Goal: Task Accomplishment & Management: Use online tool/utility

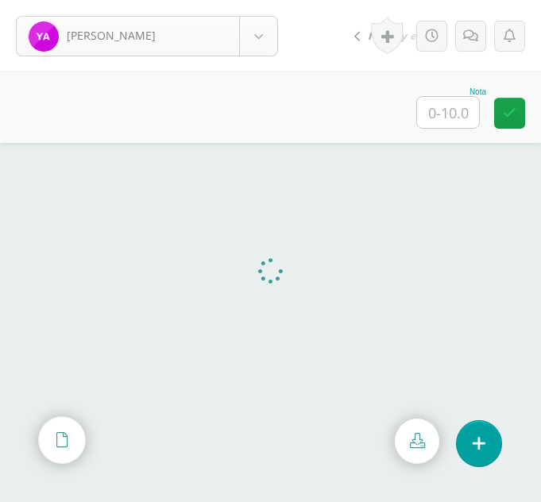
click at [259, 0] on body "Ajiquichí, Yesica Ajiquichí, Yesica Ajualip, Jakelin Axpuac, Fátima Balam, Glad…" at bounding box center [270, 0] width 541 height 0
click at [453, 105] on input "text" at bounding box center [448, 112] width 62 height 31
type input "10"
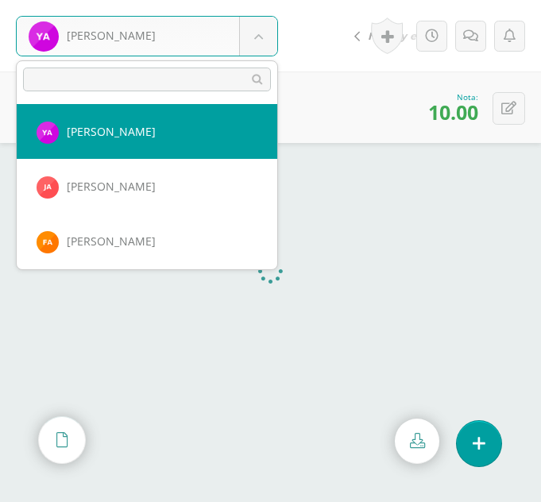
click at [272, 0] on body "Ajiquichí, Yesica Ajiquichí, Yesica Ajualip, Jakelin Axpuac, Fátima Balam, Glad…" at bounding box center [270, 0] width 541 height 0
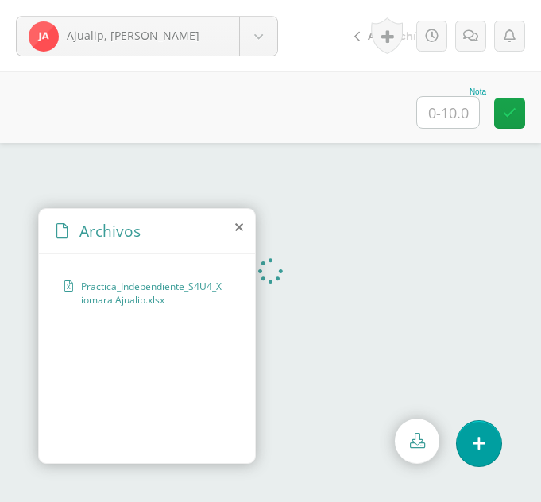
click at [239, 226] on icon at bounding box center [239, 227] width 8 height 13
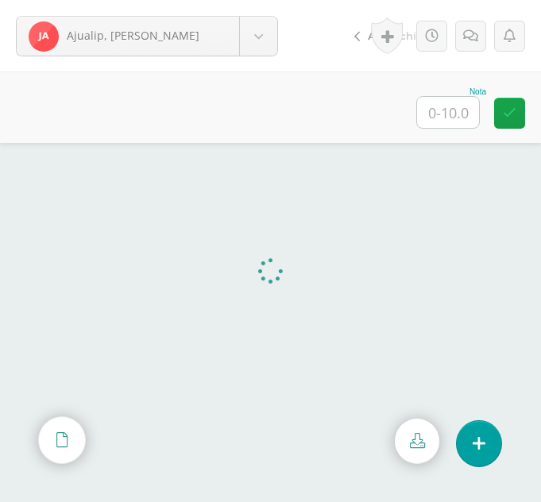
click at [453, 115] on input "text" at bounding box center [448, 112] width 62 height 31
type input "10"
click at [257, 0] on body "Ajualip, Jakelin Ajiquichí, Yesica Ajualip, Jakelin Axpuac, Fátima Balam, Glady…" at bounding box center [270, 0] width 541 height 0
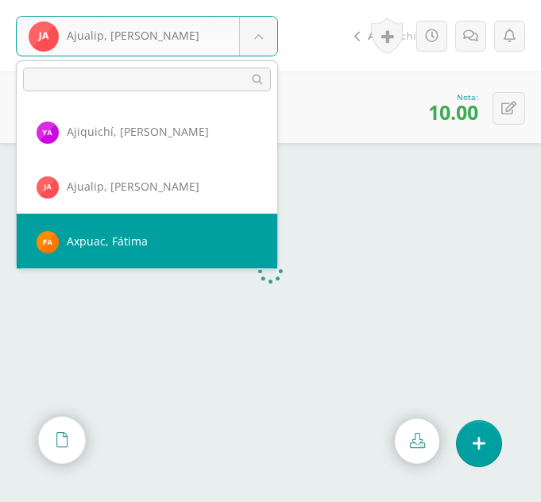
select select "310"
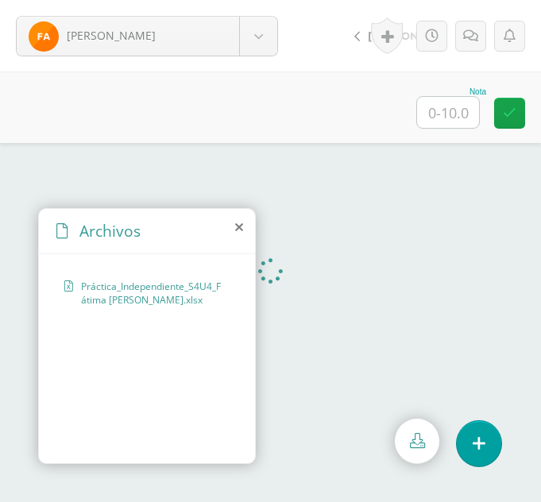
click at [240, 225] on icon at bounding box center [239, 227] width 8 height 13
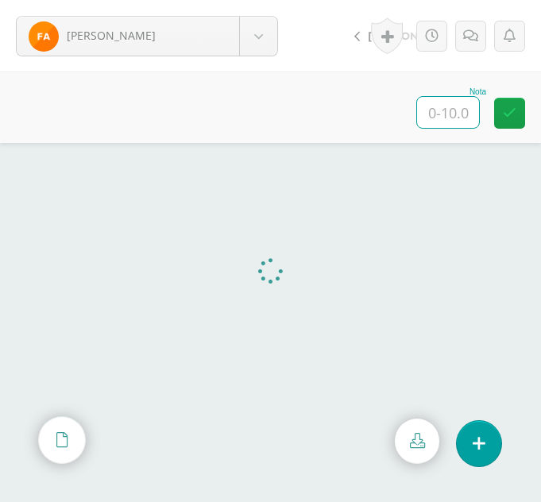
click at [454, 100] on input "text" at bounding box center [448, 112] width 62 height 31
type input "10"
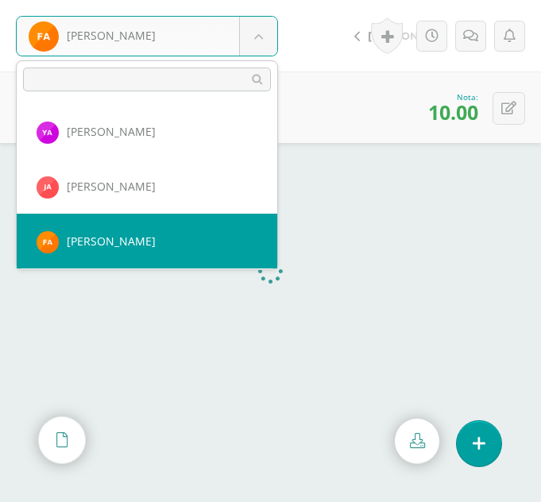
click at [267, 0] on body "Axpuac, Fátima Ajiquichí, Yesica Ajualip, Jakelin Axpuac, Fátima Balam, Gladys …" at bounding box center [270, 0] width 541 height 0
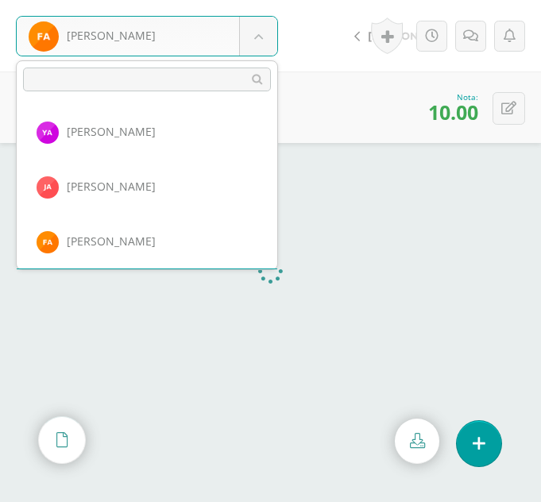
scroll to position [54, 0]
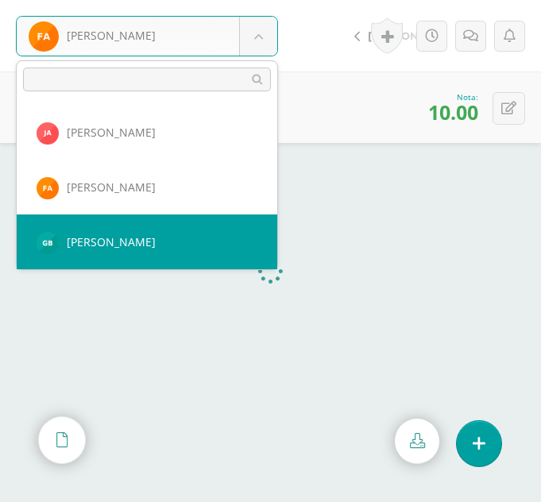
select select "347"
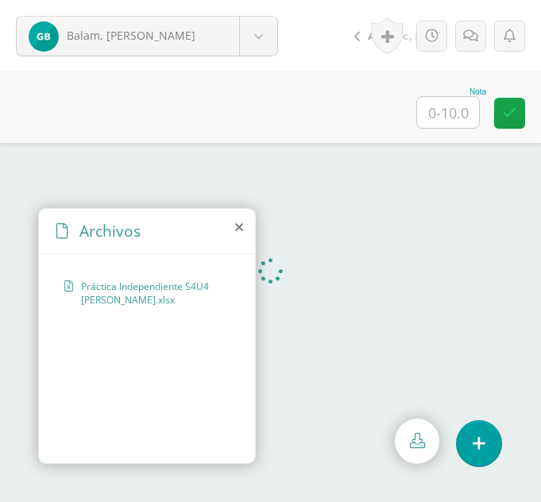
click at [242, 230] on icon at bounding box center [239, 227] width 8 height 13
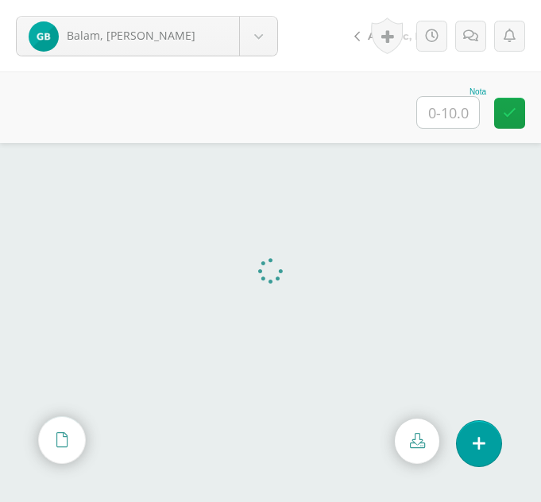
click at [449, 110] on input "text" at bounding box center [448, 112] width 62 height 31
click at [517, 114] on button at bounding box center [508, 108] width 33 height 33
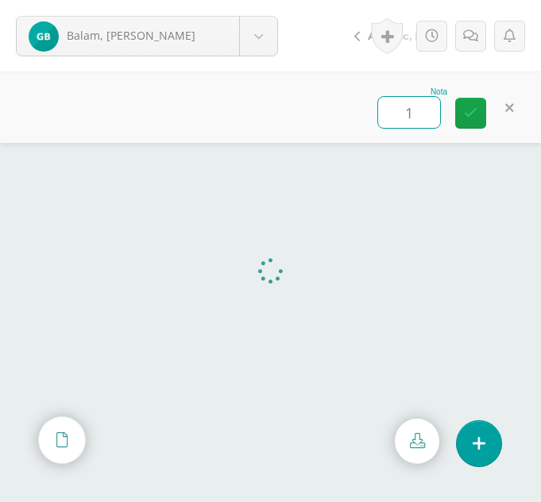
type input "10"
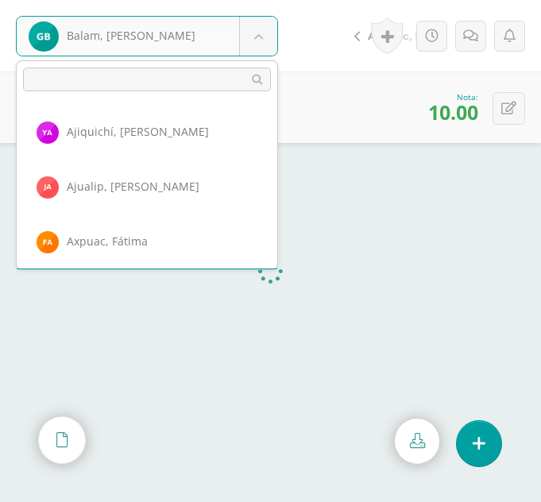
click at [259, 0] on body "Balam, Gladys Ajiquichí, Yesica Ajualip, Jakelin Axpuac, Fátima Balam, Gladys B…" at bounding box center [270, 0] width 541 height 0
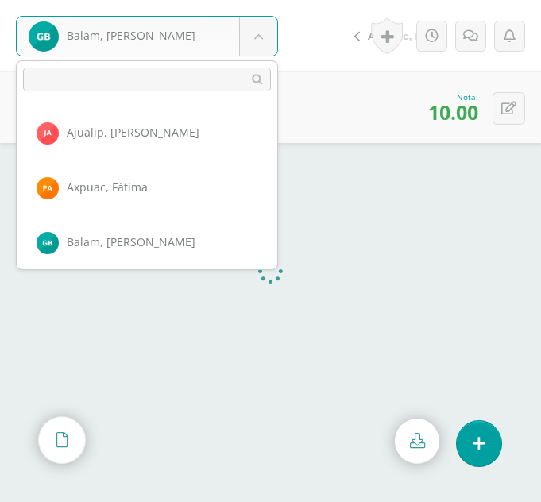
scroll to position [109, 0]
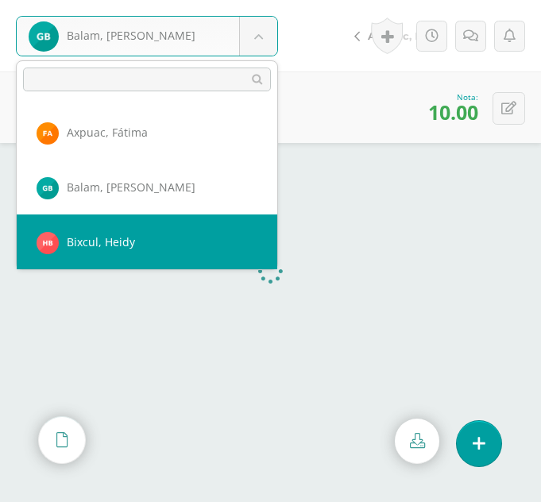
select select "311"
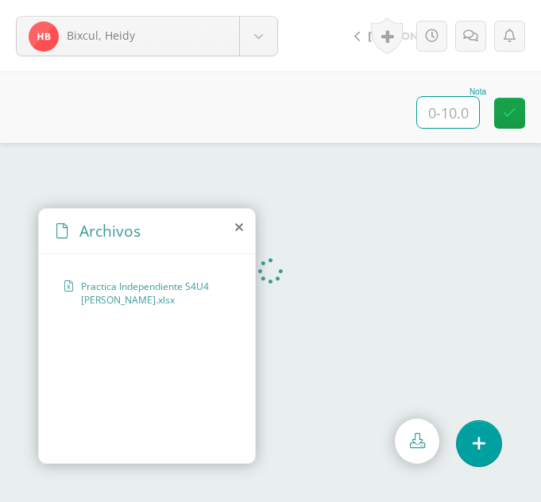
click at [462, 102] on input "text" at bounding box center [448, 112] width 62 height 31
type input "8"
click at [463, 40] on icon at bounding box center [470, 36] width 15 height 14
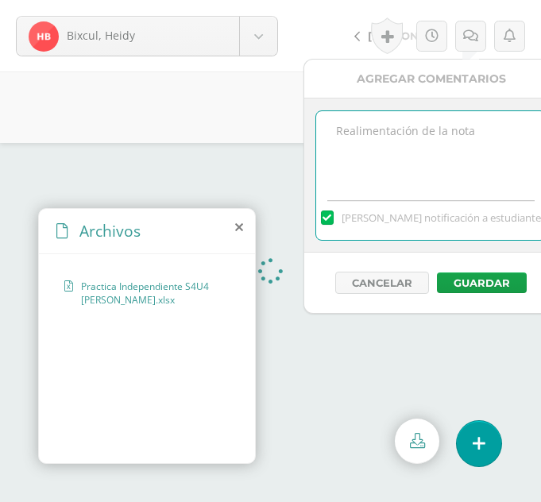
click at [423, 148] on textarea at bounding box center [431, 150] width 230 height 79
type textarea "F"
click at [343, 129] on textarea "Aplicación de la función reemplazar." at bounding box center [431, 150] width 230 height 79
type textarea "mala aplicación de la función reemplazar."
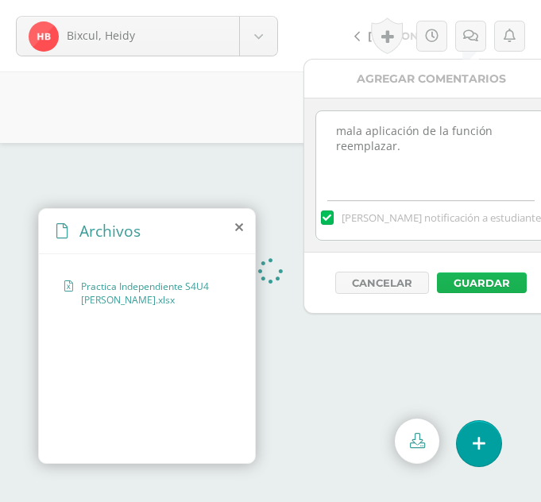
click at [508, 279] on button "Guardar" at bounding box center [482, 282] width 90 height 21
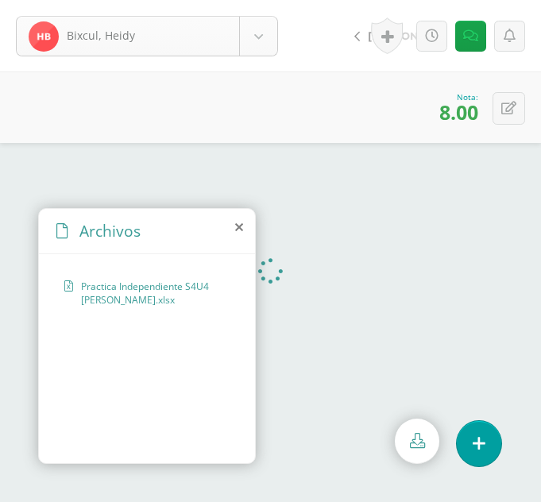
scroll to position [109, 0]
click at [268, 37] on body "El comentario ha sido guardado. Bixcul, Heidy Ajiquichí, Yesica Ajualip, Jakeli…" at bounding box center [270, 251] width 541 height 502
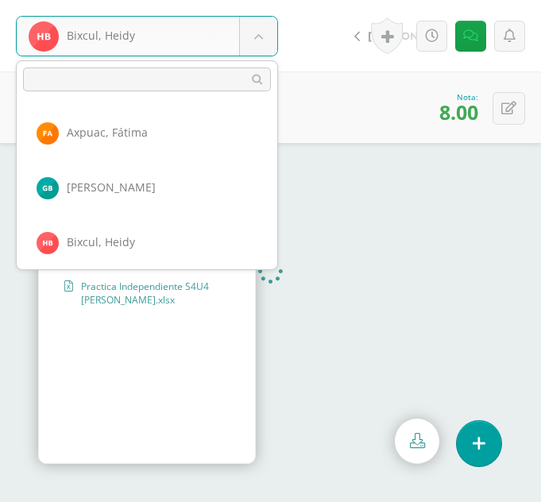
scroll to position [164, 0]
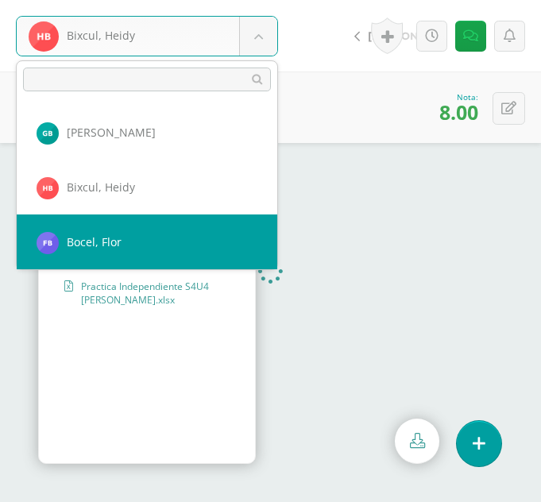
select select "312"
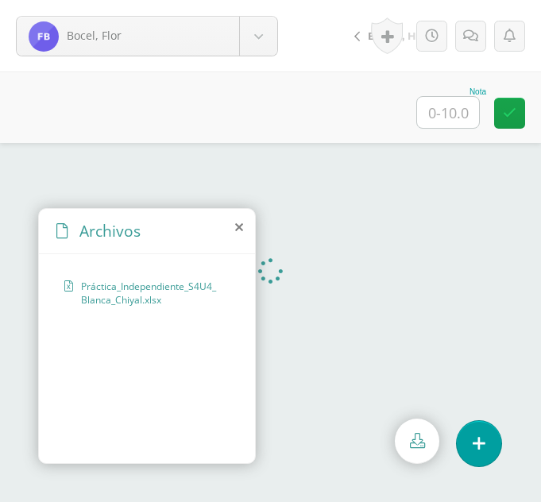
click at [241, 226] on icon at bounding box center [239, 227] width 8 height 13
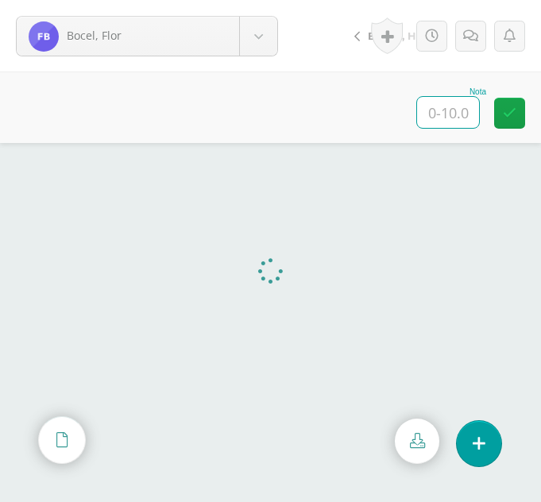
click at [478, 115] on input "text" at bounding box center [448, 112] width 62 height 31
type input "10"
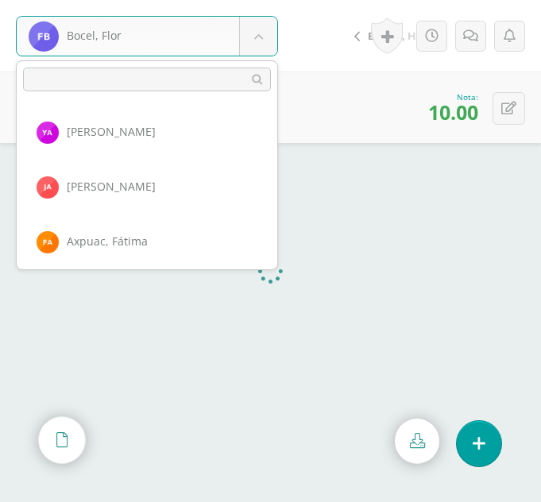
click at [265, 0] on body "Bocel, Flor Ajiquichí, Yesica Ajualip, Jakelin Axpuac, Fátima Balam, Gladys Bix…" at bounding box center [270, 0] width 541 height 0
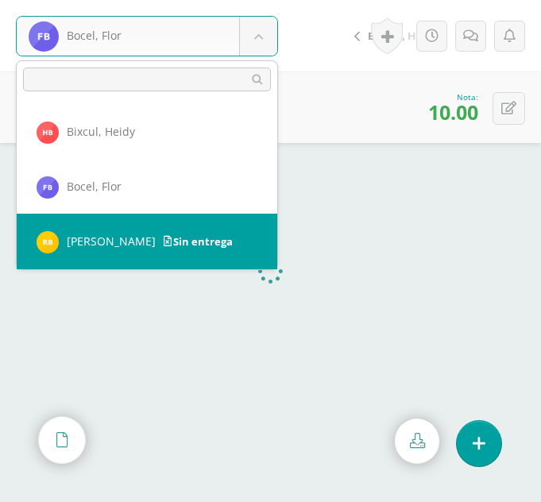
select select "293"
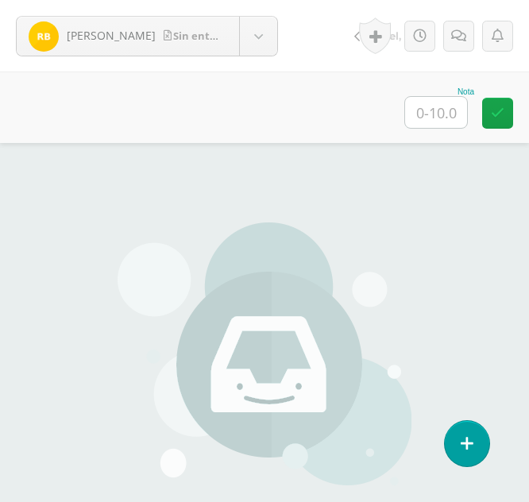
click at [453, 112] on input "text" at bounding box center [436, 112] width 62 height 31
type input "0"
click at [461, 41] on icon at bounding box center [458, 36] width 15 height 14
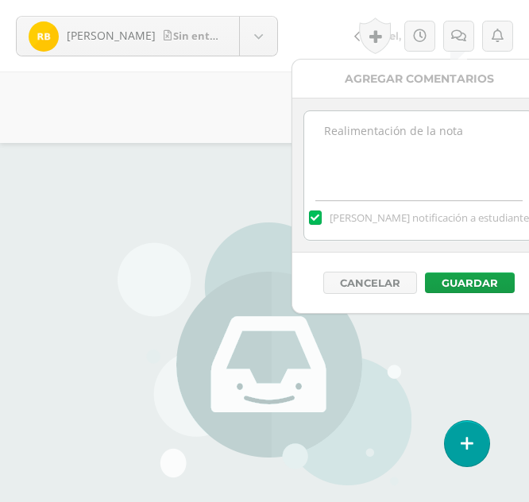
click at [419, 175] on textarea at bounding box center [419, 150] width 230 height 79
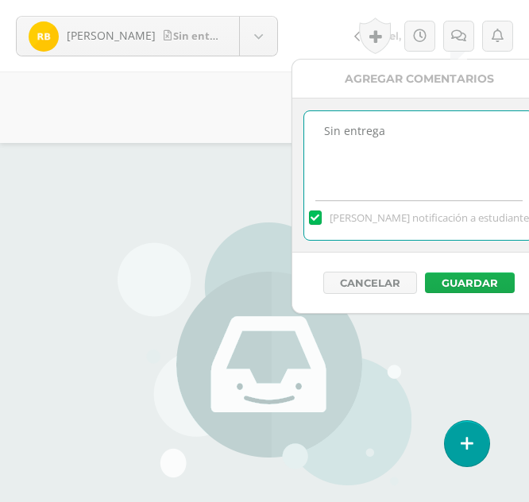
type textarea "Sin entrega"
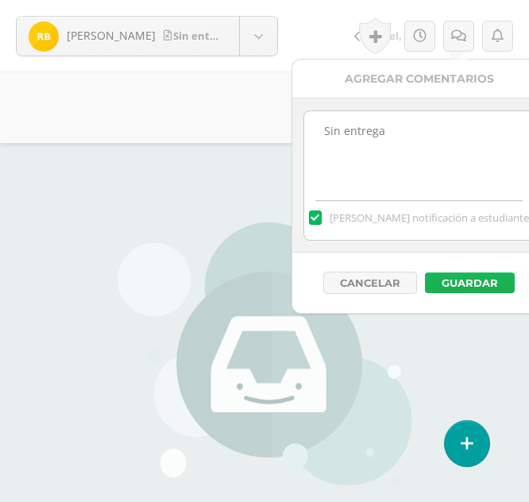
click at [446, 281] on button "Guardar" at bounding box center [470, 282] width 90 height 21
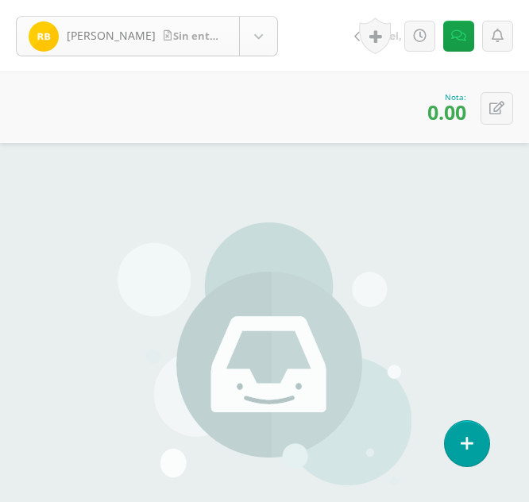
scroll to position [219, 0]
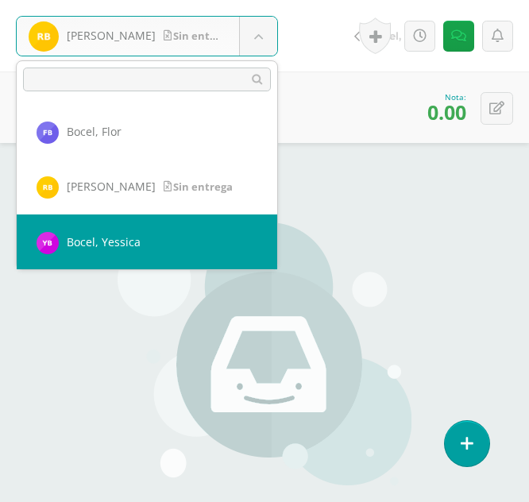
select select "294"
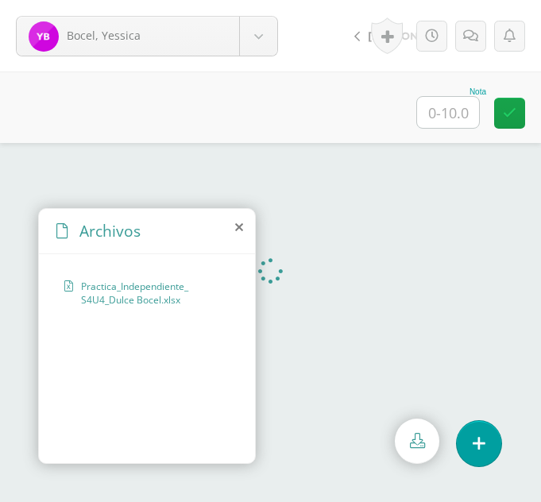
click at [237, 226] on icon at bounding box center [239, 227] width 8 height 13
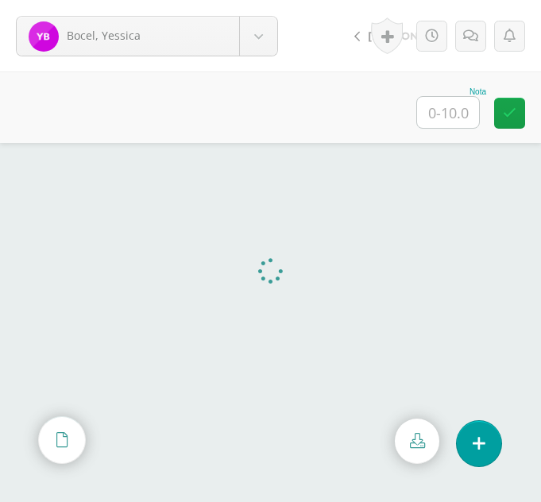
click at [441, 101] on input "text" at bounding box center [448, 112] width 62 height 31
type input "8"
click at [466, 36] on icon at bounding box center [470, 36] width 15 height 14
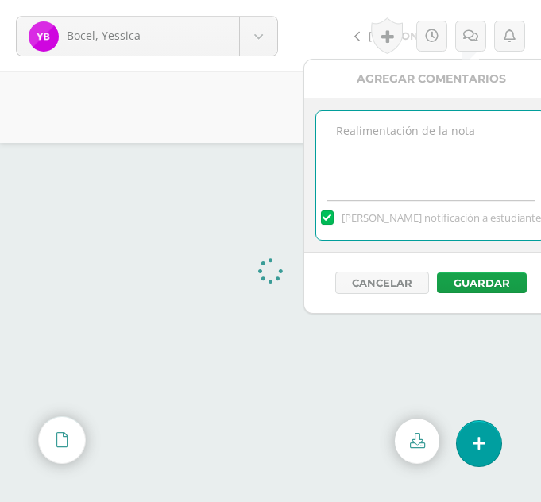
click at [429, 113] on textarea at bounding box center [431, 150] width 230 height 79
type textarea "No aplicó la función reemplazar"
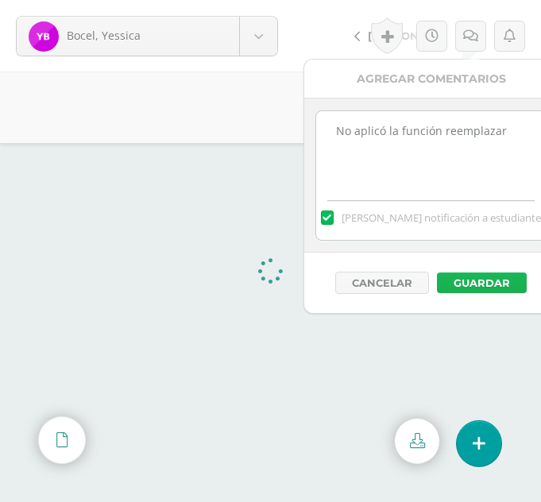
click at [504, 284] on button "Guardar" at bounding box center [482, 282] width 90 height 21
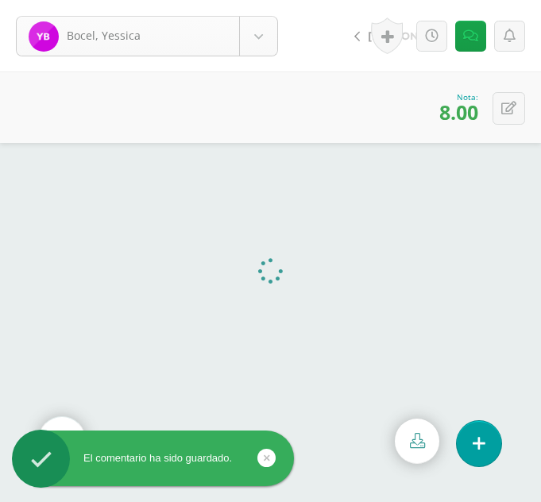
click at [264, 32] on body "El comentario ha sido guardado. Bocel, Yessica Ajiquichí, Yesica Ajualip, Jakel…" at bounding box center [270, 251] width 541 height 502
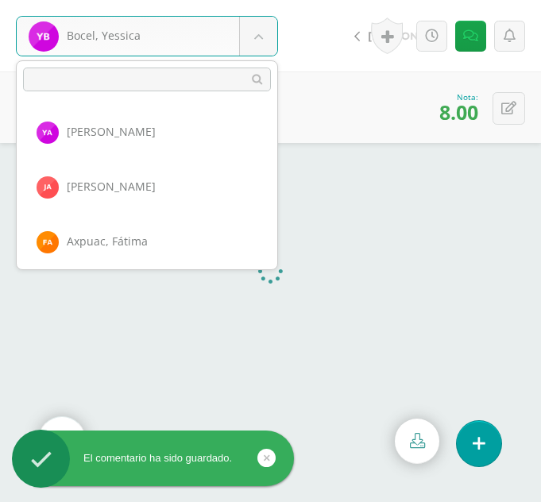
scroll to position [329, 0]
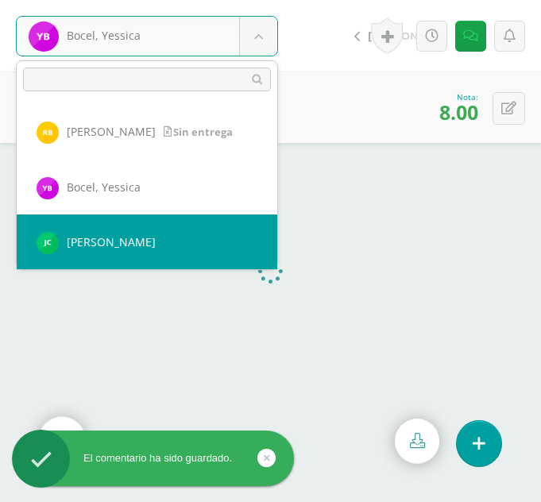
select select "362"
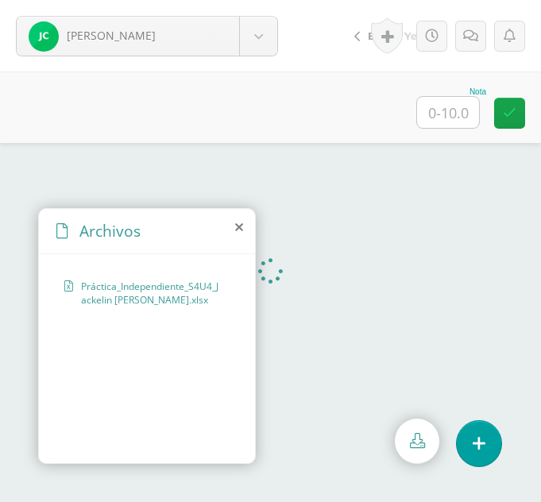
drag, startPoint x: 242, startPoint y: 222, endPoint x: 235, endPoint y: 260, distance: 38.0
click at [242, 222] on icon at bounding box center [239, 227] width 8 height 13
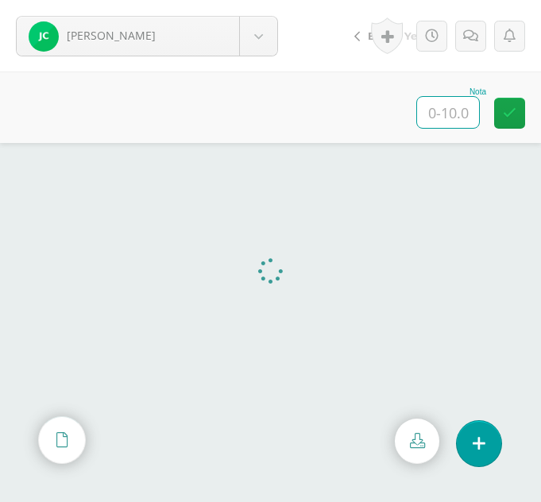
click at [457, 118] on input "text" at bounding box center [448, 112] width 62 height 31
type input "10"
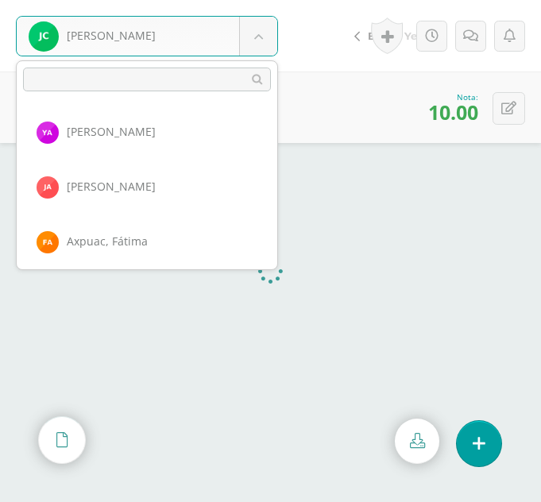
click at [259, 0] on body "Castro, Jackelin Ajiquichí, Yesica Ajualip, Jakelin Axpuac, Fátima Balam, Glady…" at bounding box center [270, 0] width 541 height 0
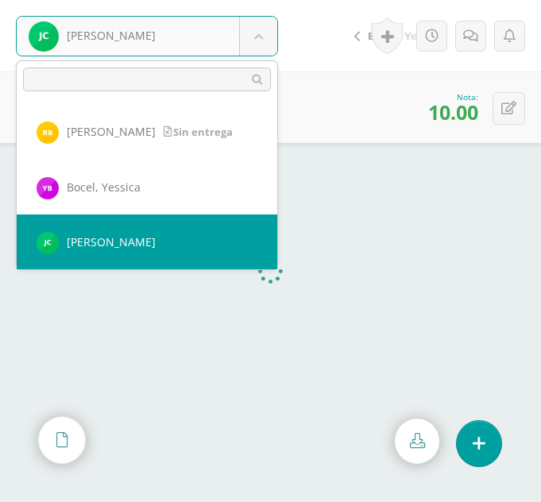
scroll to position [384, 0]
select select "338"
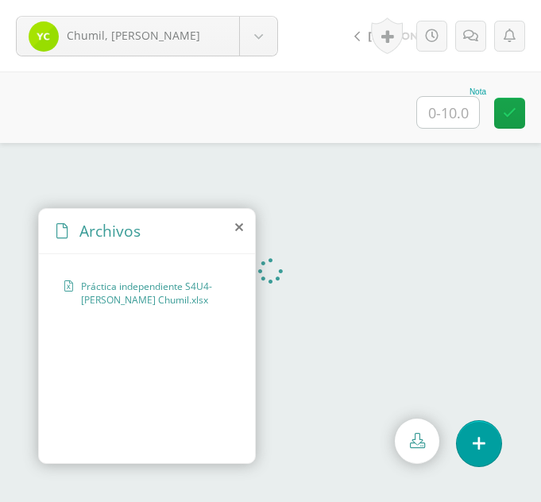
click at [238, 227] on icon at bounding box center [239, 227] width 8 height 13
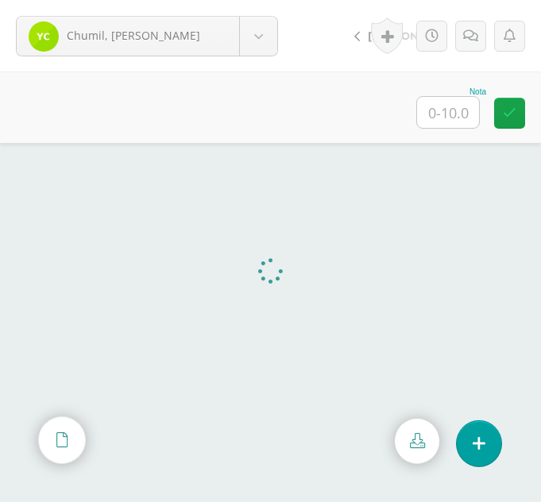
click at [447, 105] on input "text" at bounding box center [448, 112] width 62 height 31
type input "10"
click at [262, 0] on body "Chumil, Yesmin Ajiquichí, Yesica Ajualip, Jakelin Axpuac, Fátima Balam, Gladys …" at bounding box center [270, 0] width 541 height 0
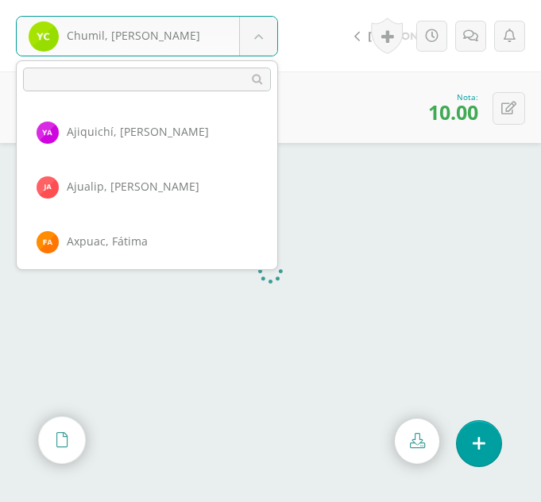
scroll to position [438, 0]
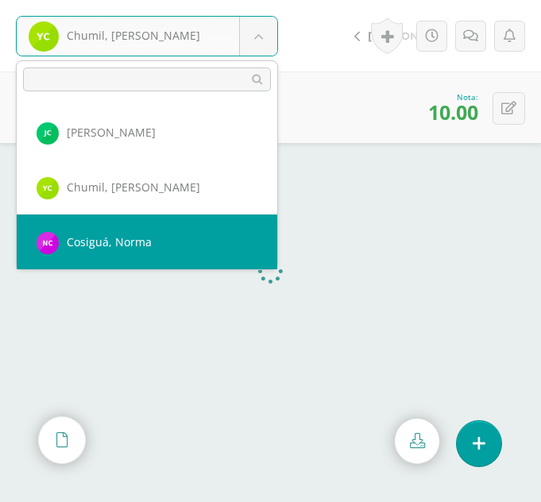
select select "317"
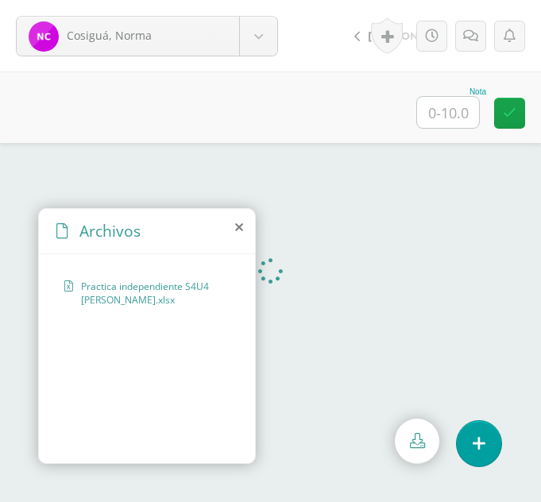
click at [238, 225] on icon at bounding box center [239, 227] width 8 height 13
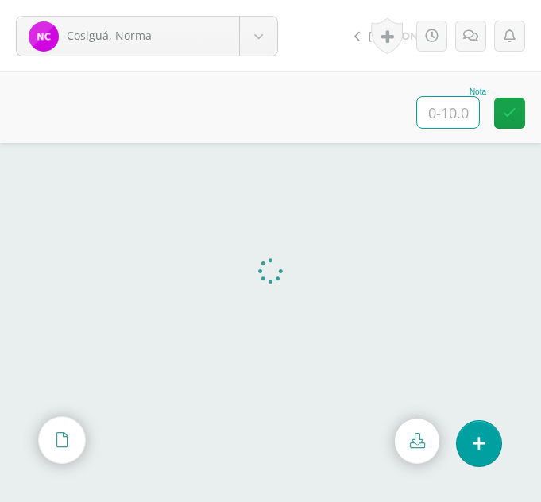
click at [434, 118] on input "text" at bounding box center [448, 112] width 62 height 31
type input "8"
click at [469, 40] on icon at bounding box center [470, 36] width 15 height 14
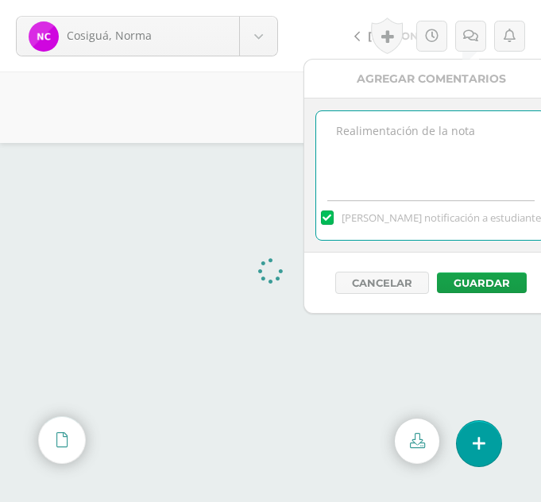
click at [396, 136] on textarea at bounding box center [431, 150] width 230 height 79
type textarea "F"
type textarea "No aplicó la función reemplazar"
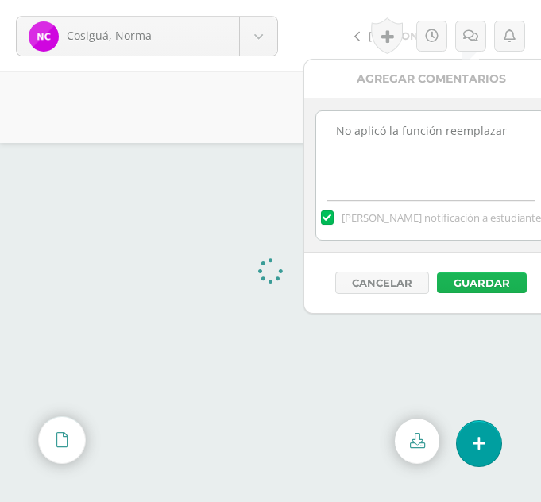
click at [471, 274] on button "Guardar" at bounding box center [482, 282] width 90 height 21
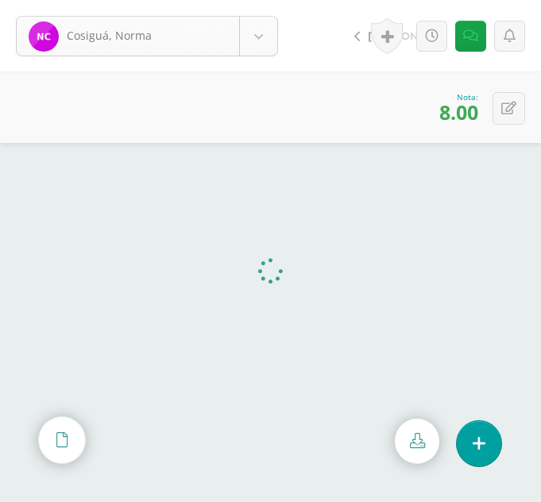
click at [252, 53] on body "El comentario ha sido guardado. Cosiguá, Norma Ajiquichí, Yesica Ajualip, Jakel…" at bounding box center [270, 251] width 541 height 502
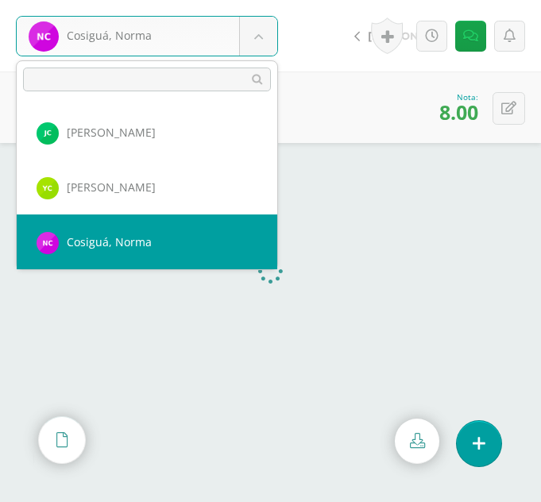
scroll to position [493, 0]
select select "299"
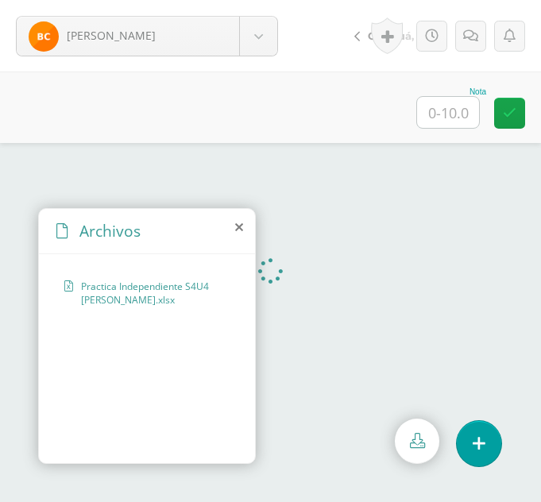
click at [239, 233] on icon at bounding box center [239, 227] width 8 height 13
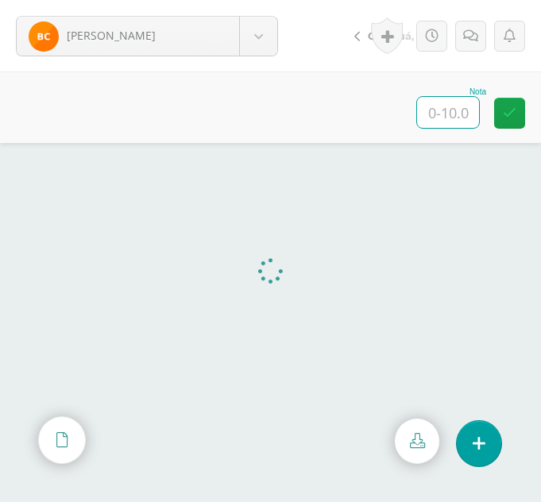
click at [446, 122] on input "text" at bounding box center [448, 112] width 62 height 31
type input "8"
drag, startPoint x: 285, startPoint y: 41, endPoint x: 273, endPoint y: 41, distance: 11.9
click at [273, 41] on div "Cosigua, Brenda Ajiquichí, Yesica Ajualip, Jakelin Axpuac, Fátima Balam, Gladys…" at bounding box center [147, 35] width 294 height 71
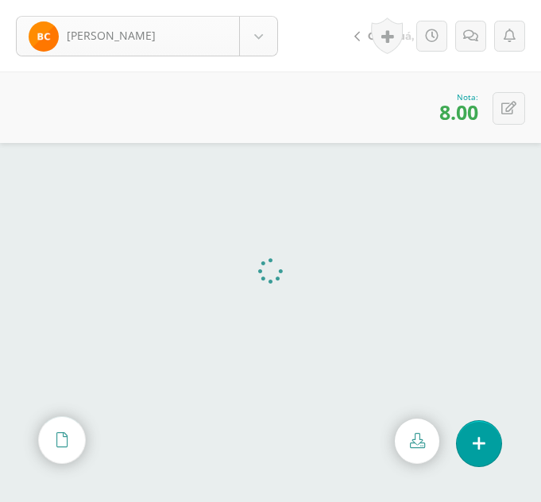
click at [273, 0] on body "Cosigua, Brenda Ajiquichí, Yesica Ajualip, Jakelin Axpuac, Fátima Balam, Gladys…" at bounding box center [270, 0] width 541 height 0
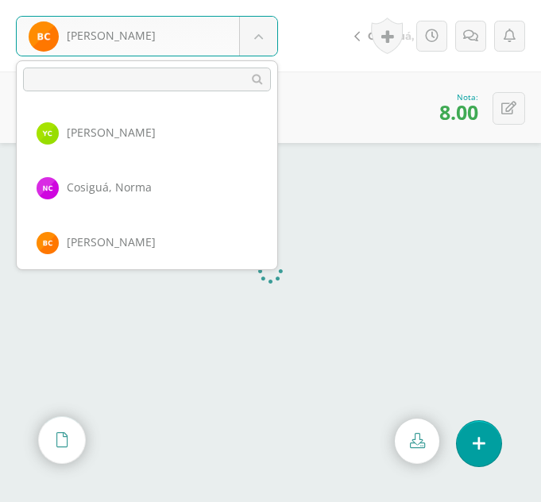
scroll to position [548, 0]
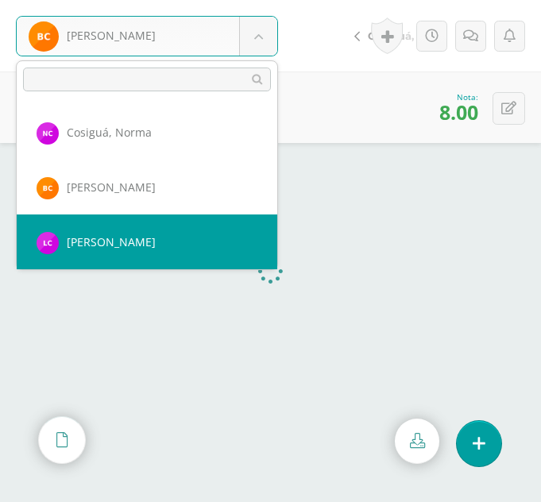
select select "354"
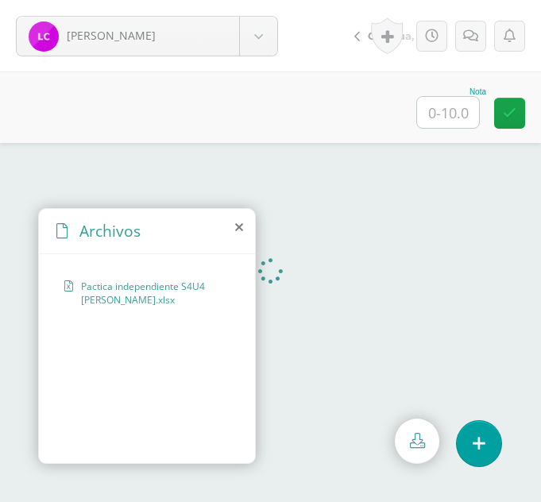
click at [243, 226] on div "Archivos" at bounding box center [147, 231] width 216 height 45
click at [240, 226] on icon at bounding box center [239, 227] width 8 height 13
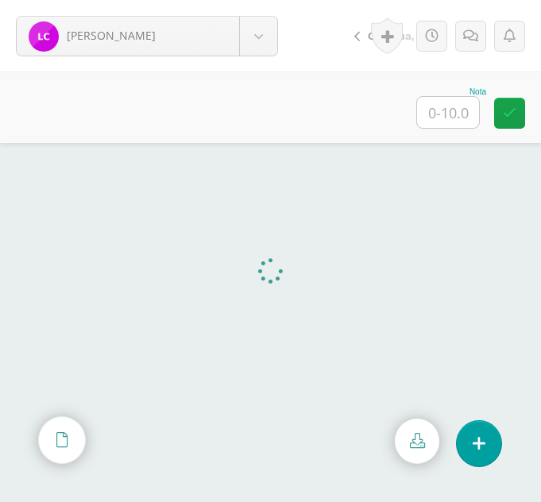
click at [461, 122] on input "text" at bounding box center [448, 112] width 62 height 31
type input "10"
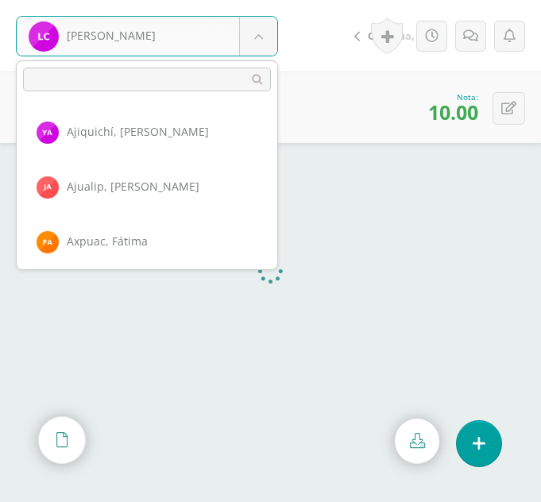
click at [264, 0] on body "Cuc, Liliana Ajiquichí, Yesica Ajualip, Jakelin Axpuac, Fátima Balam, Gladys Bi…" at bounding box center [270, 0] width 541 height 0
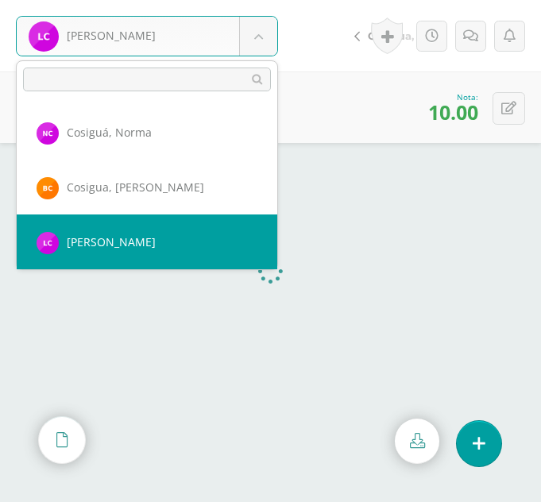
scroll to position [603, 0]
select select "375"
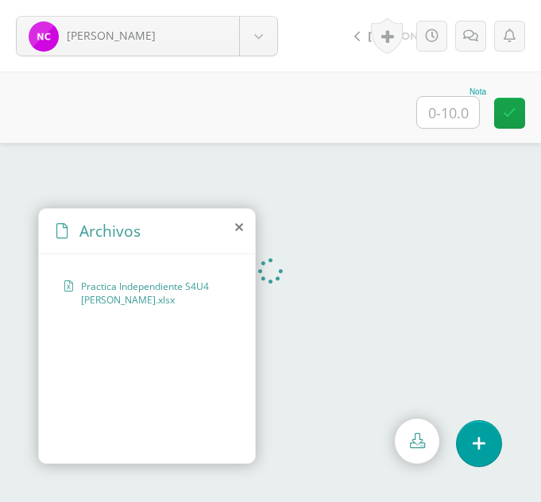
click at [237, 226] on icon at bounding box center [239, 227] width 8 height 13
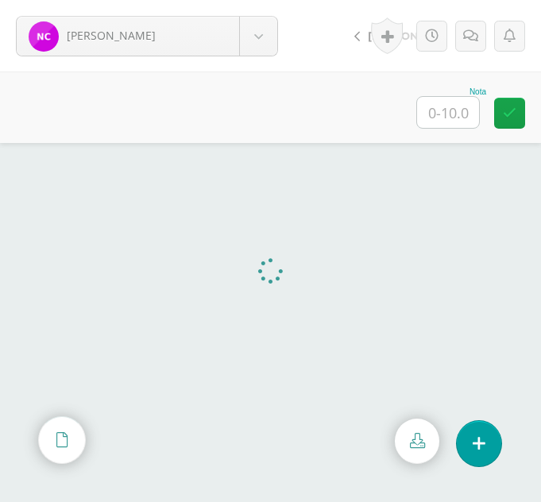
click at [456, 113] on input "text" at bounding box center [448, 112] width 62 height 31
type input "10"
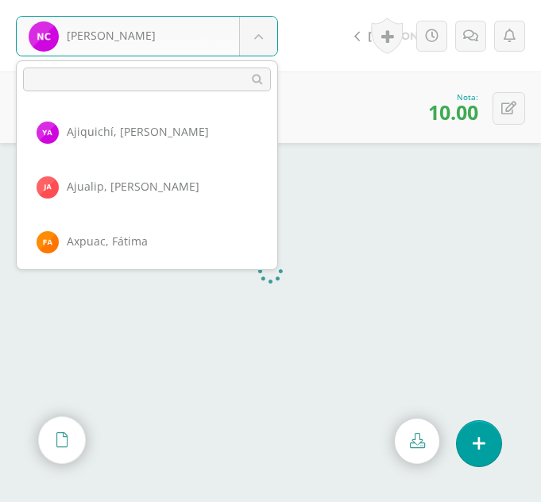
click at [256, 0] on body "Cuy, Natalia Ajiquichí, Yesica Ajualip, Jakelin Axpuac, Fátima Balam, Gladys Bi…" at bounding box center [270, 0] width 541 height 0
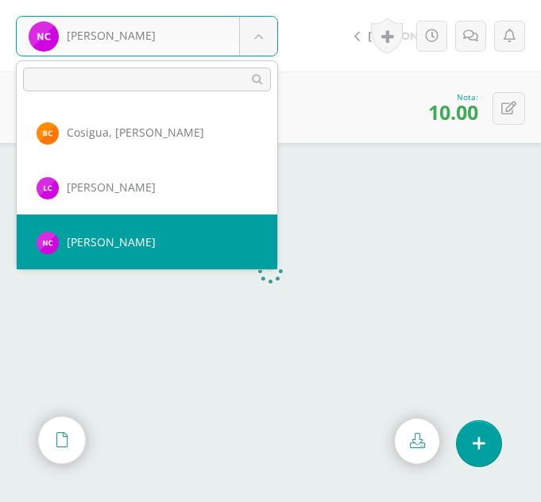
scroll to position [658, 0]
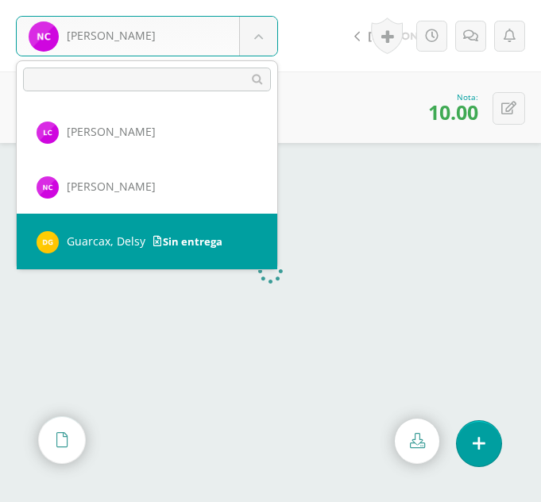
select select "332"
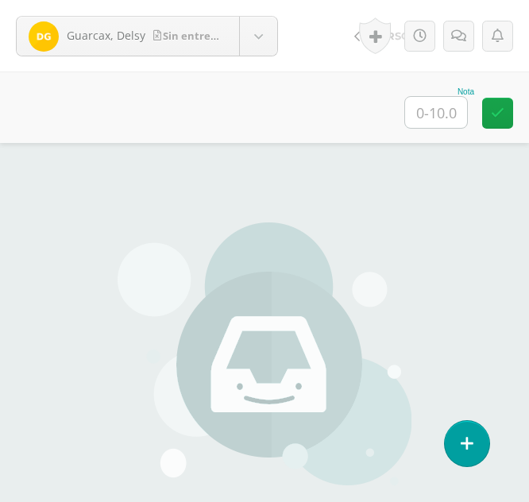
click at [426, 124] on input "text" at bounding box center [436, 112] width 62 height 31
type input "0"
click at [452, 29] on icon at bounding box center [458, 36] width 15 height 14
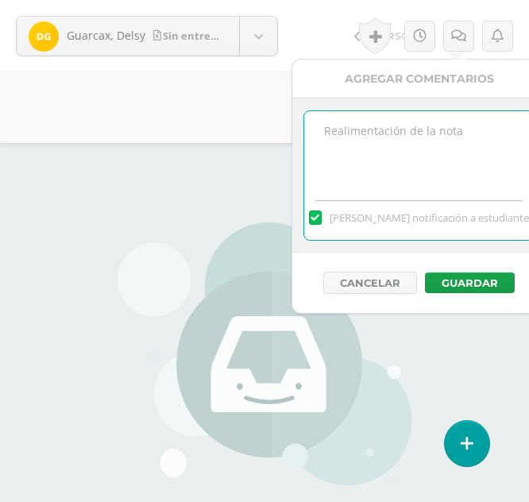
click at [403, 141] on textarea at bounding box center [419, 150] width 230 height 79
type textarea "Sin entrega"
click at [438, 280] on button "Guardar" at bounding box center [470, 282] width 90 height 21
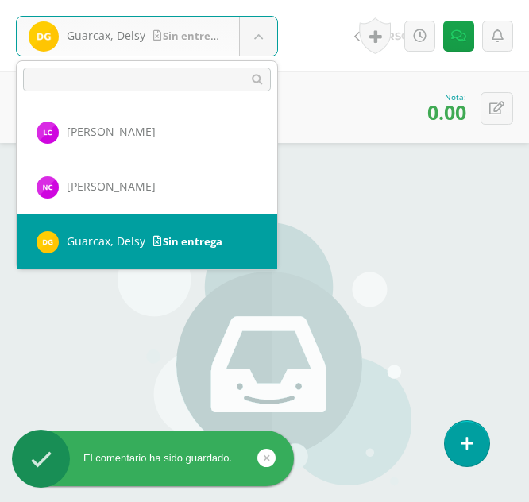
scroll to position [713, 0]
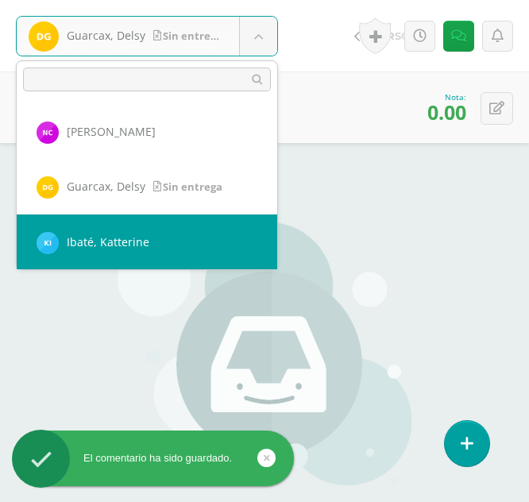
select select "365"
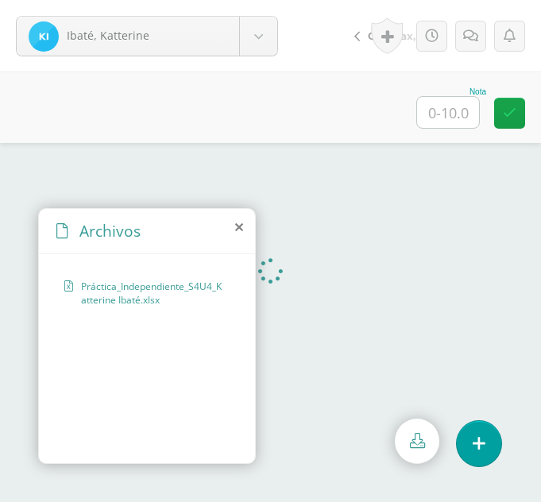
click at [237, 232] on icon at bounding box center [239, 227] width 8 height 13
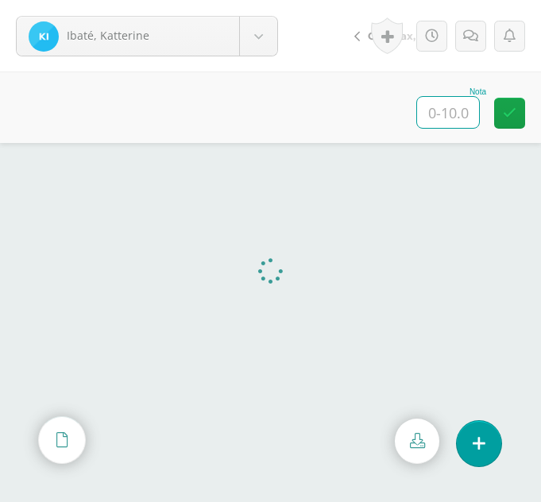
click at [456, 120] on input "text" at bounding box center [448, 112] width 62 height 31
type input "10"
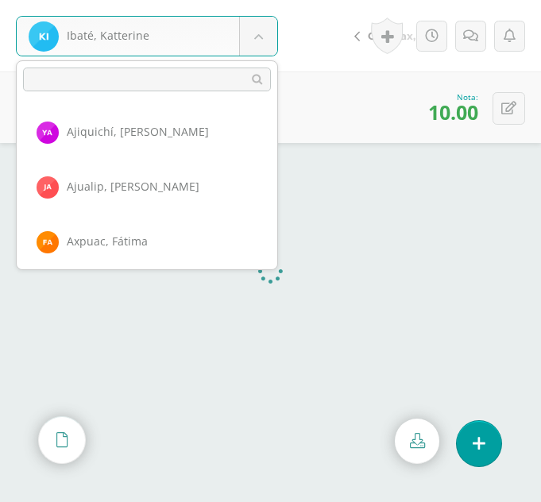
click at [265, 0] on body "Ibaté, Katterine Ajiquichí, [GEOGRAPHIC_DATA] [PERSON_NAME] [GEOGRAPHIC_DATA], …" at bounding box center [270, 0] width 541 height 0
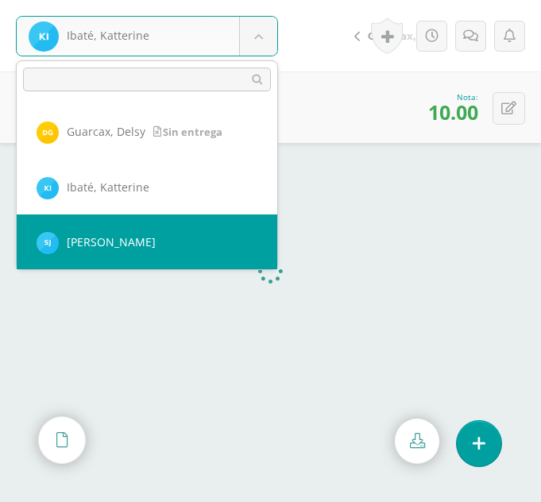
select select "366"
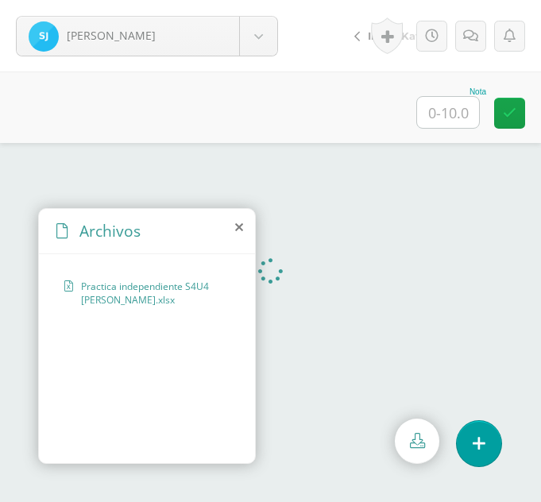
click at [237, 227] on icon at bounding box center [239, 227] width 8 height 13
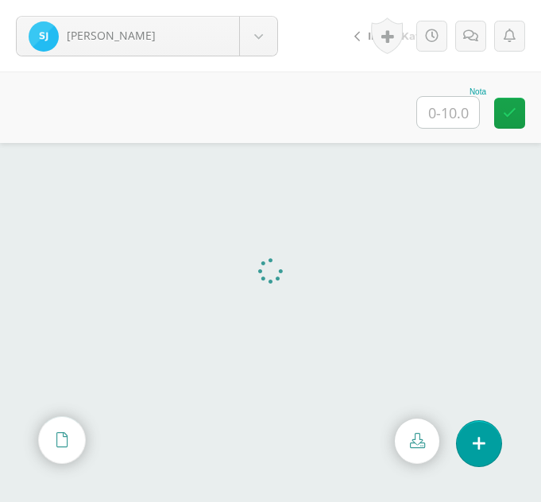
click at [462, 119] on input "text" at bounding box center [448, 112] width 62 height 31
type input "10"
click at [251, 0] on body "Julajuj, Sandra Ajiquichí, Yesica Ajualip, Jakelin Axpuac, Fátima Balam, Gladys…" at bounding box center [270, 0] width 541 height 0
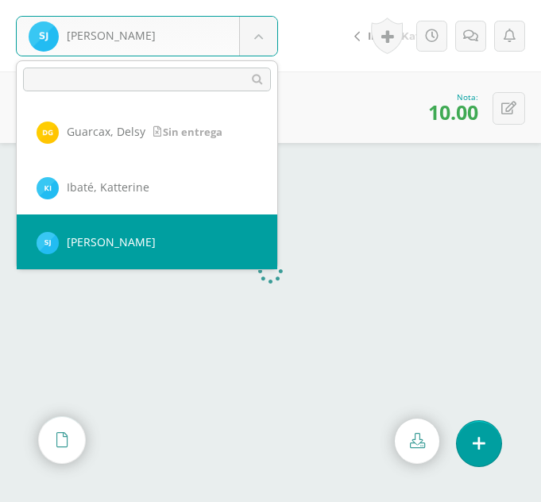
scroll to position [823, 0]
select select "331"
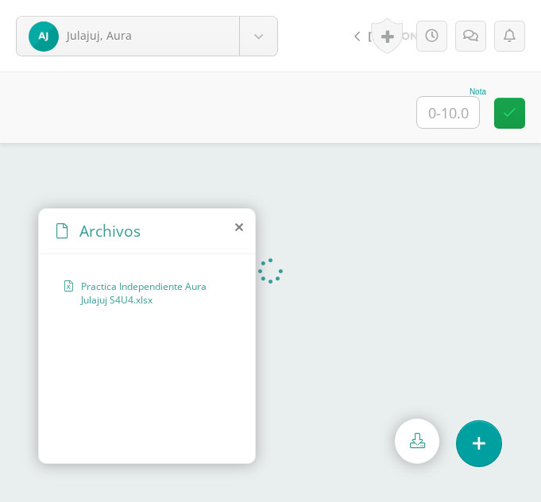
click at [238, 223] on icon at bounding box center [239, 227] width 8 height 13
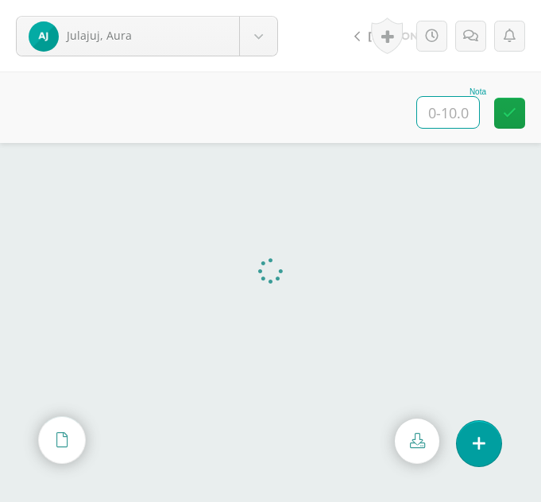
click at [441, 106] on input "text" at bounding box center [448, 112] width 62 height 31
type input "10"
click at [253, 0] on body "Julajuj, Aura Ajiquichí, Yesica Ajualip, Jakelin Axpuac, Fátima Balam, Gladys B…" at bounding box center [270, 0] width 541 height 0
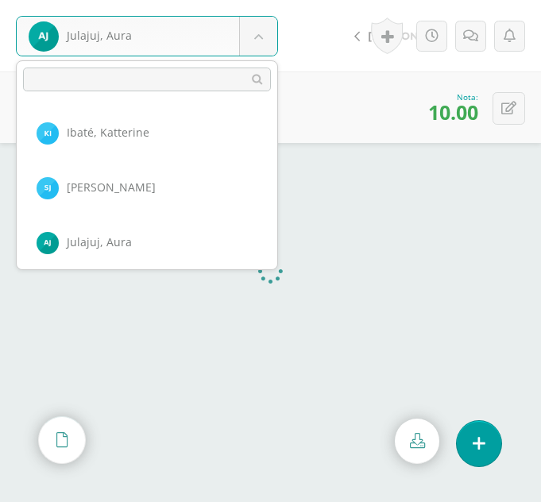
scroll to position [878, 0]
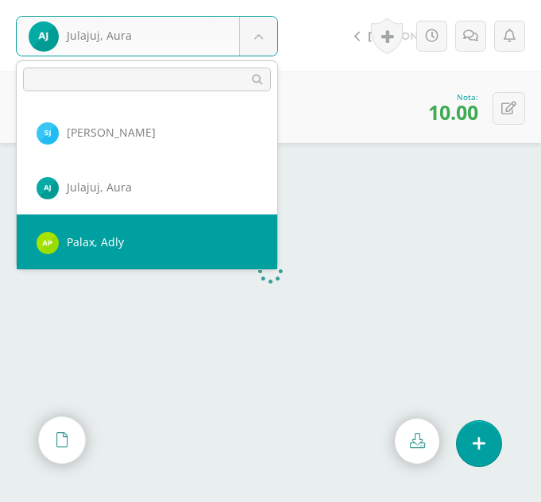
select select "364"
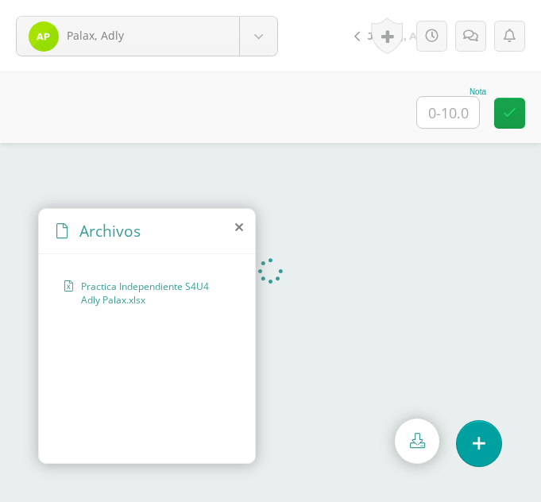
click at [238, 223] on icon at bounding box center [239, 227] width 8 height 13
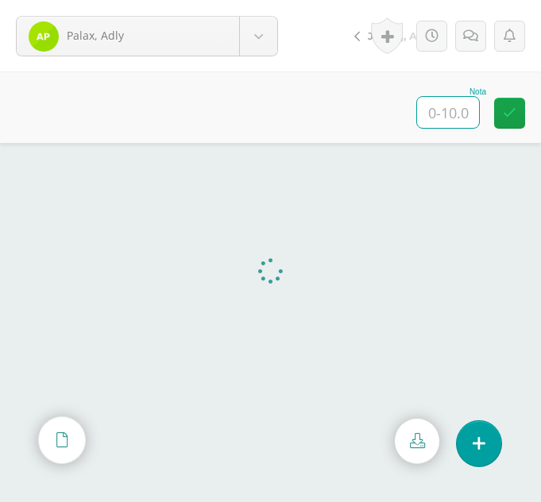
click at [460, 103] on input "text" at bounding box center [448, 112] width 62 height 31
type input "10"
click at [258, 0] on body "Palax, Adly Ajiquichí, Yesica Ajualip, Jakelin Axpuac, Fátima Balam, Gladys Bix…" at bounding box center [270, 0] width 541 height 0
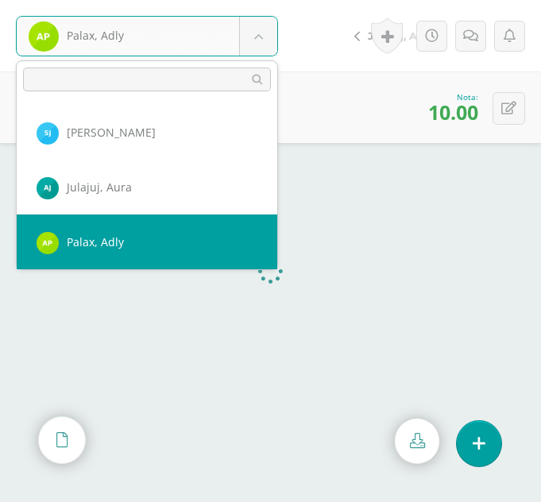
scroll to position [932, 0]
select select "367"
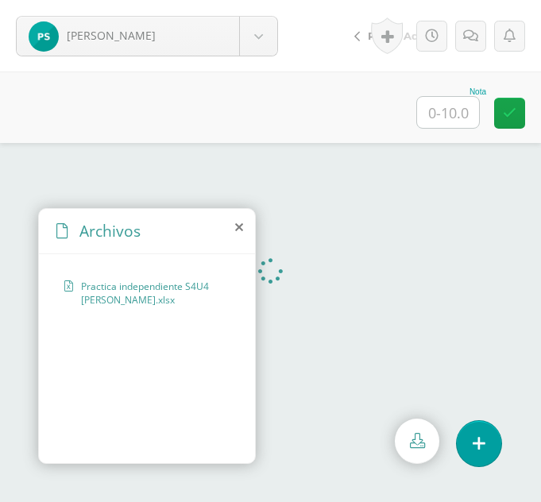
click at [241, 222] on icon at bounding box center [239, 227] width 8 height 13
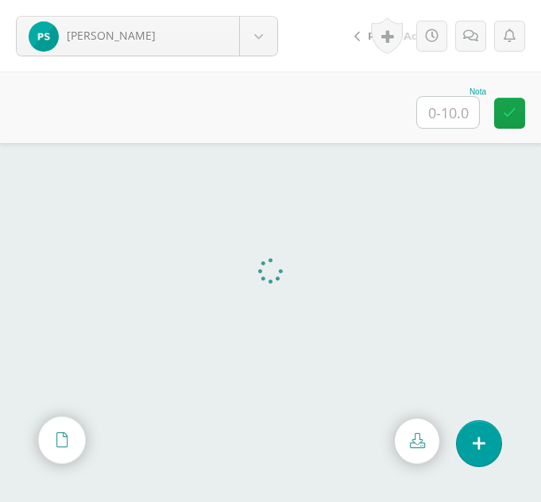
click at [221, 106] on div "Nota" at bounding box center [270, 106] width 541 height 71
click at [426, 110] on input "text" at bounding box center [448, 112] width 62 height 31
type input "8"
click at [477, 44] on link at bounding box center [470, 36] width 31 height 31
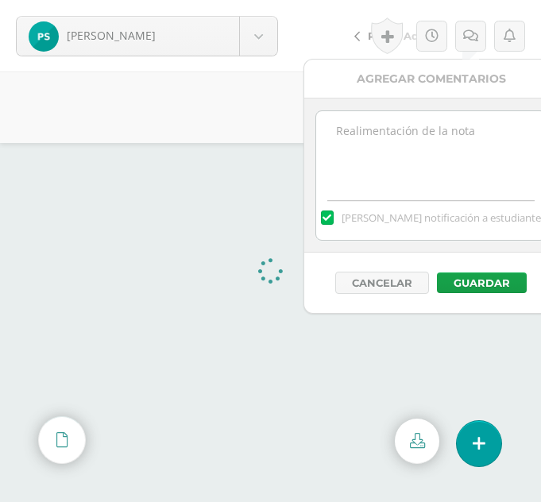
click at [421, 179] on textarea at bounding box center [431, 150] width 230 height 79
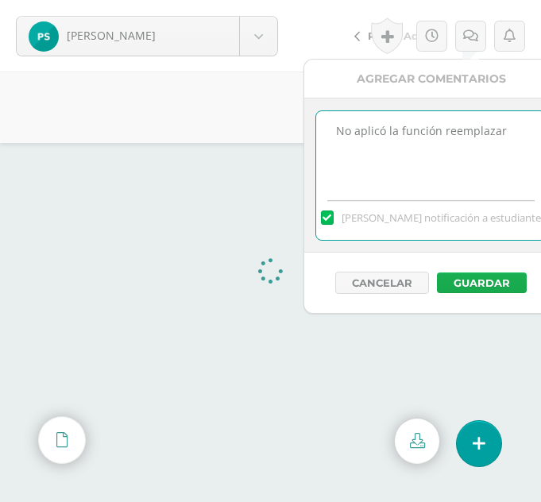
type textarea "No aplicó la función reemplazar"
click at [504, 274] on button "Guardar" at bounding box center [482, 282] width 90 height 21
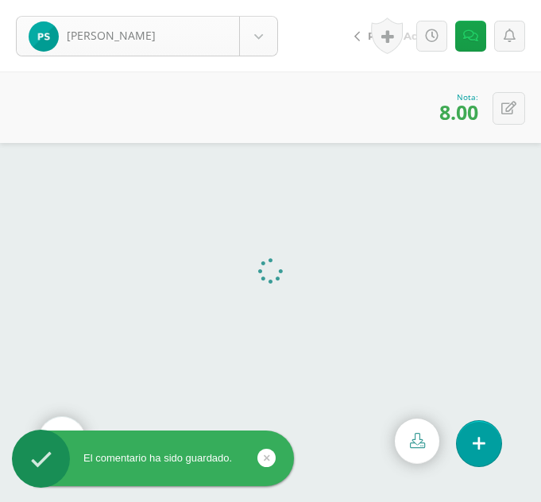
scroll to position [932, 0]
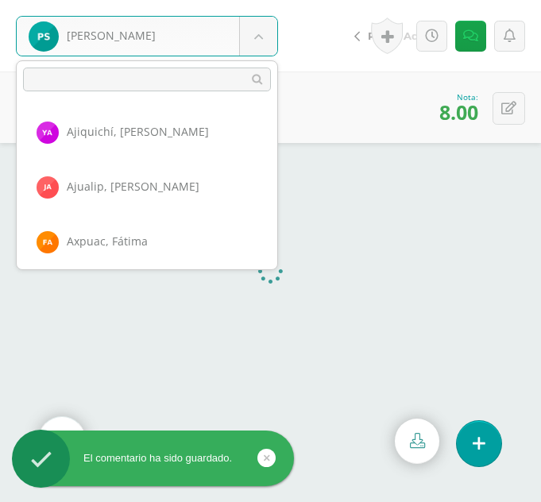
click at [249, 35] on body "El comentario ha sido guardado. Samines, Petrona Ajiquichí, Yesica Ajualip, Jak…" at bounding box center [270, 251] width 541 height 502
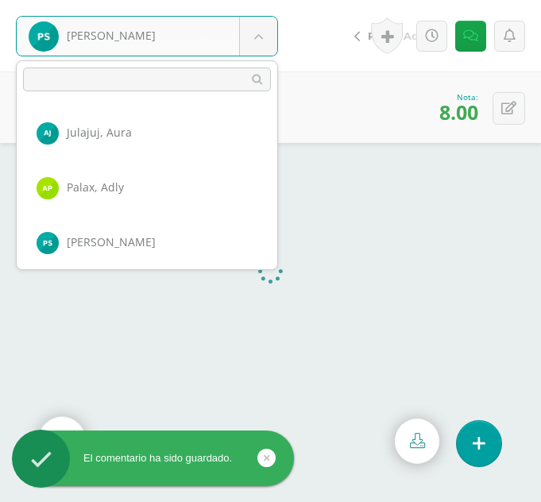
scroll to position [987, 0]
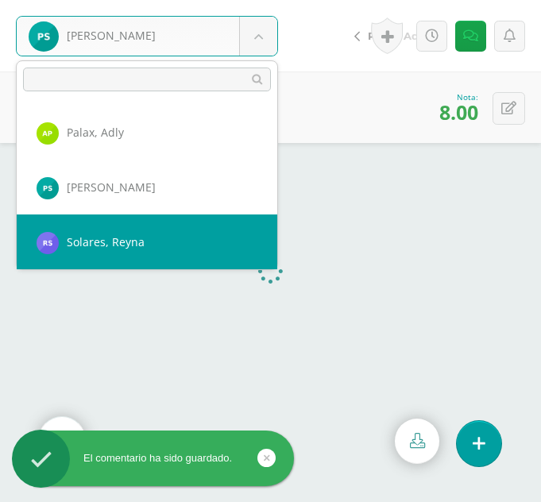
select select "330"
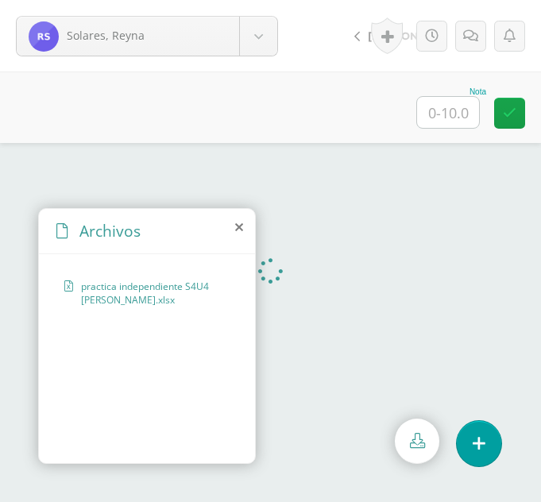
click at [236, 226] on icon at bounding box center [239, 227] width 8 height 13
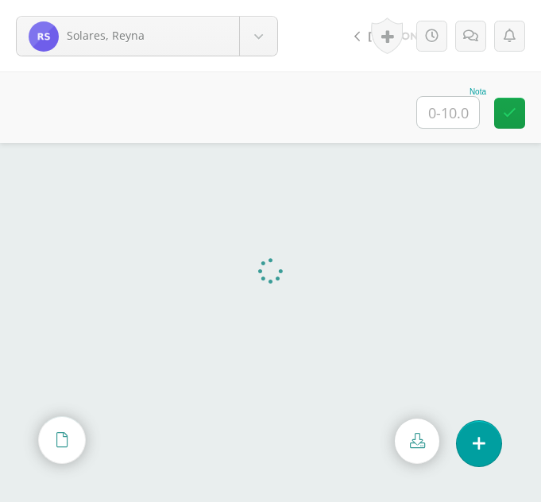
click at [461, 112] on input "text" at bounding box center [448, 112] width 62 height 31
type input "9"
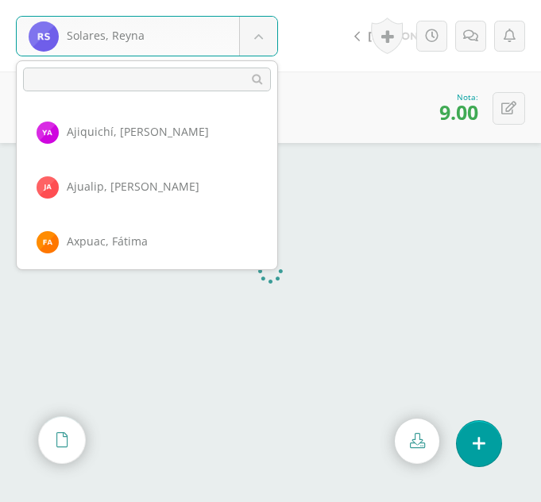
click at [265, 0] on body "Solares, Reyna Ajiquichí, [GEOGRAPHIC_DATA] [PERSON_NAME] [GEOGRAPHIC_DATA], [G…" at bounding box center [270, 0] width 541 height 0
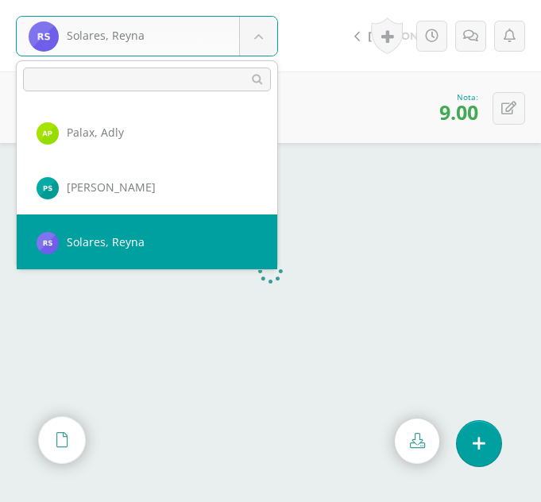
scroll to position [1042, 0]
select select "339"
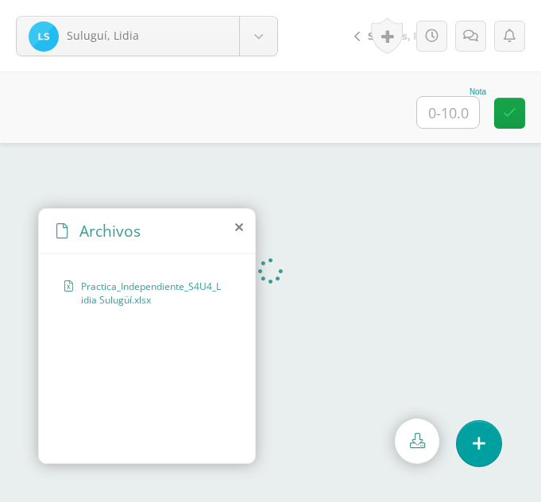
click at [241, 230] on icon at bounding box center [239, 227] width 8 height 13
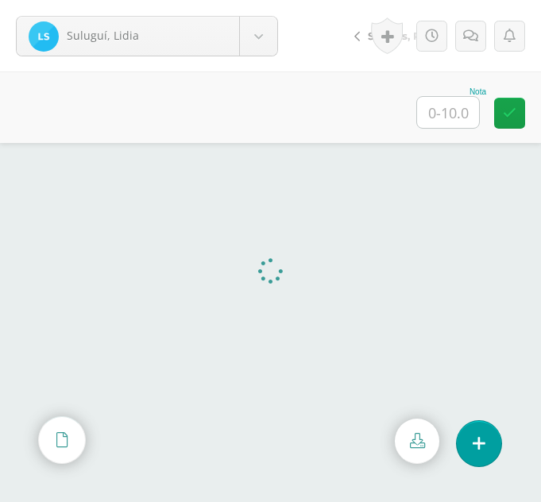
click at [431, 122] on input "text" at bounding box center [448, 112] width 62 height 31
type input "10"
click at [260, 0] on body "Suluguí, Lidia Ajiquichí, Yesica Ajualip, Jakelin Axpuac, Fátima Balam, Gladys …" at bounding box center [270, 0] width 541 height 0
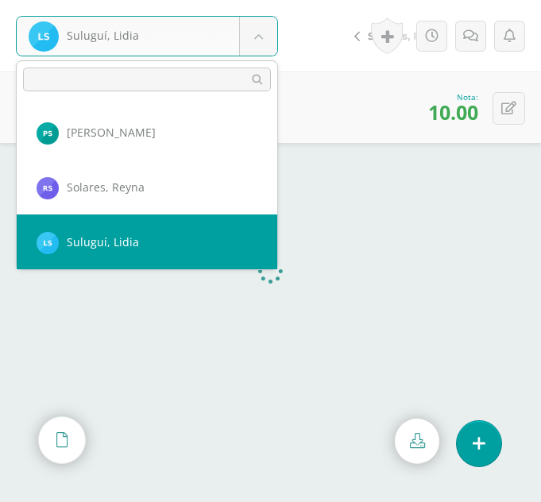
scroll to position [1097, 0]
select select "323"
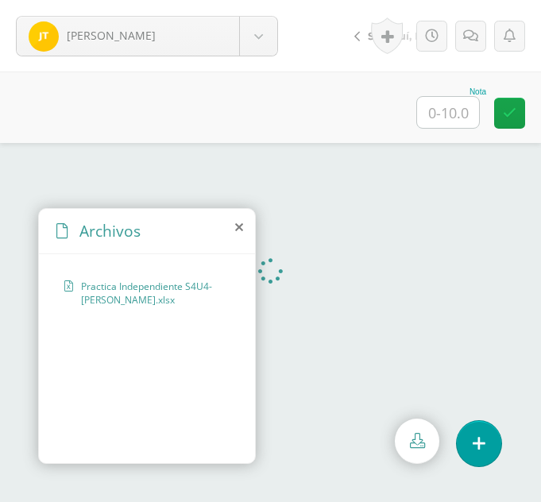
click at [239, 230] on icon at bounding box center [239, 227] width 8 height 13
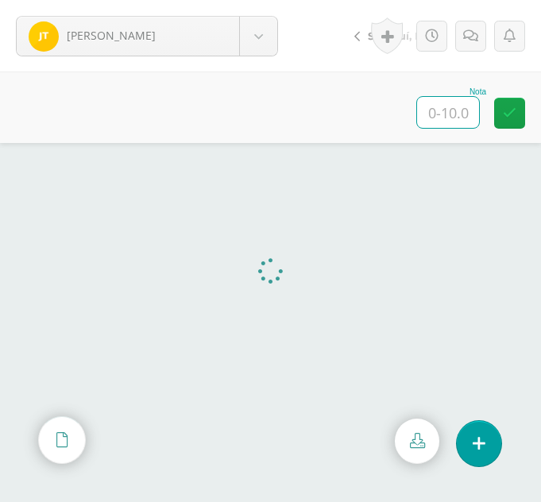
click at [457, 110] on input "text" at bounding box center [448, 112] width 62 height 31
type input "10"
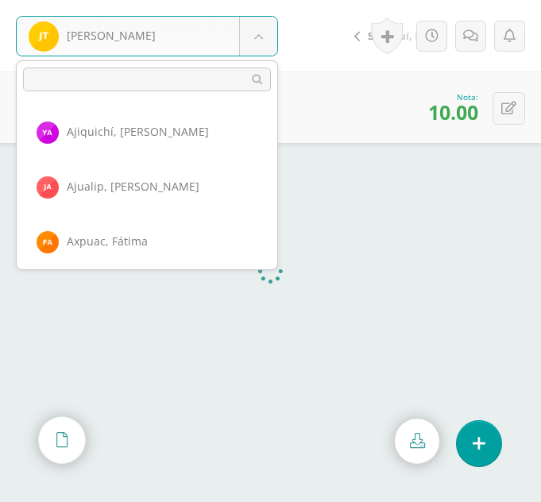
click at [257, 0] on body "[PERSON_NAME] Ajiquichí, [GEOGRAPHIC_DATA] [PERSON_NAME] [GEOGRAPHIC_DATA], [GE…" at bounding box center [270, 0] width 541 height 0
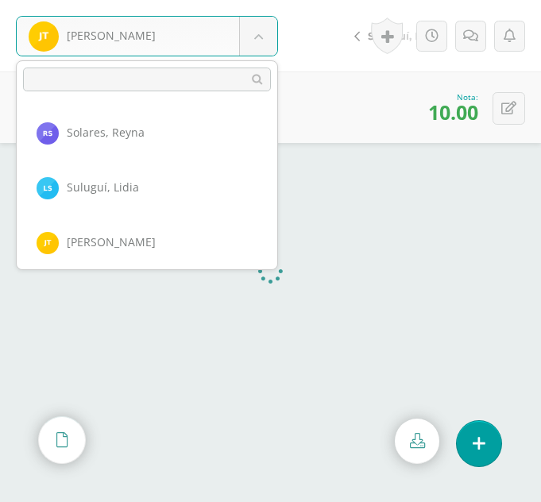
scroll to position [1152, 0]
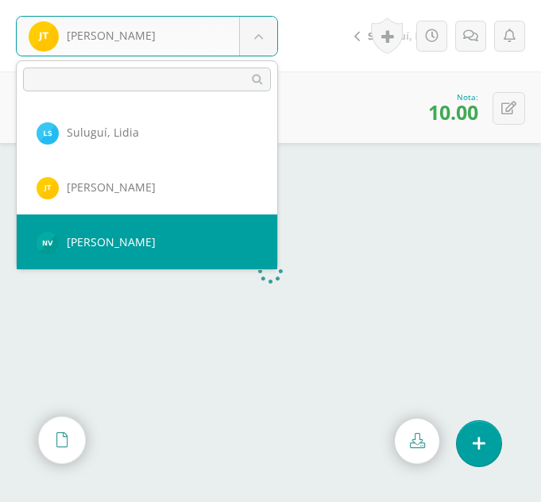
select select "337"
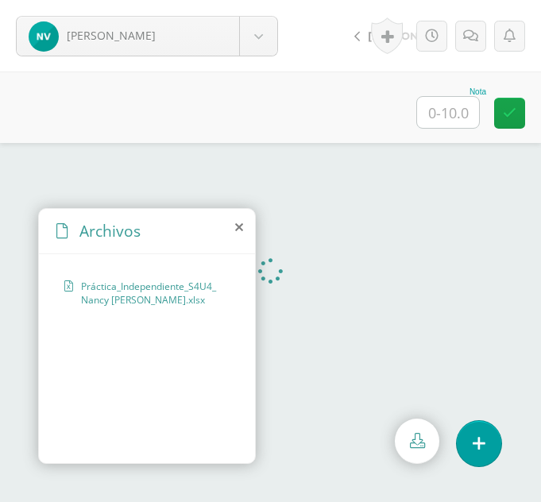
click at [241, 226] on icon at bounding box center [239, 227] width 8 height 13
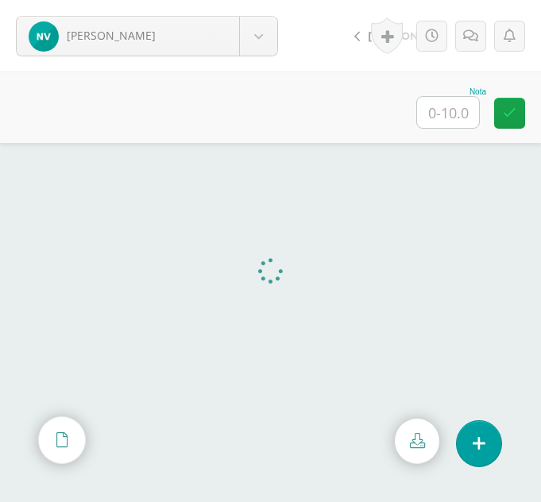
click at [442, 118] on input "text" at bounding box center [448, 112] width 62 height 31
type input "10"
click at [251, 0] on body "Vicente, Nancy Ajiquichí, Yesica Ajualip, Jakelin Axpuac, Fátima Balam, Gladys …" at bounding box center [270, 0] width 541 height 0
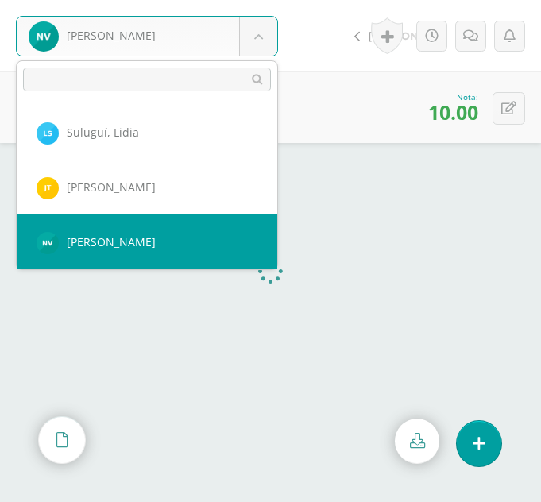
scroll to position [1206, 0]
select select "350"
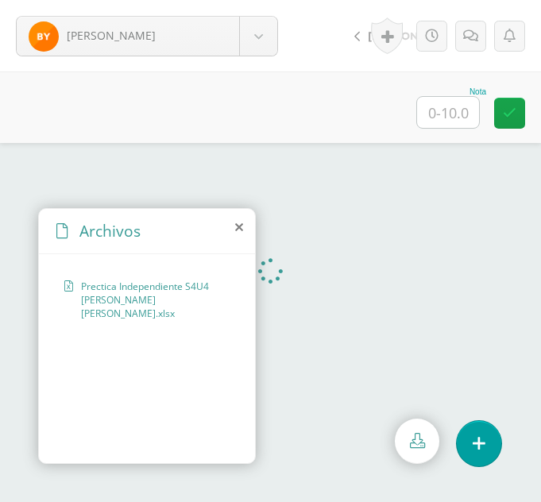
click at [242, 223] on icon at bounding box center [239, 227] width 8 height 13
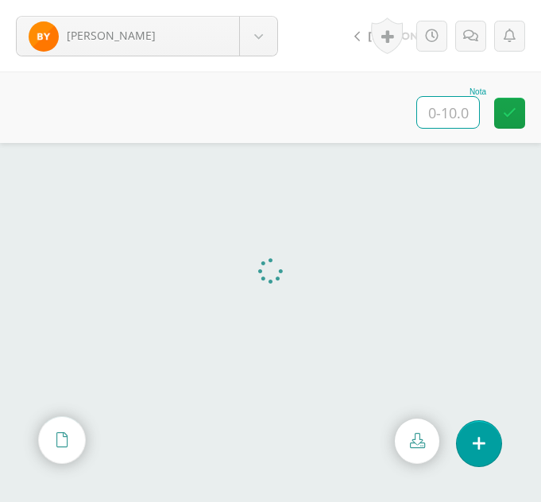
click at [436, 98] on input "text" at bounding box center [448, 112] width 62 height 31
type input "10"
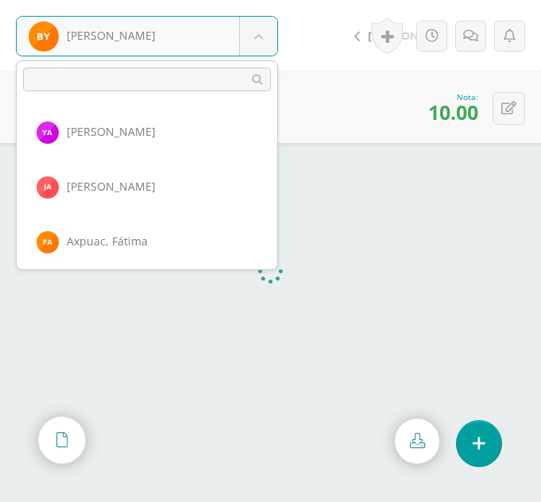
click at [249, 0] on body "Yach, Beverly Ajiquichí, Yesica Ajualip, Jakelin Axpuac, Fátima Balam, Gladys B…" at bounding box center [270, 0] width 541 height 0
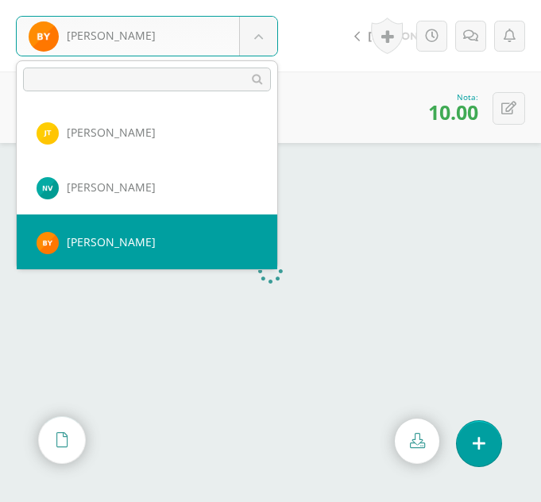
scroll to position [1261, 0]
select select "353"
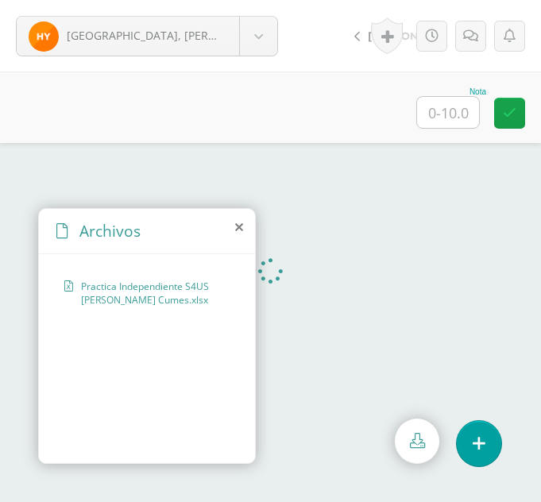
click at [239, 229] on icon at bounding box center [239, 227] width 8 height 13
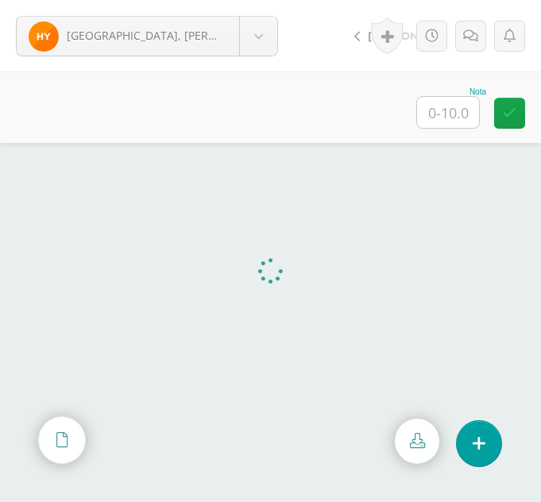
click at [452, 118] on input "text" at bounding box center [448, 112] width 62 height 31
type input "10"
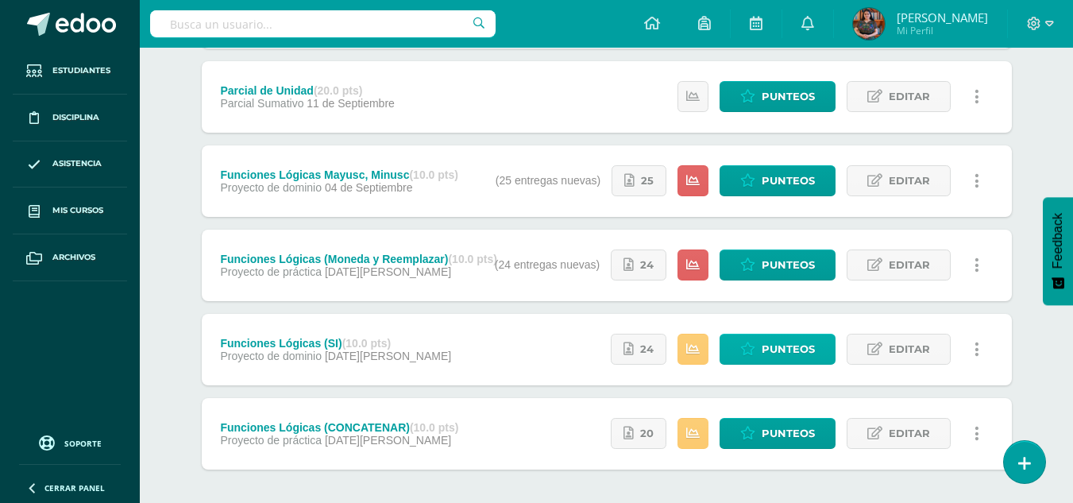
scroll to position [456, 0]
click at [778, 272] on span "Punteos" at bounding box center [788, 264] width 53 height 29
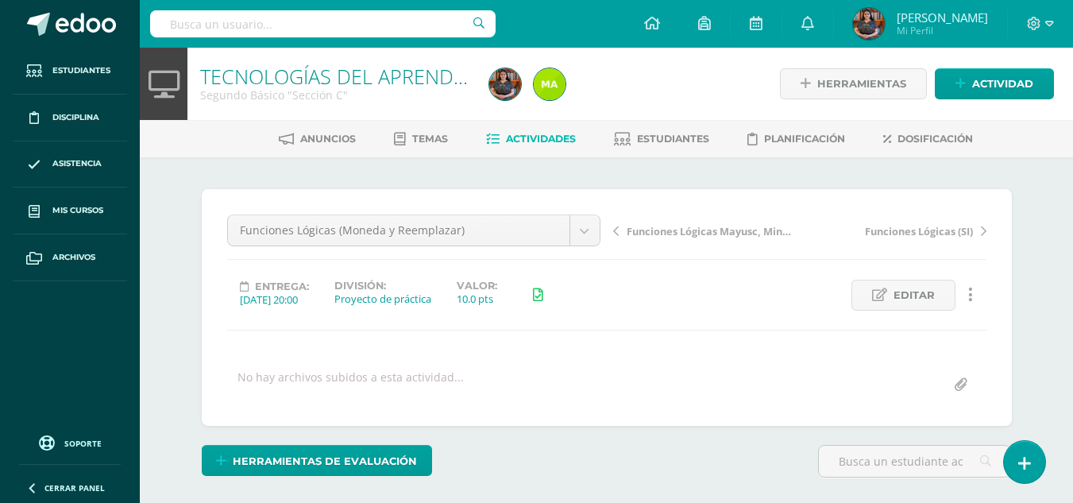
click at [960, 387] on input "file" at bounding box center [960, 384] width 31 height 31
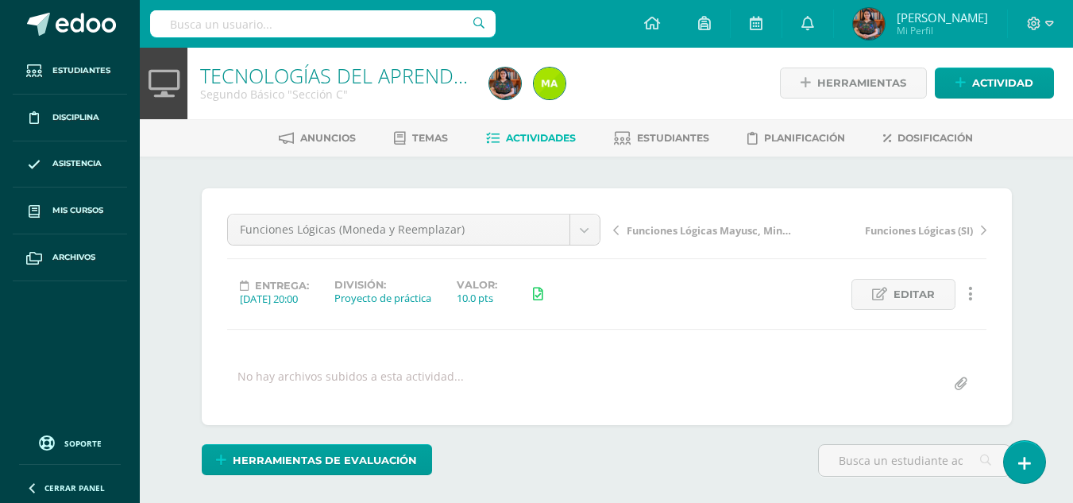
scroll to position [2, 0]
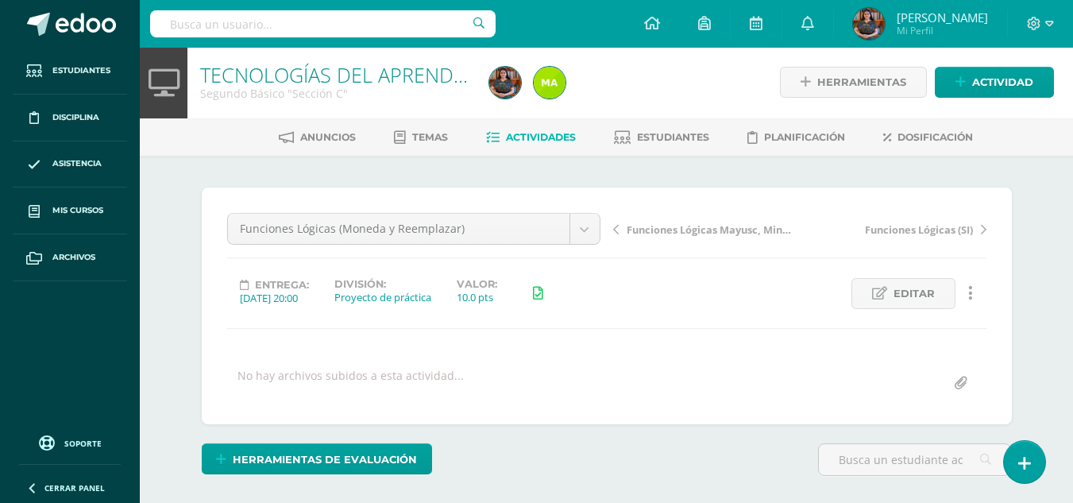
type input "C:\fakepath\Reemplazar C.xlsx"
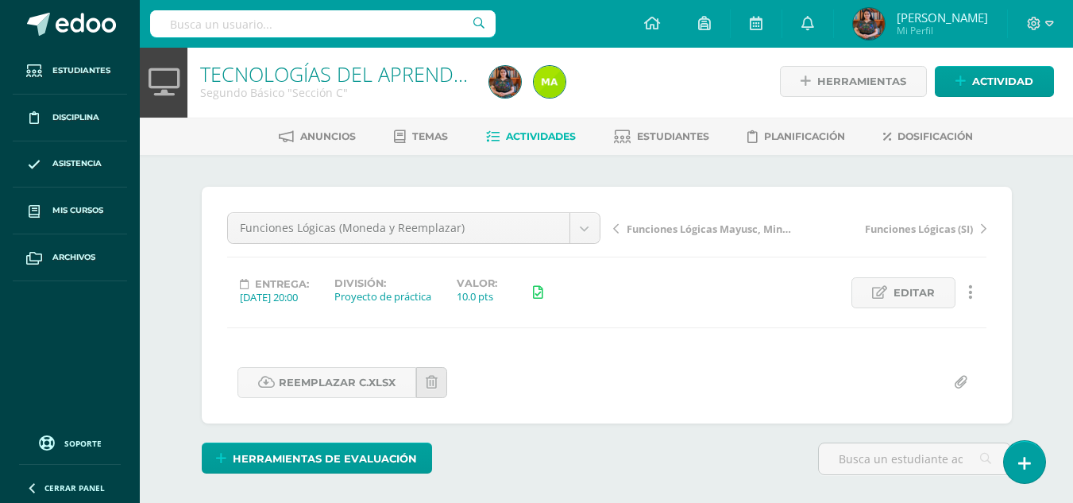
click at [427, 277] on label "División:" at bounding box center [382, 283] width 97 height 12
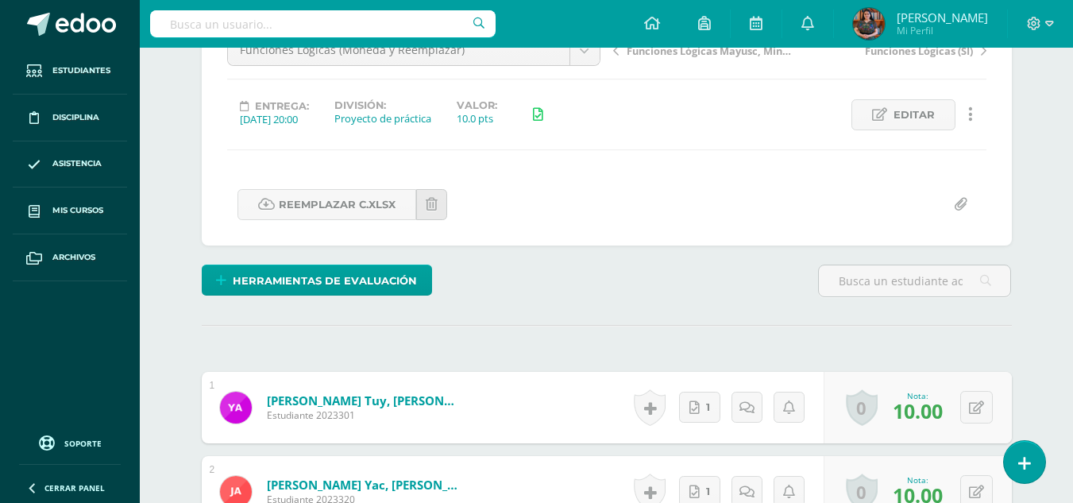
scroll to position [0, 0]
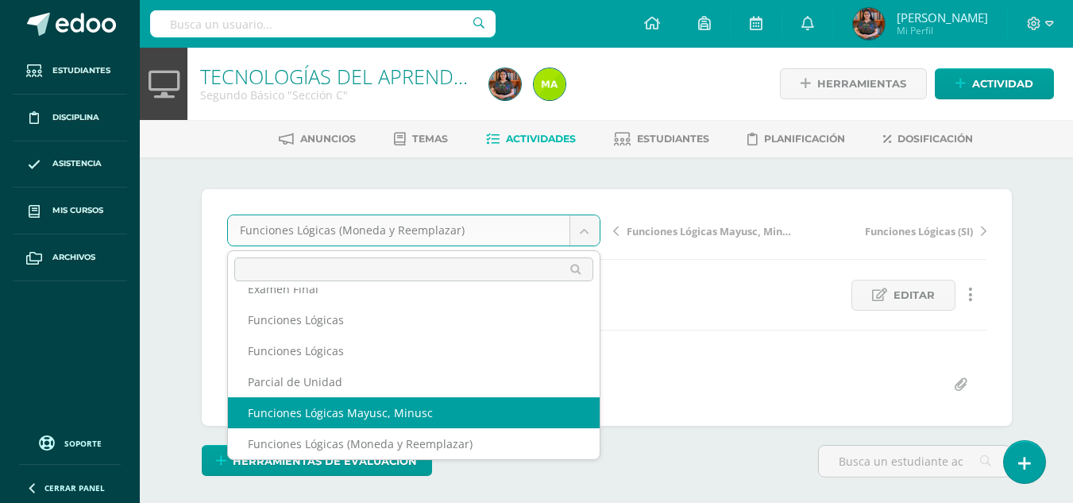
select select "/dashboard/teacher/grade-activity/35903/"
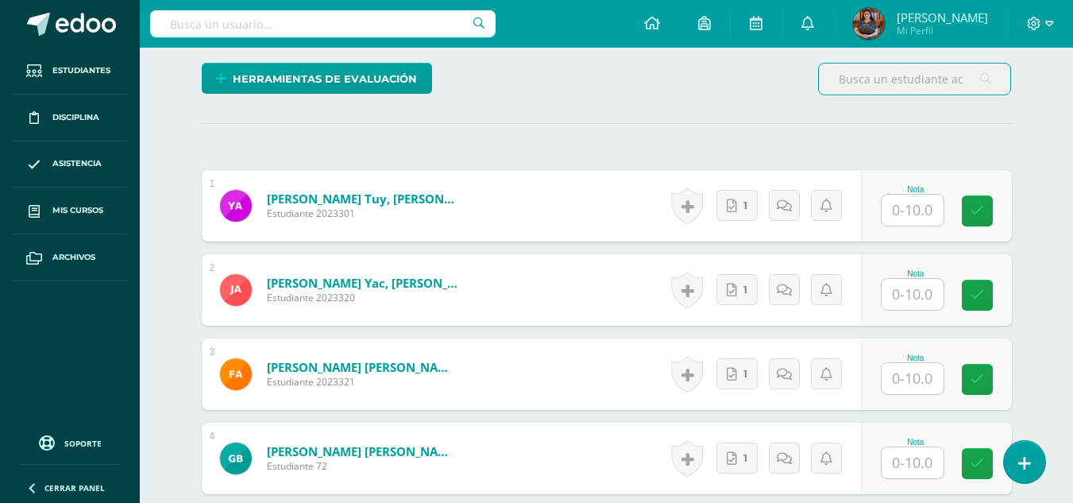
scroll to position [2, 0]
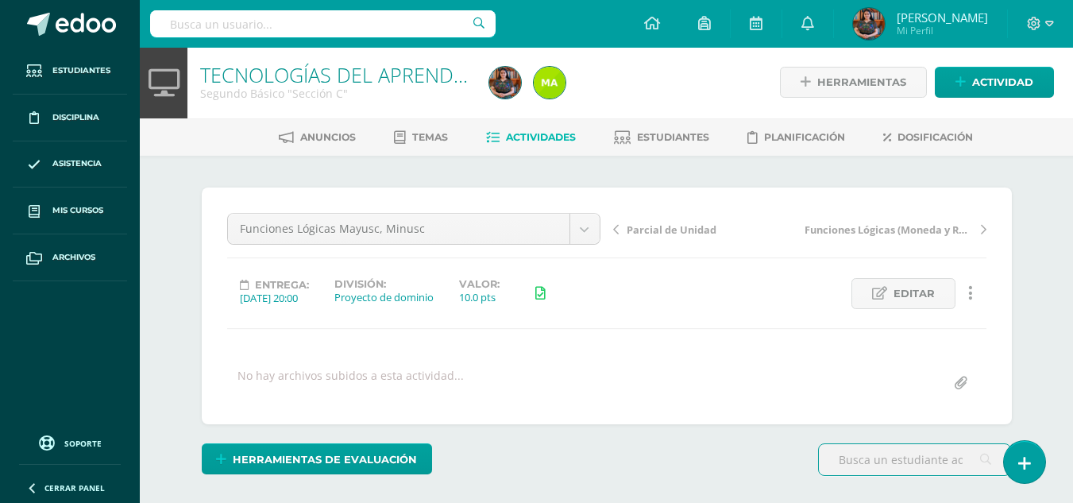
click at [1052, 152] on div "Anuncios Temas Actividades Estudiantes Planificación Dosificación" at bounding box center [625, 136] width 971 height 37
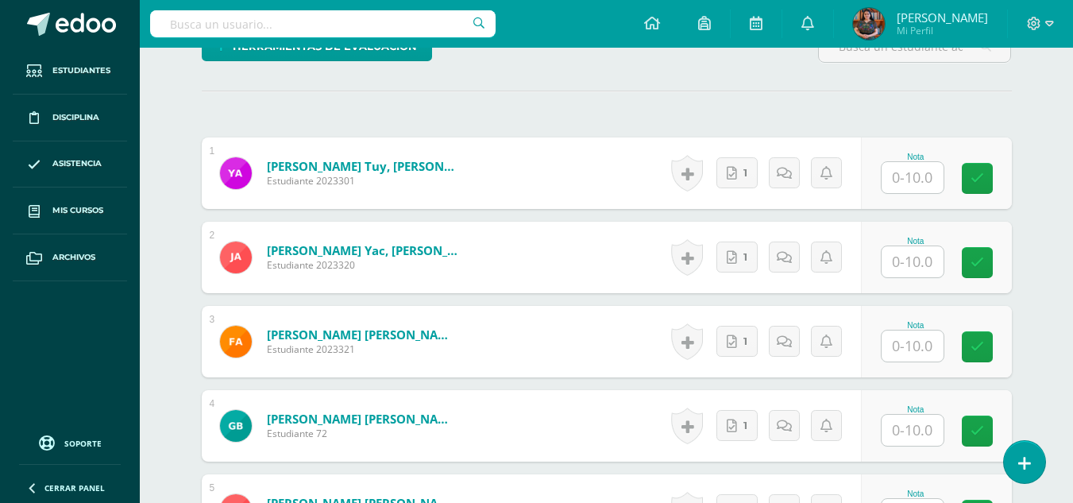
scroll to position [446, 0]
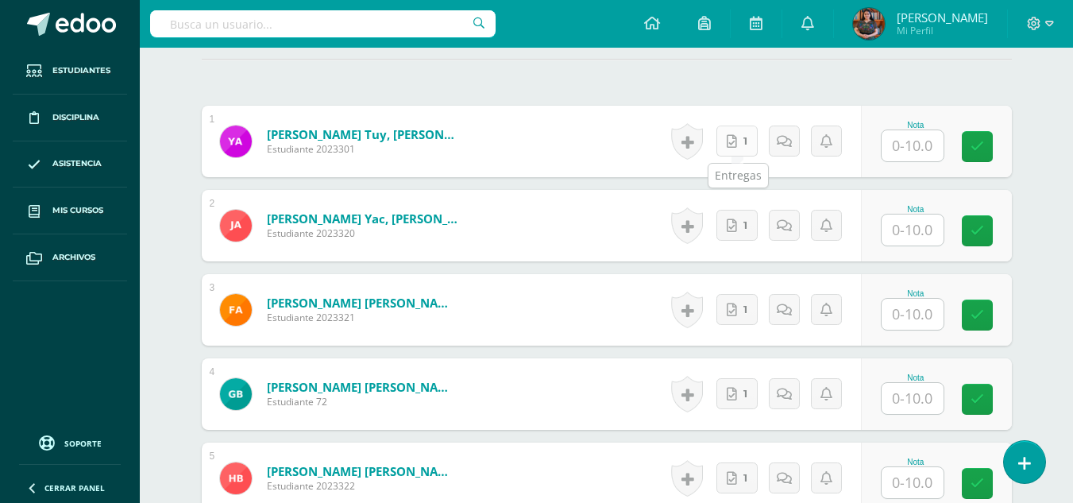
click at [733, 141] on icon at bounding box center [732, 142] width 10 height 14
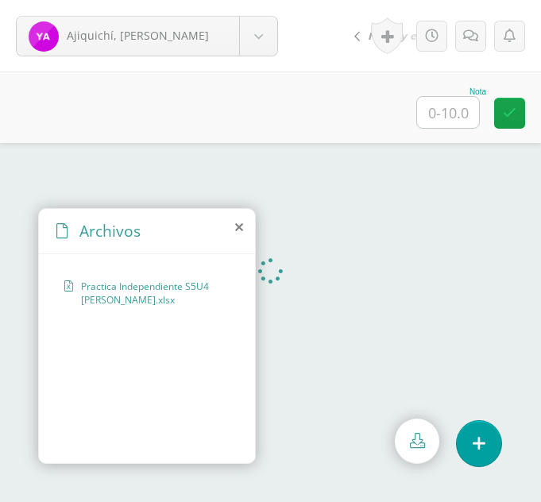
click at [237, 229] on icon at bounding box center [239, 227] width 8 height 13
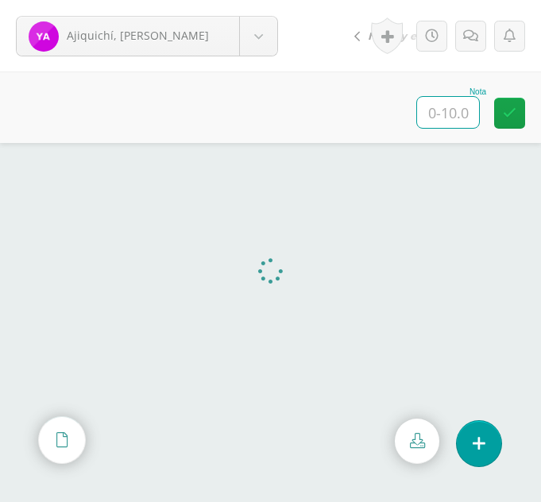
click at [452, 123] on input "text" at bounding box center [448, 112] width 62 height 31
type input "10"
click at [270, 0] on body "Ajiquichí, [PERSON_NAME] Ajiquichí, [GEOGRAPHIC_DATA] [PERSON_NAME] [GEOGRAPHIC…" at bounding box center [270, 0] width 541 height 0
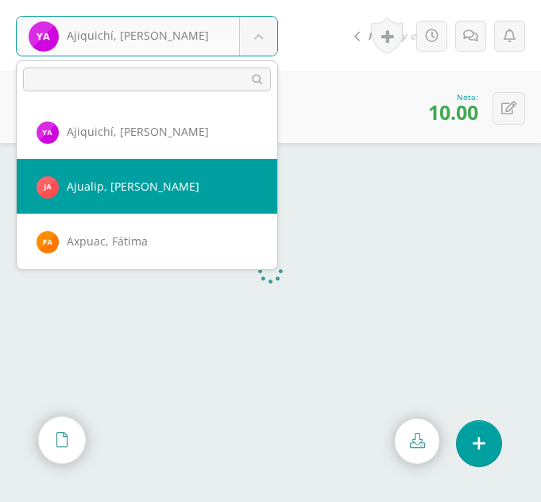
select select "309"
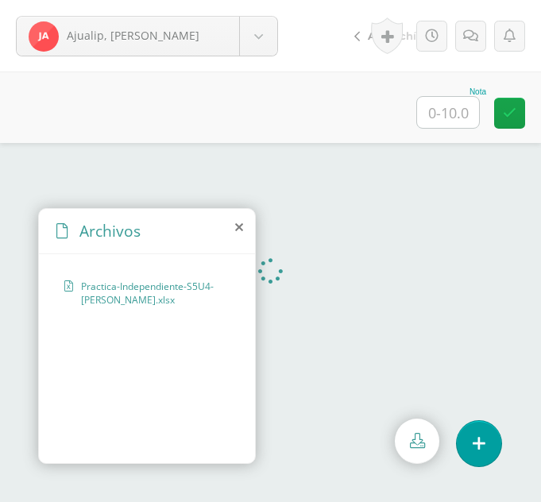
click at [242, 229] on icon at bounding box center [239, 227] width 8 height 13
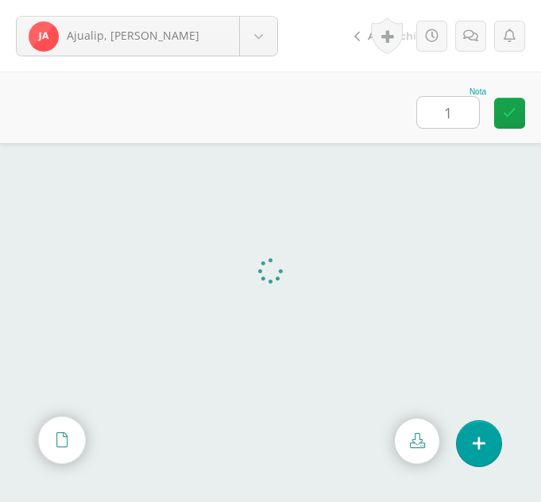
click at [468, 111] on input "1" at bounding box center [448, 112] width 62 height 31
type input "10"
click at [255, 0] on body "Ajualip, Jakelin Ajiquichí, Yesica Ajualip, Jakelin Axpuac, Fátima Balam, Glady…" at bounding box center [270, 0] width 541 height 0
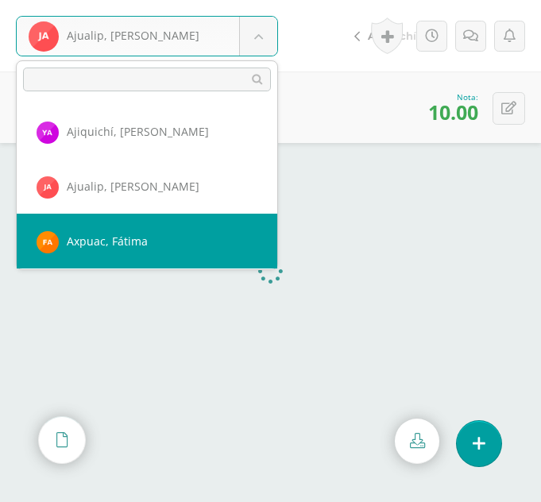
select select "310"
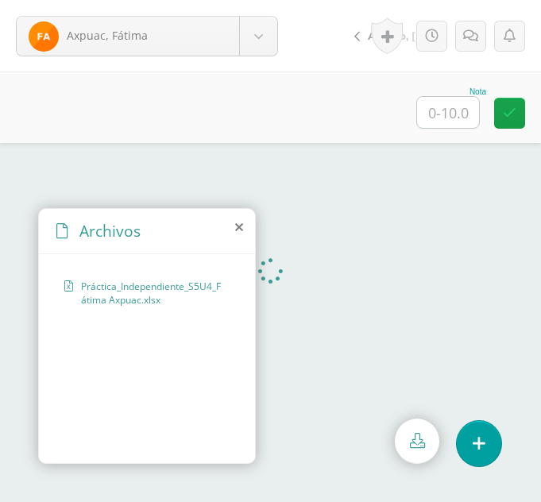
click at [239, 223] on icon at bounding box center [239, 227] width 8 height 13
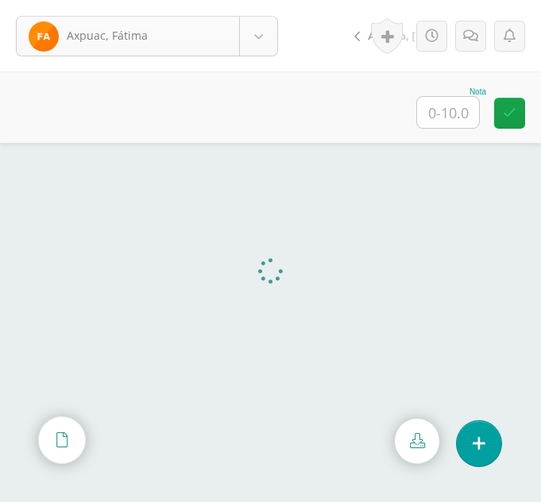
click at [254, 0] on body "Axpuac, Fátima Ajiquichí, Yesica Ajualip, Jakelin Axpuac, Fátima Balam, Gladys …" at bounding box center [270, 0] width 541 height 0
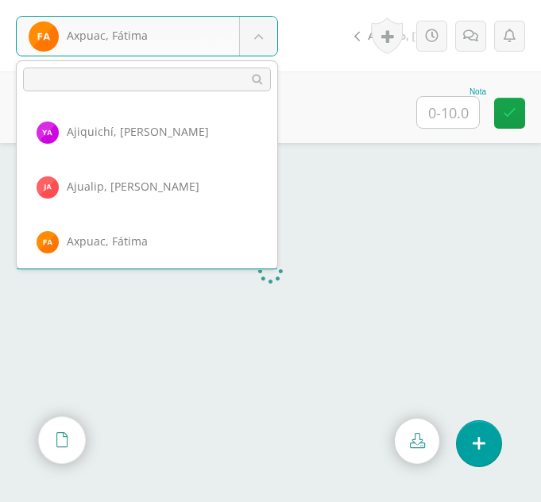
scroll to position [54, 0]
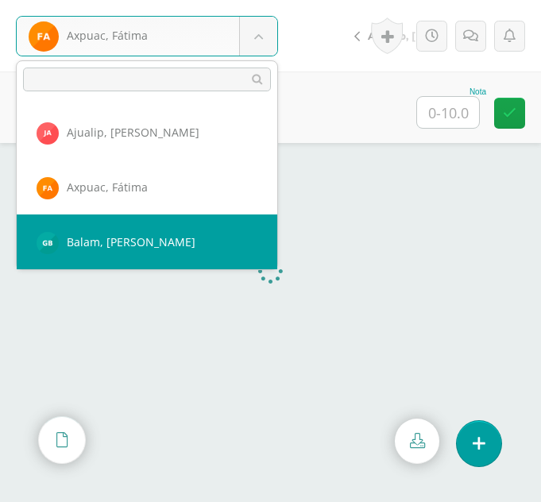
select select "347"
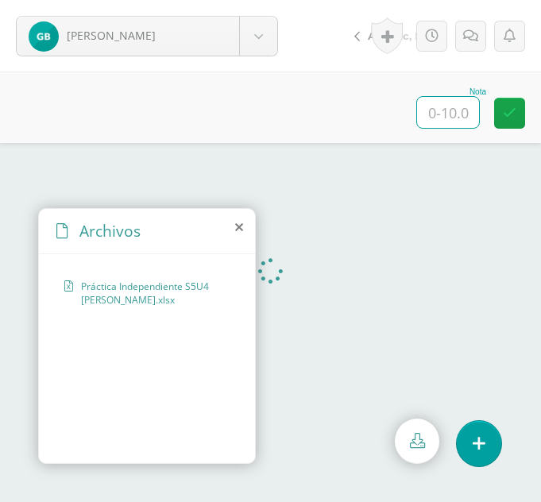
click at [475, 114] on input "text" at bounding box center [448, 112] width 62 height 31
type input "10"
click at [242, 0] on body "Balam, [PERSON_NAME], [GEOGRAPHIC_DATA][PERSON_NAME], [PERSON_NAME][GEOGRAPHIC_…" at bounding box center [270, 0] width 541 height 0
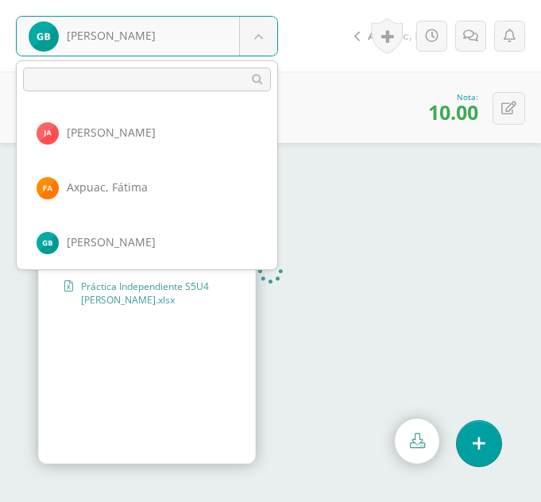
scroll to position [109, 0]
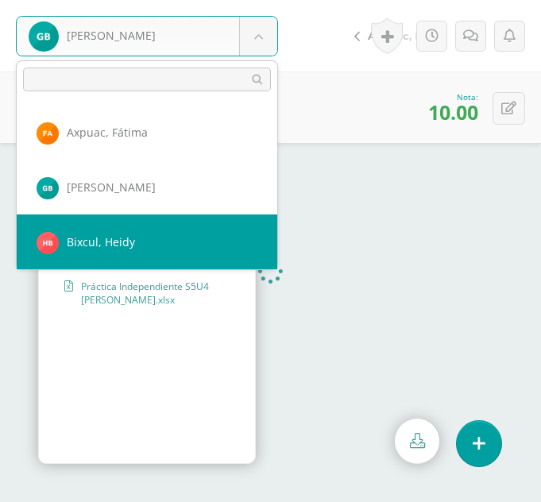
select select "311"
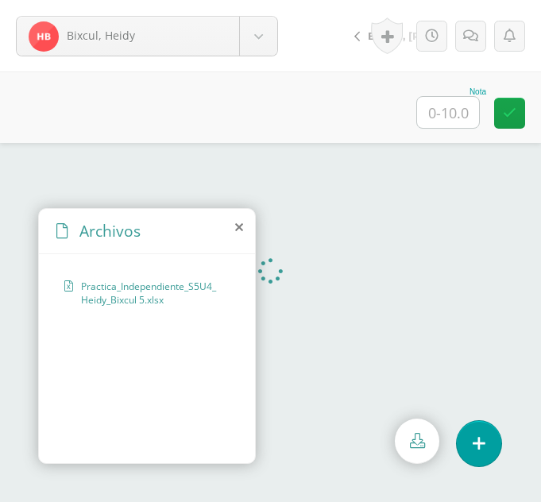
click at [238, 222] on icon at bounding box center [239, 227] width 8 height 13
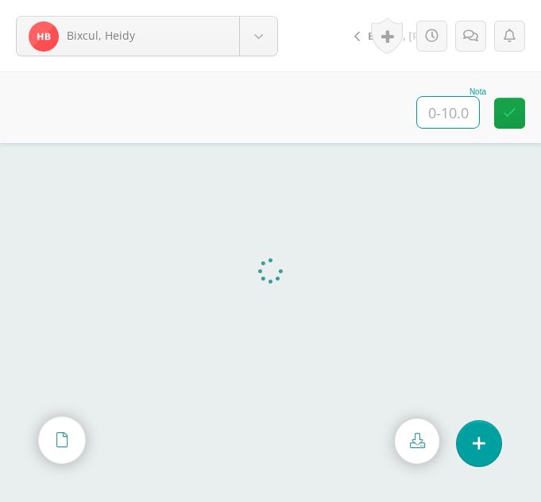
click at [464, 115] on input "text" at bounding box center [448, 112] width 62 height 31
type input "10"
click at [261, 0] on body "Bixcul, Heidy Ajiquichí, [GEOGRAPHIC_DATA] [PERSON_NAME] [GEOGRAPHIC_DATA], [GE…" at bounding box center [270, 0] width 541 height 0
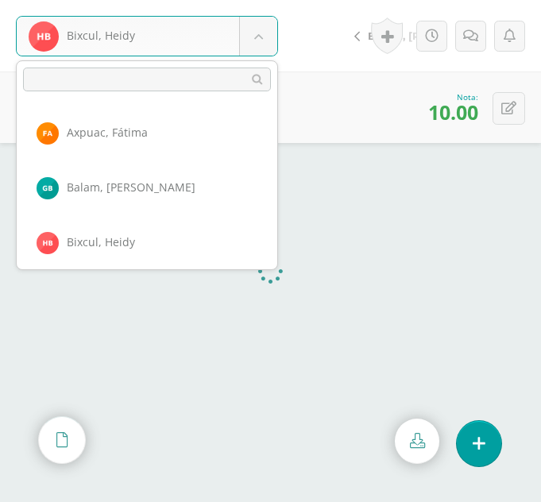
scroll to position [164, 0]
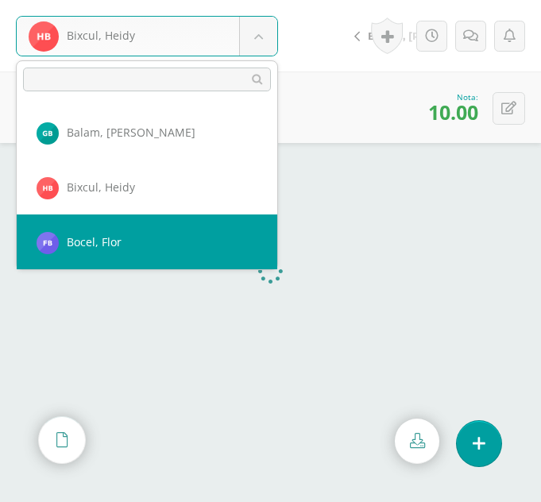
select select "312"
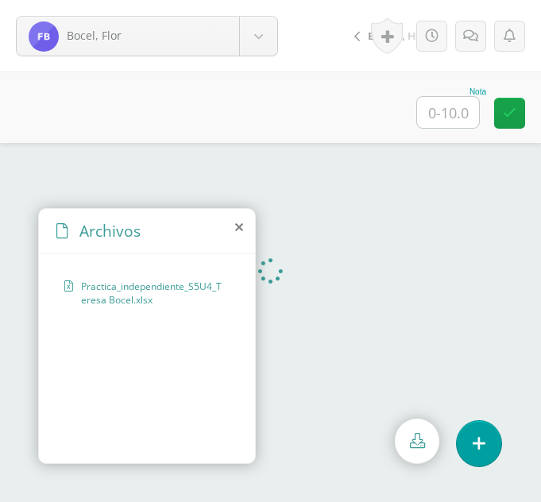
click at [235, 222] on icon at bounding box center [239, 227] width 8 height 13
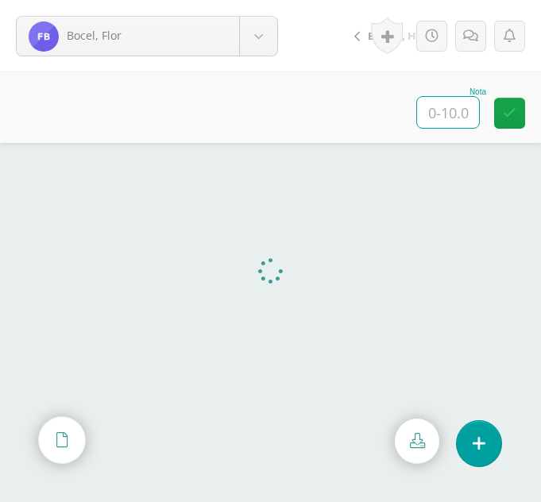
click at [446, 106] on input "text" at bounding box center [448, 112] width 62 height 31
type input "10"
click at [272, 0] on body "Bocel, Flor Ajiquichí, Yesica Ajualip, Jakelin Axpuac, Fátima Balam, Gladys Bix…" at bounding box center [270, 0] width 541 height 0
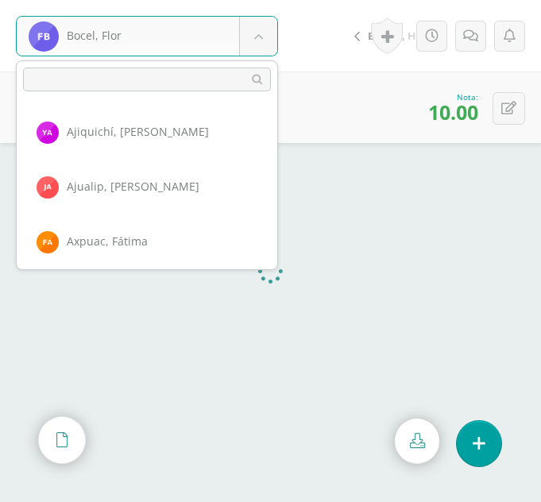
scroll to position [218, 0]
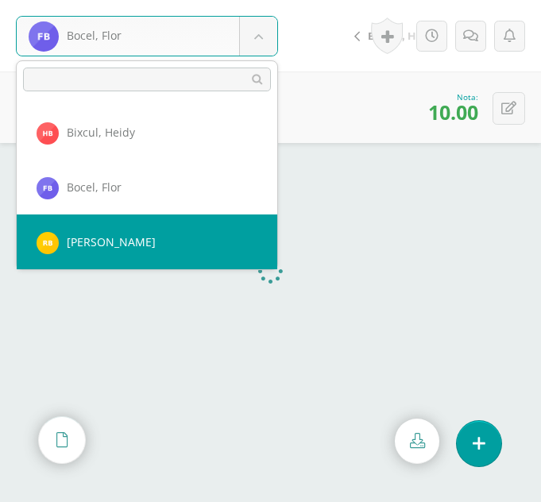
select select "293"
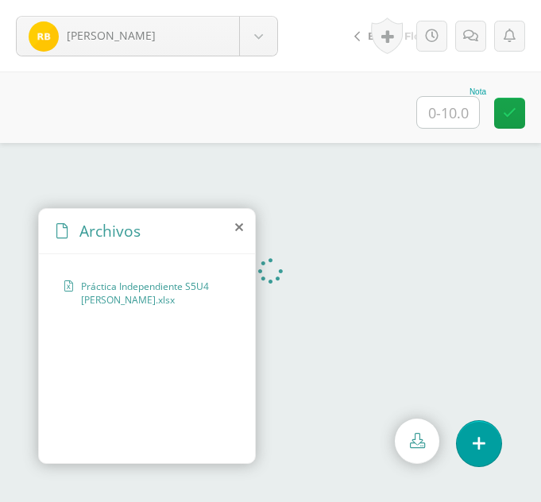
click at [240, 226] on icon at bounding box center [239, 227] width 8 height 13
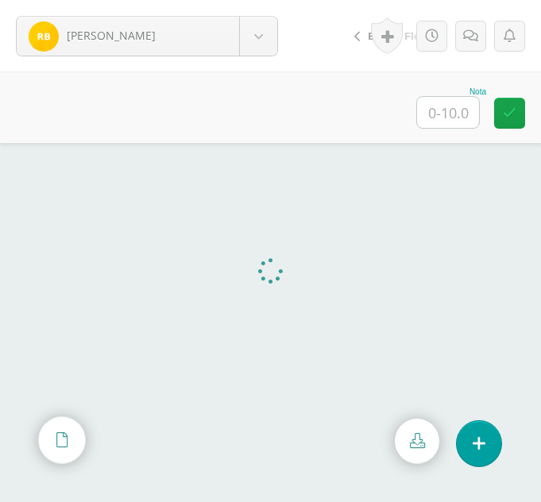
click at [438, 108] on input "text" at bounding box center [448, 112] width 62 height 31
type input "10"
click at [260, 0] on body "Bocel, Rosa Ajiquichí, Yesica Ajualip, Jakelin Axpuac, Fátima Balam, Gladys Bix…" at bounding box center [270, 0] width 541 height 0
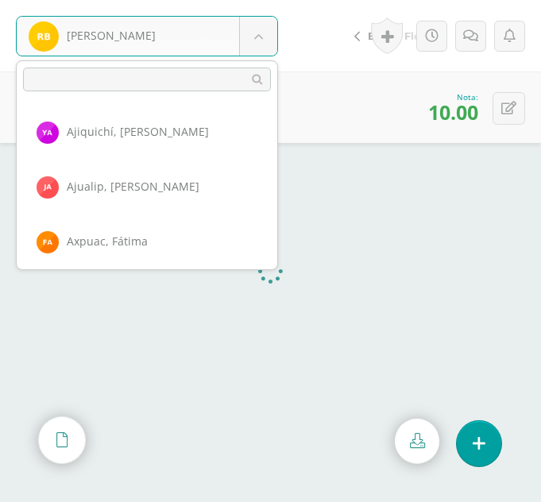
scroll to position [273, 0]
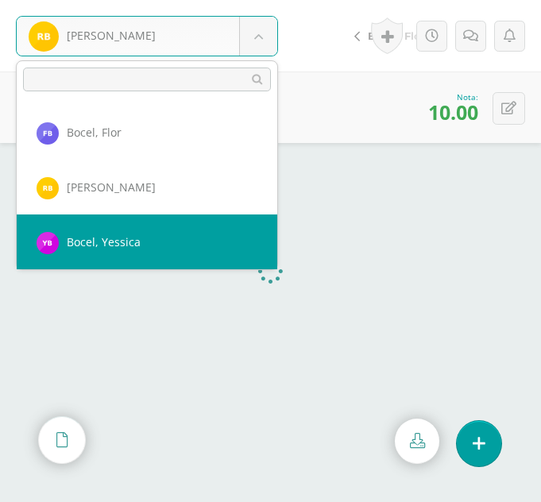
select select "294"
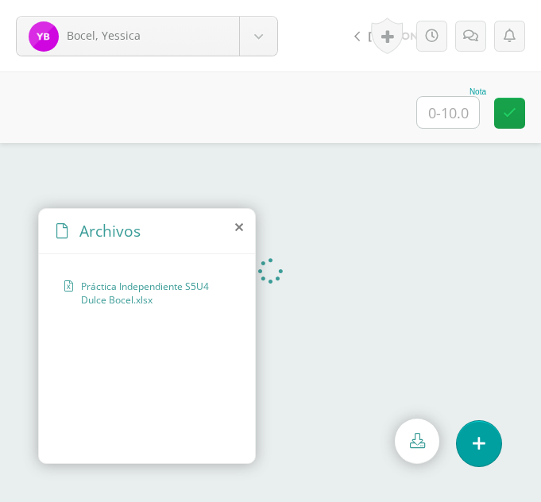
click at [237, 229] on icon at bounding box center [239, 227] width 8 height 13
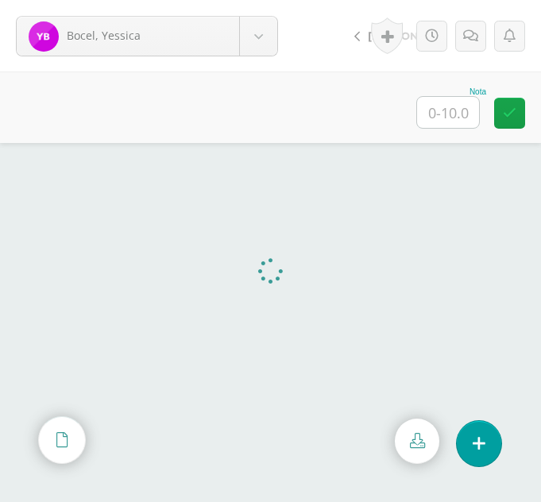
click at [449, 117] on input "text" at bounding box center [448, 112] width 62 height 31
type input "10"
click at [253, 0] on body "Bocel, Yessica Ajiquichí, [GEOGRAPHIC_DATA] [PERSON_NAME] [GEOGRAPHIC_DATA], [G…" at bounding box center [270, 0] width 541 height 0
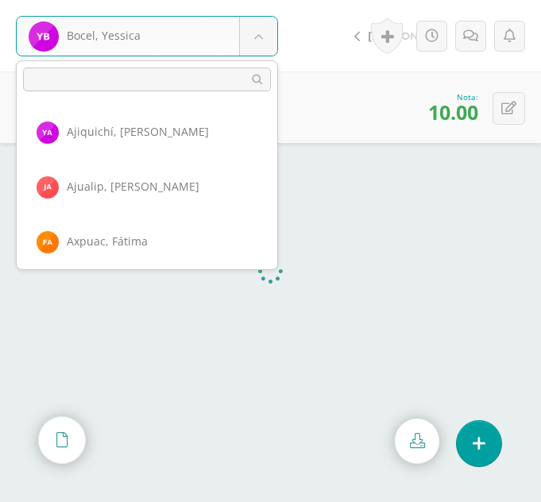
scroll to position [328, 0]
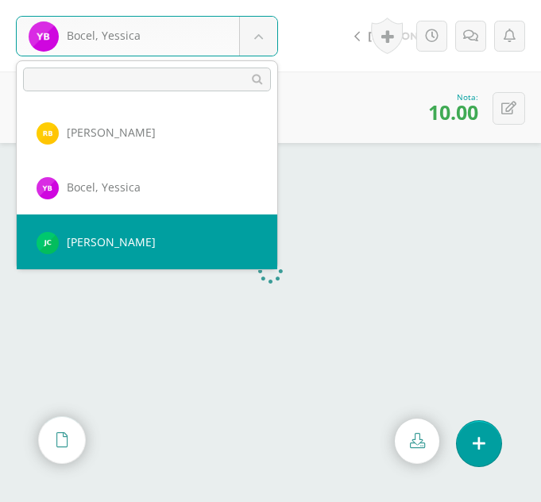
select select "362"
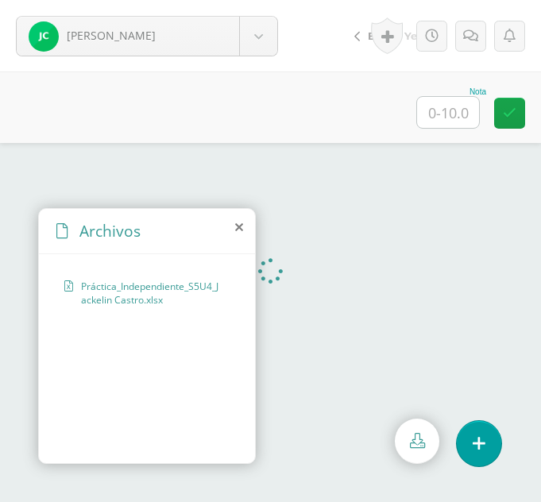
click at [237, 226] on icon at bounding box center [239, 227] width 8 height 13
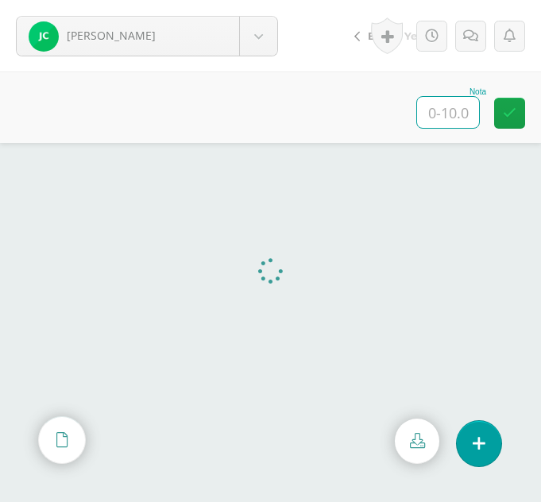
click at [466, 119] on input "text" at bounding box center [448, 112] width 62 height 31
type input "10"
click at [255, 0] on body "Castro, Jackelin Ajiquichí, Yesica Ajualip, Jakelin Axpuac, Fátima Balam, Glady…" at bounding box center [270, 0] width 541 height 0
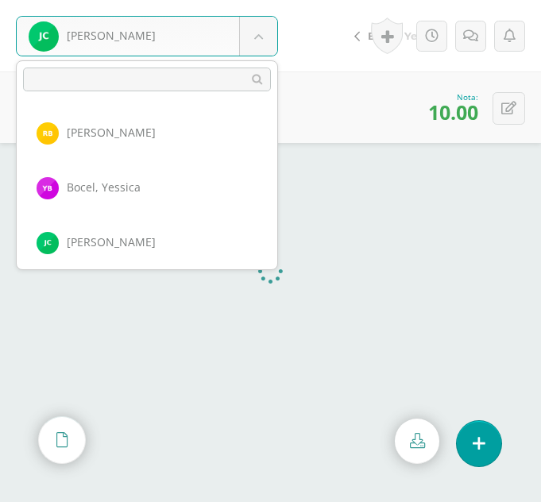
scroll to position [383, 0]
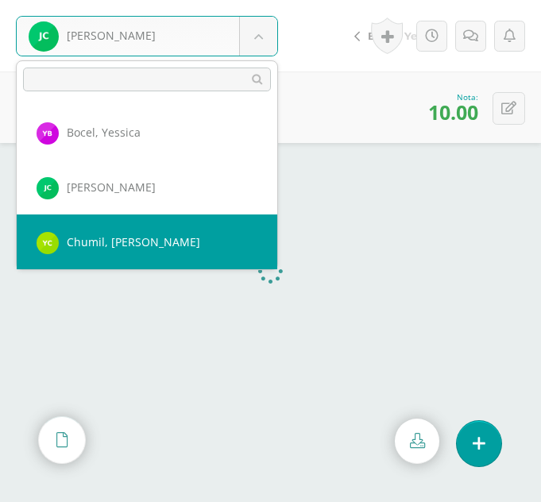
select select "338"
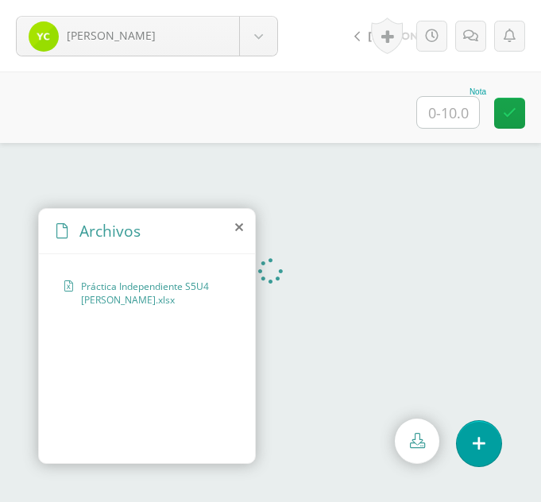
click at [236, 230] on icon at bounding box center [239, 227] width 8 height 13
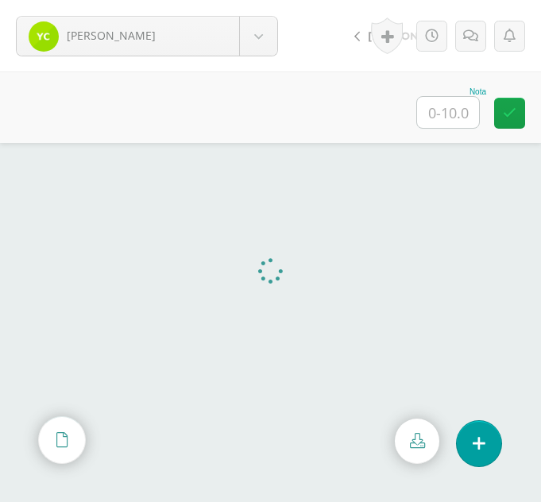
click at [458, 118] on input "text" at bounding box center [448, 112] width 62 height 31
type input "10"
click at [251, 0] on body "Chumil, Yesmin Ajiquichí, Yesica Ajualip, Jakelin Axpuac, Fátima Balam, Gladys …" at bounding box center [270, 0] width 541 height 0
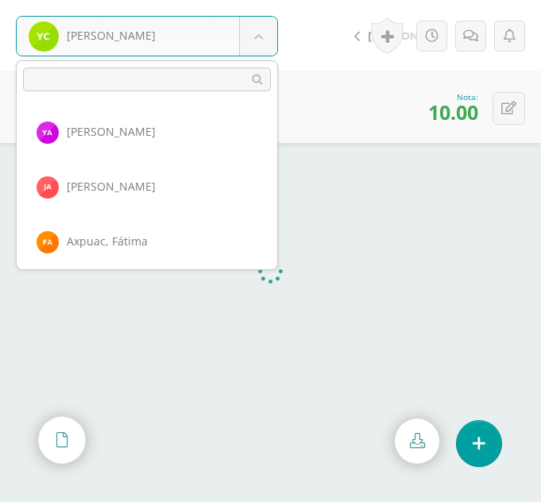
scroll to position [438, 0]
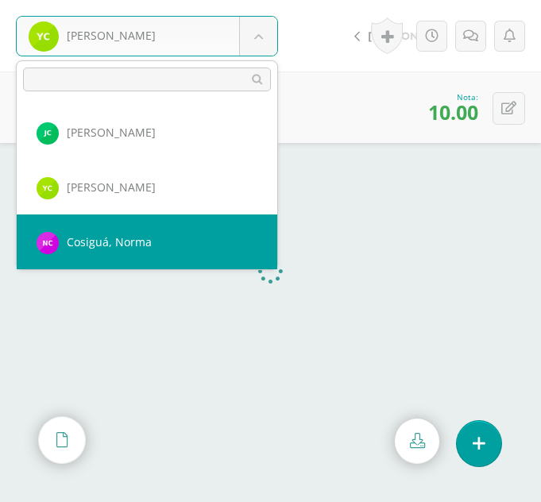
select select "317"
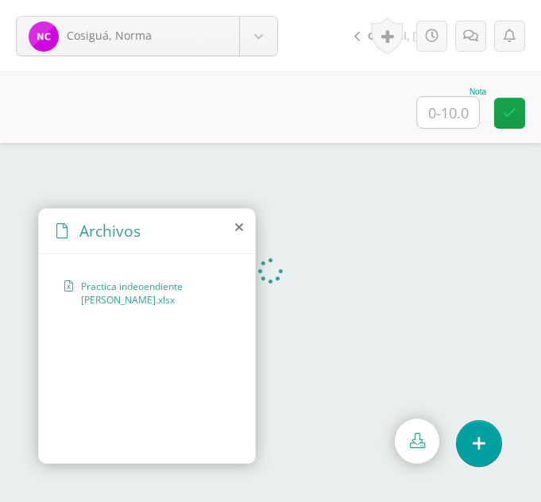
click at [241, 226] on icon at bounding box center [239, 227] width 8 height 13
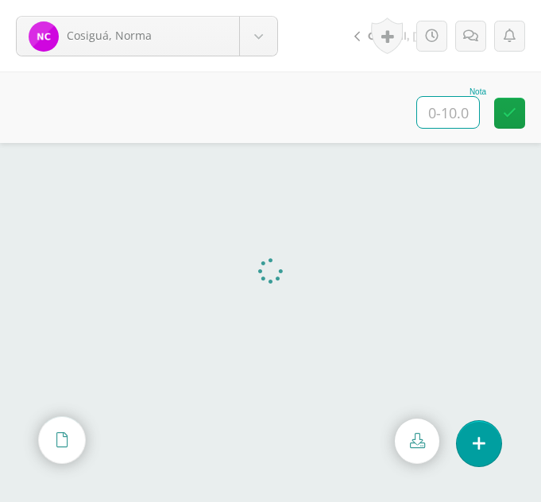
click at [462, 107] on input "text" at bounding box center [448, 112] width 62 height 31
type input "10"
click at [265, 0] on body "Cosiguá, Norma Ajiquichí, [GEOGRAPHIC_DATA] [PERSON_NAME] [GEOGRAPHIC_DATA], [G…" at bounding box center [270, 0] width 541 height 0
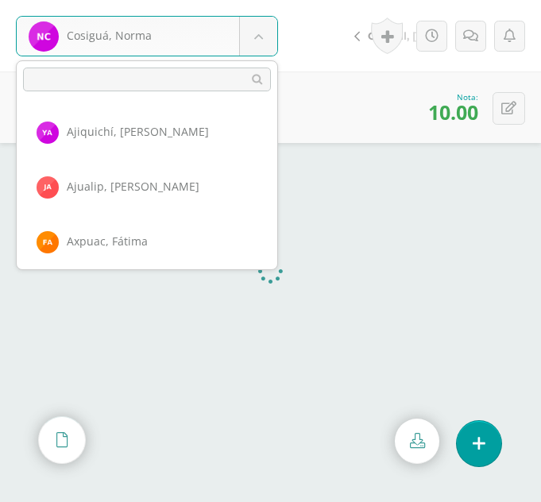
scroll to position [492, 0]
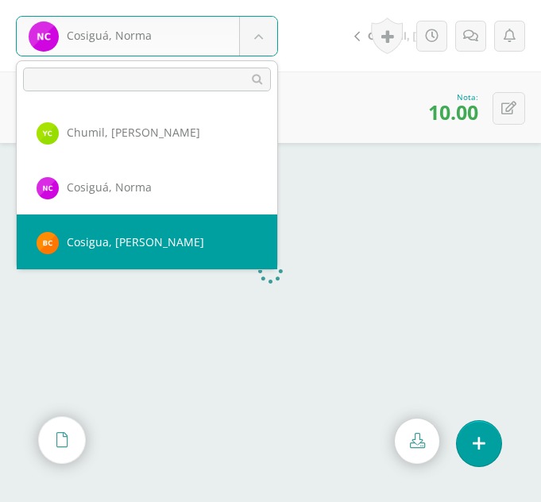
select select "299"
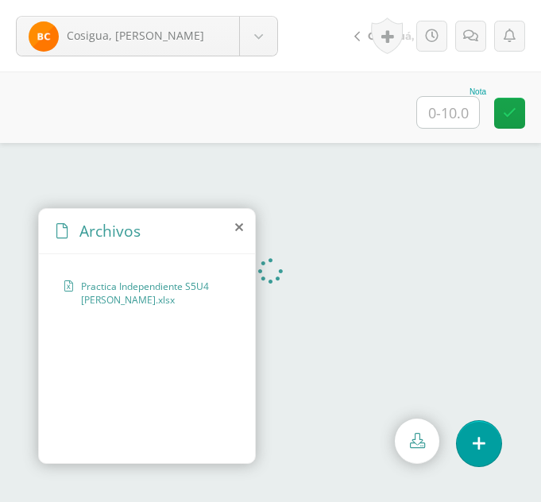
click at [241, 229] on icon at bounding box center [239, 227] width 8 height 13
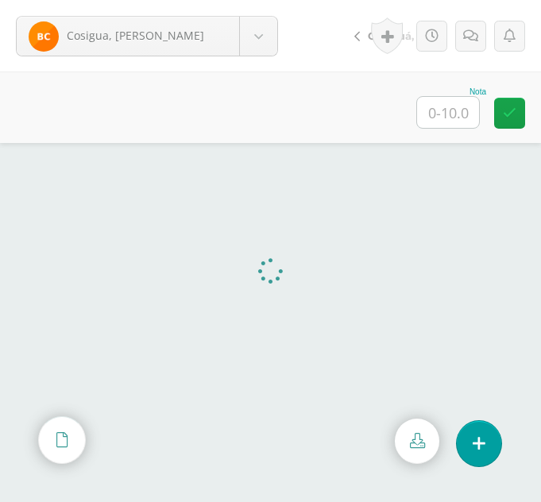
click at [459, 108] on input "text" at bounding box center [448, 112] width 62 height 31
type input "10"
click at [254, 56] on div "Cosigua, [PERSON_NAME]" at bounding box center [147, 36] width 262 height 41
click at [256, 0] on body "Cosigua, Brenda Ajiquichí, Yesica Ajualip, Jakelin Axpuac, Fátima Balam, Gladys…" at bounding box center [270, 0] width 541 height 0
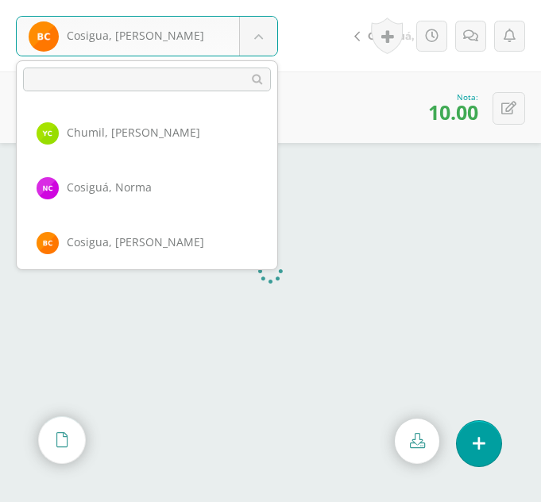
scroll to position [547, 0]
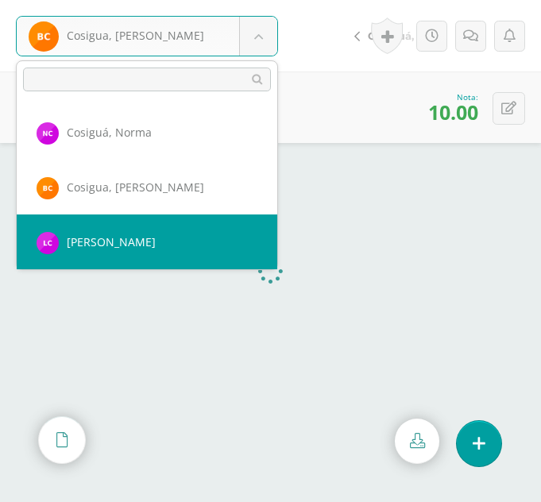
select select "354"
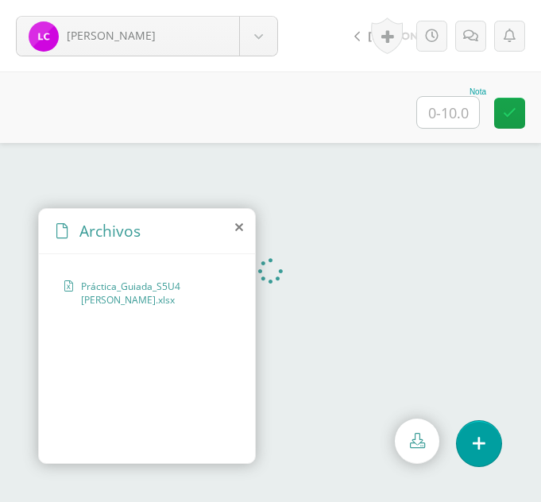
click at [237, 228] on icon at bounding box center [239, 227] width 8 height 13
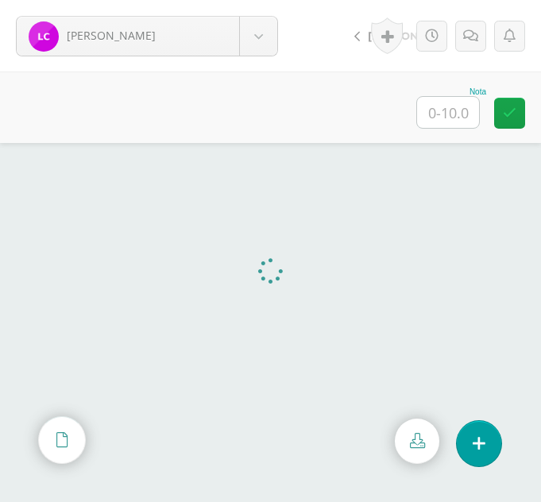
click at [453, 114] on input "text" at bounding box center [448, 112] width 62 height 31
type input "10"
click at [243, 0] on body "Cuc, Liliana Ajiquichí, Yesica Ajualip, Jakelin Axpuac, Fátima Balam, Gladys Bi…" at bounding box center [270, 0] width 541 height 0
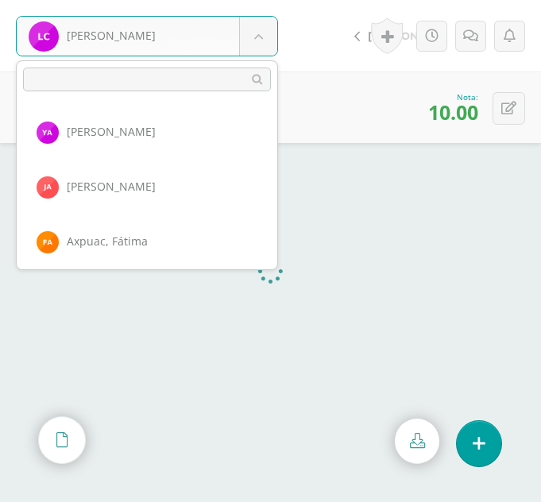
scroll to position [602, 0]
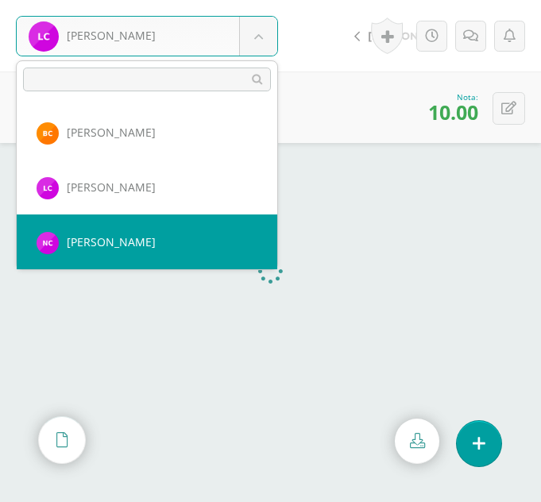
select select "375"
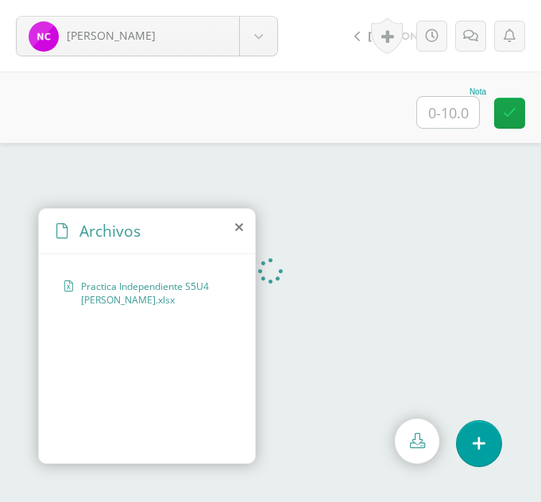
click at [239, 228] on icon at bounding box center [239, 227] width 8 height 13
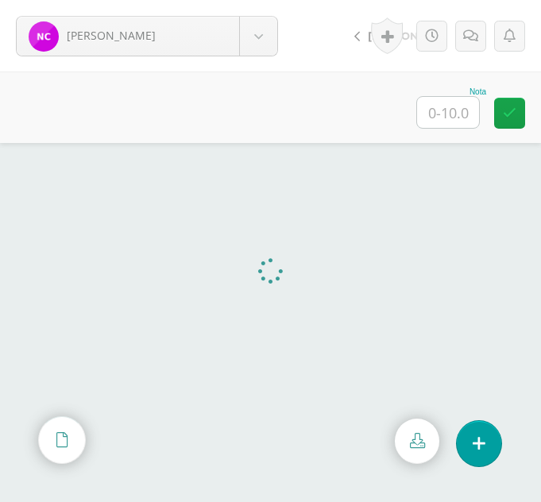
click at [448, 104] on input "text" at bounding box center [448, 112] width 62 height 31
type input "10"
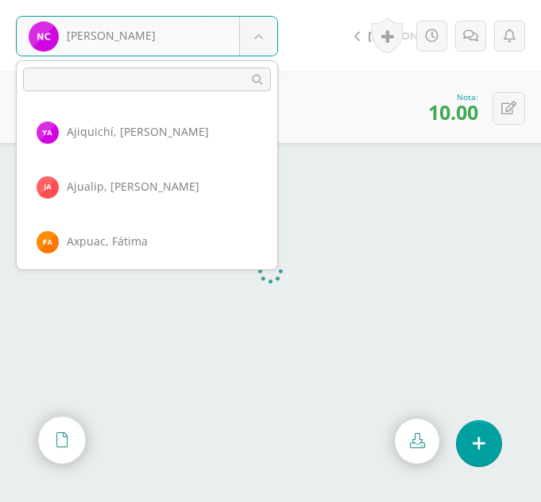
click at [266, 0] on body "[PERSON_NAME] Ajiquichí, [GEOGRAPHIC_DATA] [PERSON_NAME] [GEOGRAPHIC_DATA], [GE…" at bounding box center [270, 0] width 541 height 0
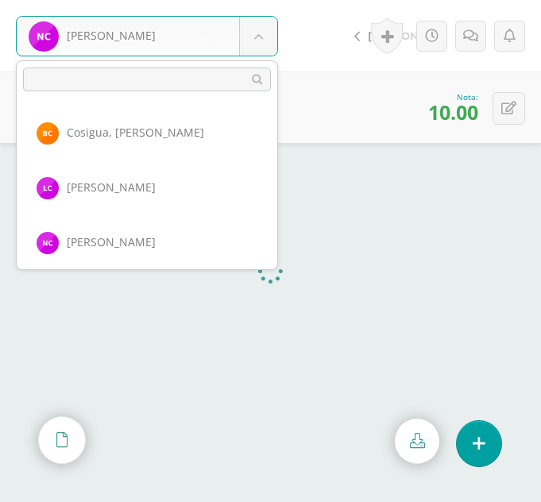
scroll to position [657, 0]
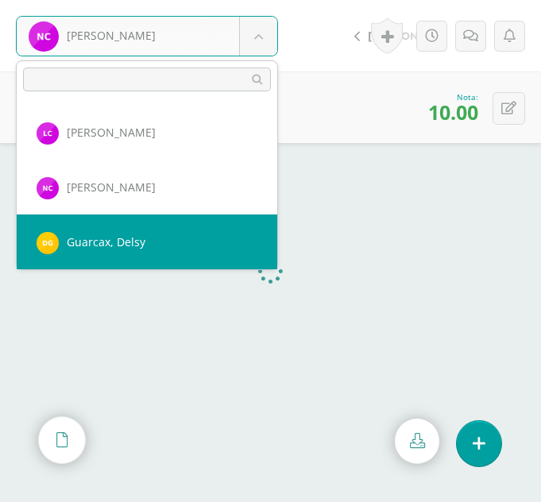
select select "332"
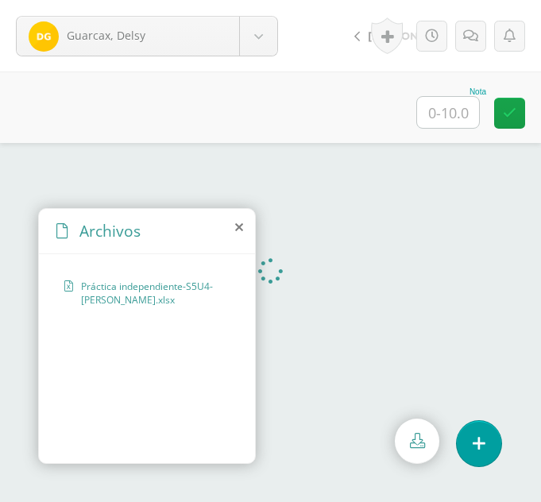
click at [235, 226] on icon at bounding box center [239, 227] width 8 height 13
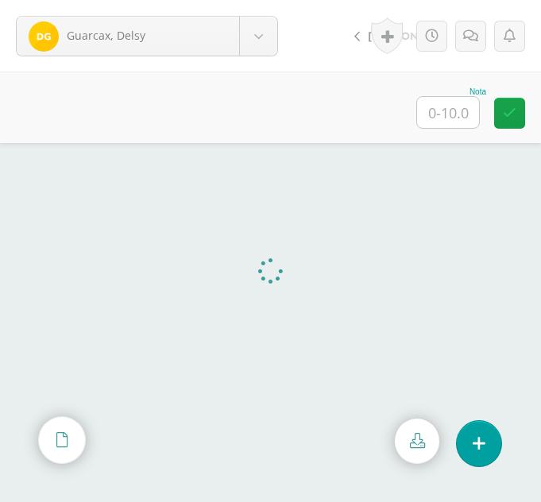
click at [460, 110] on input "text" at bounding box center [448, 112] width 62 height 31
type input "10"
click at [266, 0] on body "Guarcax, Delsy Ajiquichí, Yesica Ajualip, Jakelin Axpuac, Fátima Balam, Gladys …" at bounding box center [270, 0] width 541 height 0
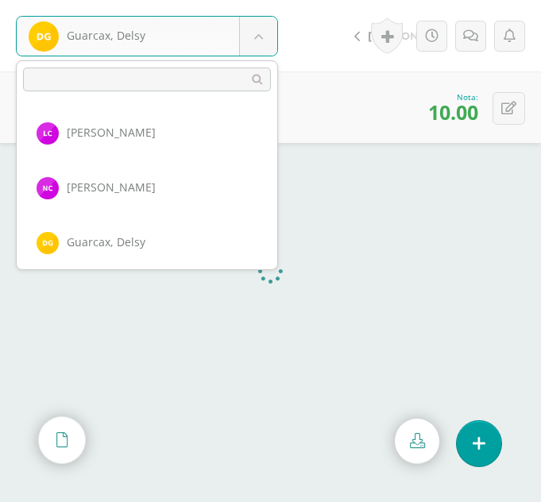
scroll to position [712, 0]
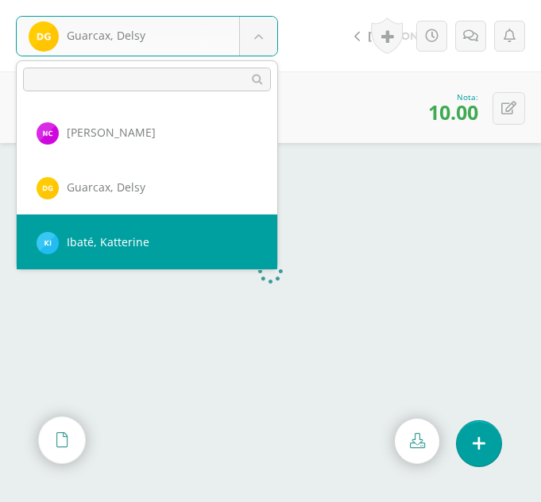
select select "365"
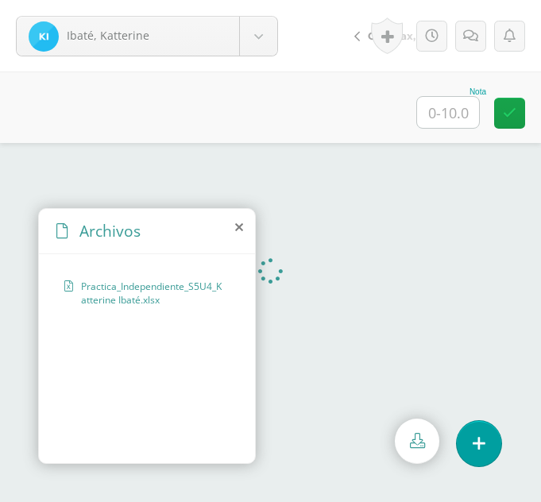
click at [239, 226] on icon at bounding box center [239, 227] width 8 height 13
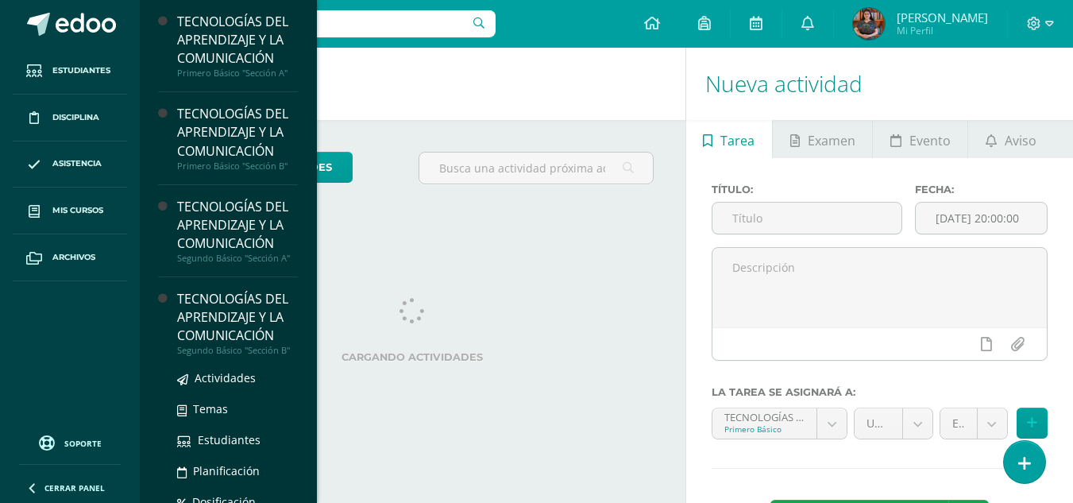
click at [261, 318] on div "TECNOLOGÍAS DEL APRENDIZAJE Y LA COMUNICACIÓN" at bounding box center [237, 317] width 121 height 55
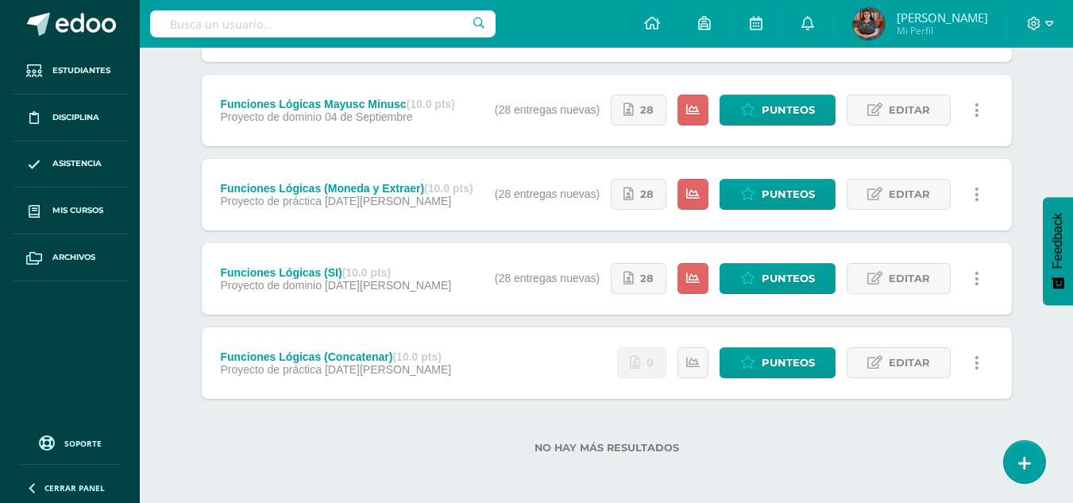
scroll to position [528, 0]
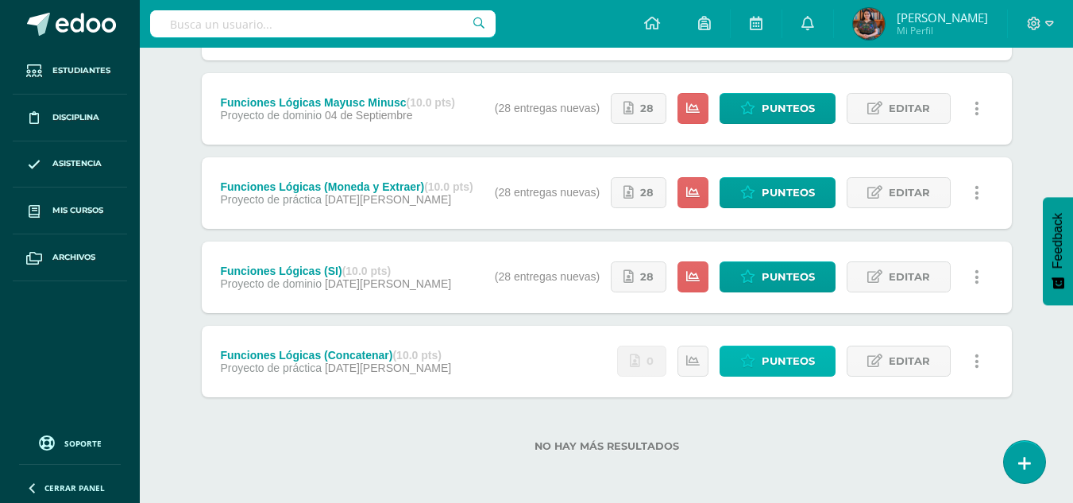
click at [753, 361] on icon at bounding box center [747, 361] width 15 height 14
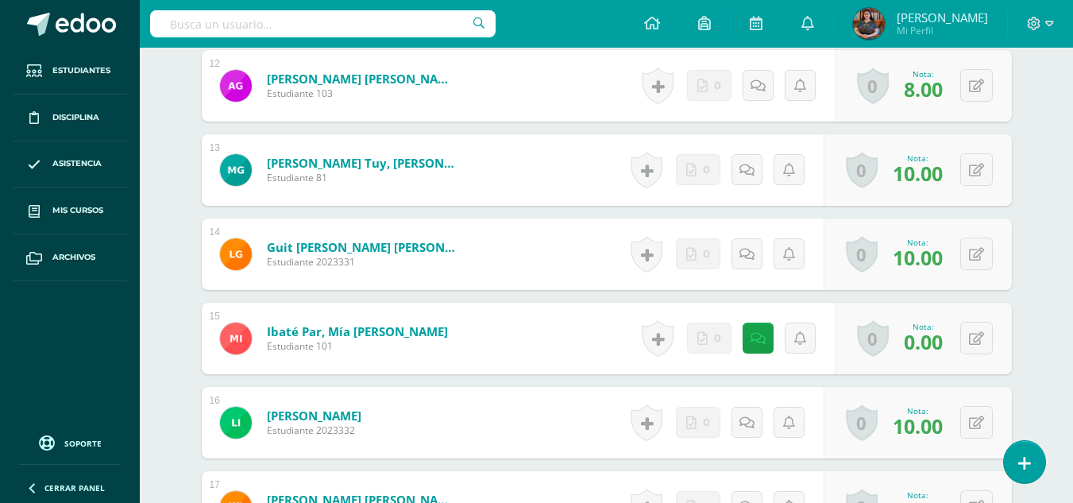
scroll to position [1432, 0]
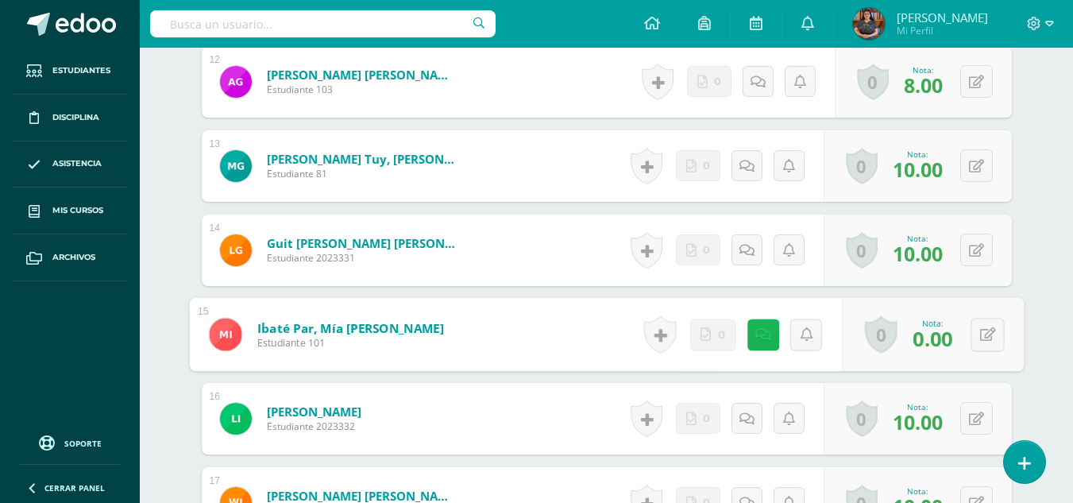
click at [754, 326] on link at bounding box center [763, 334] width 32 height 32
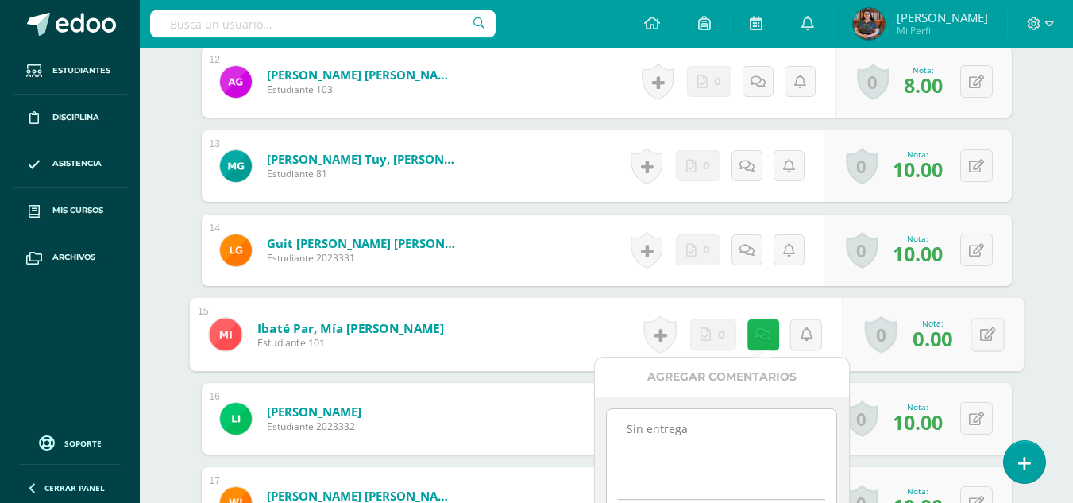
scroll to position [1433, 0]
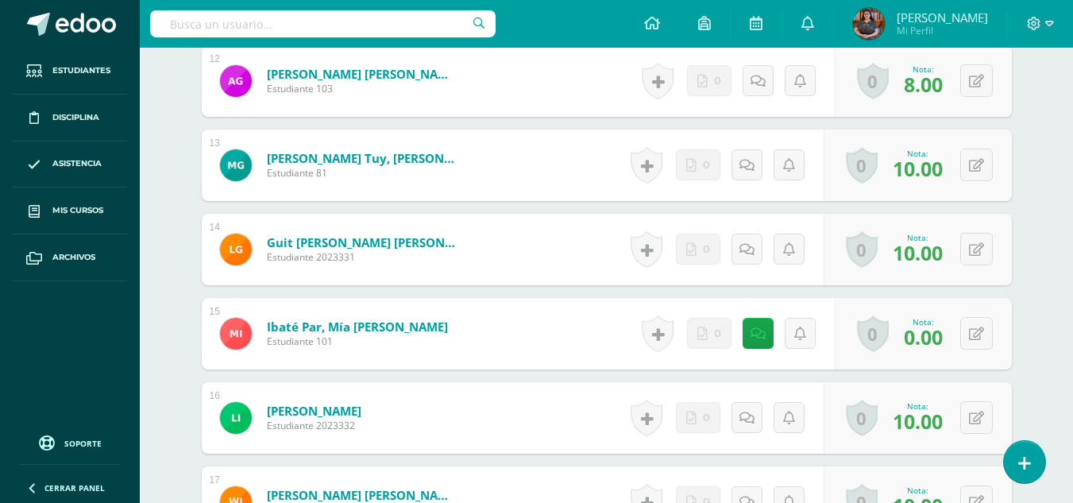
click at [1025, 287] on div "¿Estás seguro que quieres eliminar esta actividad? Esto borrará la actividad y …" at bounding box center [607, 185] width 874 height 2921
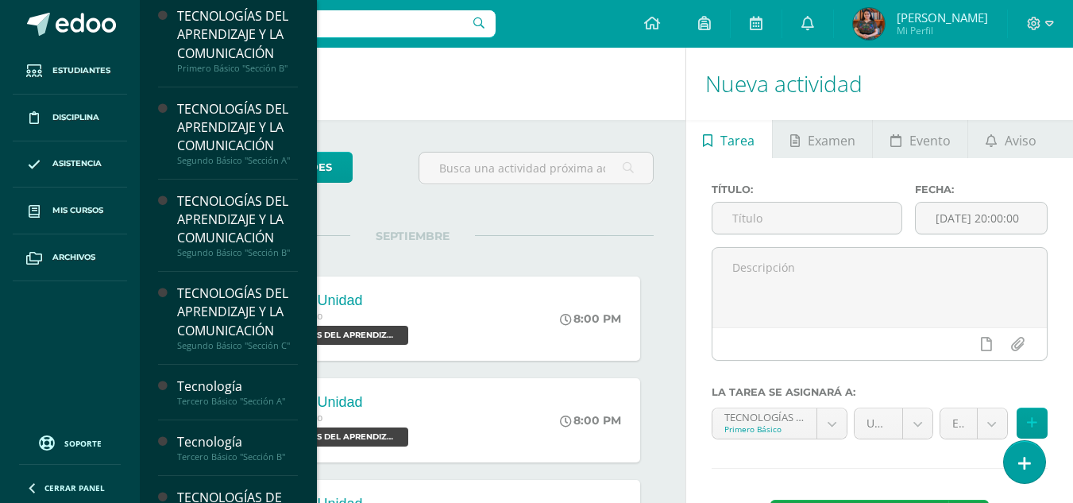
scroll to position [102, 0]
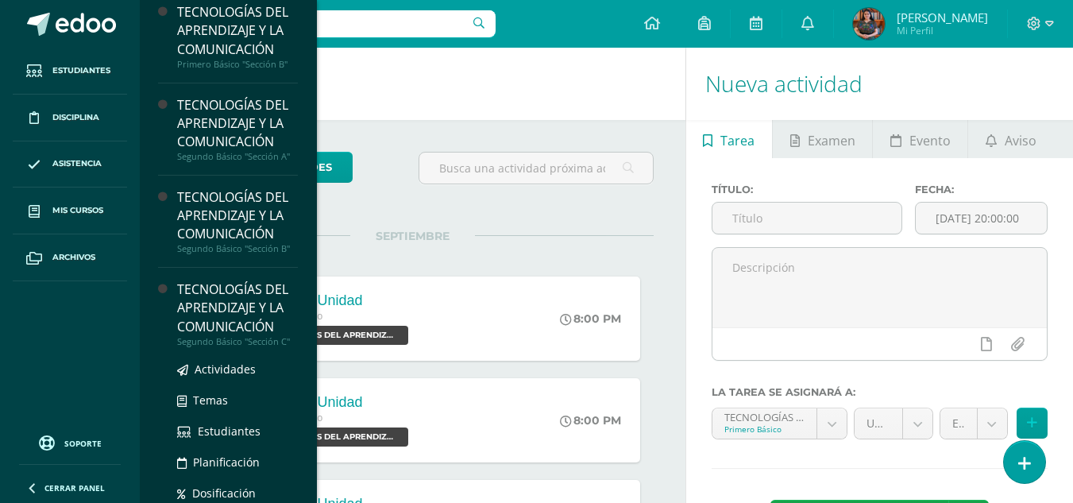
click at [245, 319] on div "TECNOLOGÍAS DEL APRENDIZAJE Y LA COMUNICACIÓN" at bounding box center [237, 307] width 121 height 55
click at [250, 311] on div "TECNOLOGÍAS DEL APRENDIZAJE Y LA COMUNICACIÓN" at bounding box center [237, 307] width 121 height 55
click at [230, 313] on div "TECNOLOGÍAS DEL APRENDIZAJE Y LA COMUNICACIÓN" at bounding box center [237, 307] width 121 height 55
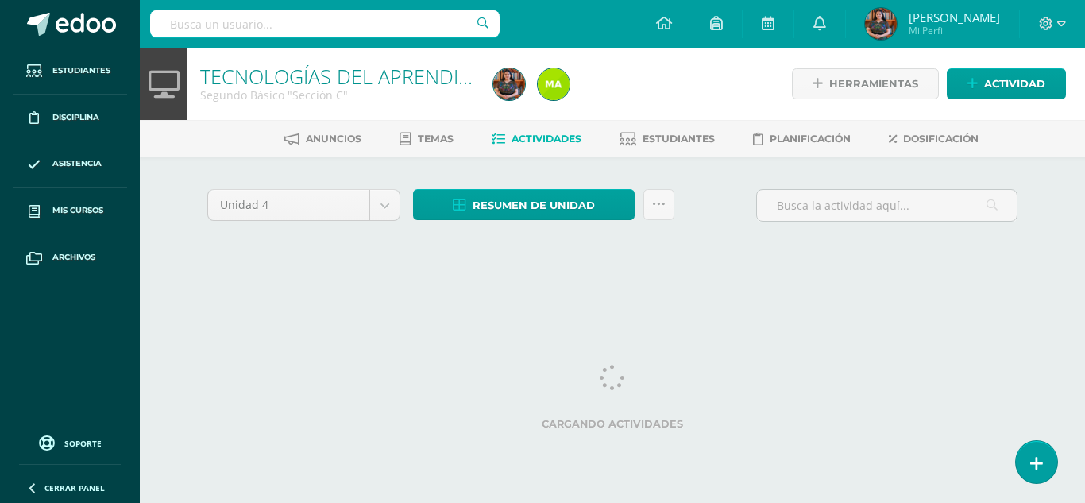
drag, startPoint x: 758, startPoint y: 313, endPoint x: 637, endPoint y: 312, distance: 121.5
click at [12, 491] on div at bounding box center [12, 491] width 0 height 0
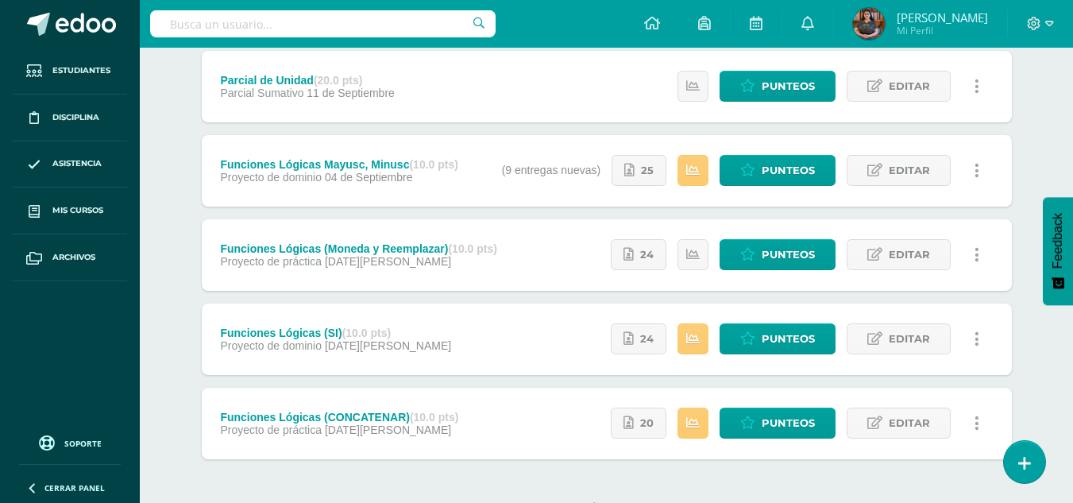
scroll to position [473, 0]
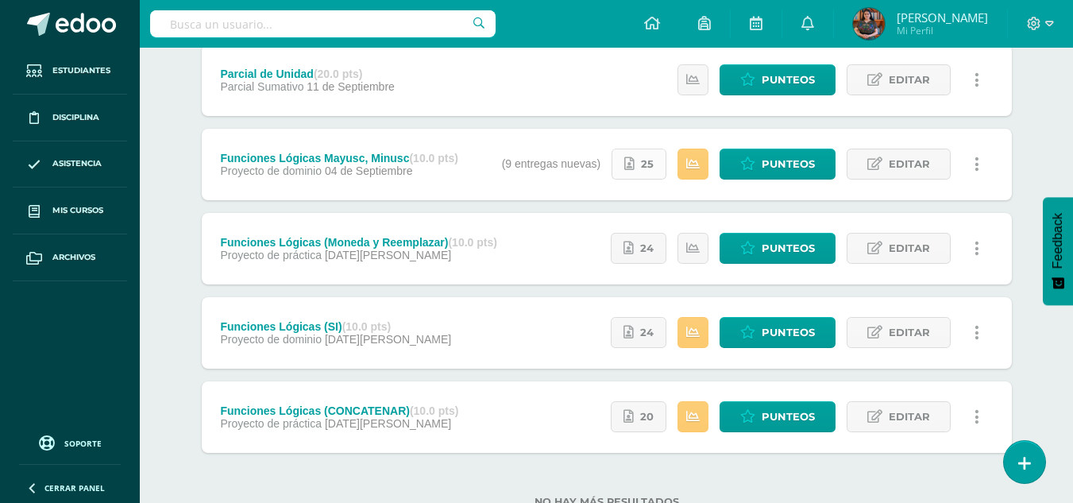
click at [654, 172] on span "25" at bounding box center [647, 163] width 13 height 29
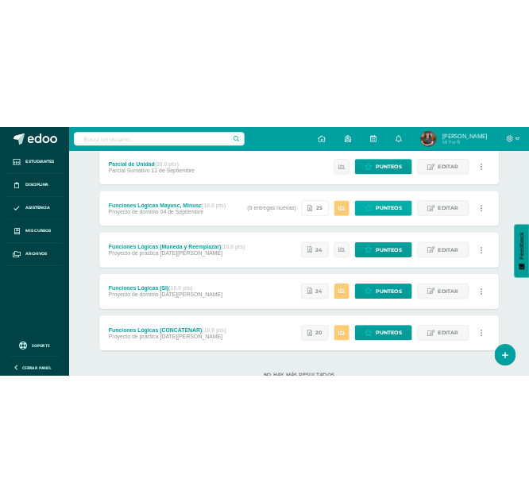
scroll to position [585, 0]
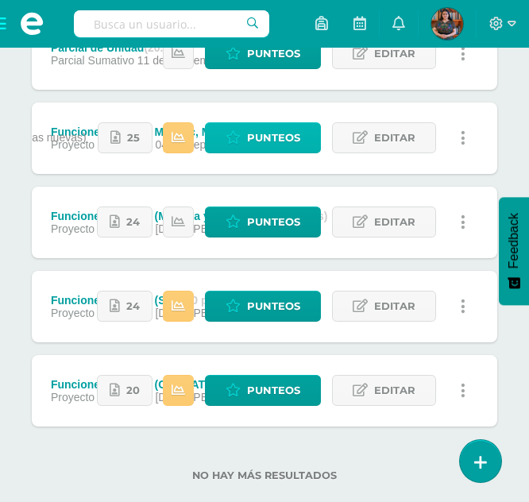
click at [279, 144] on span "Punteos" at bounding box center [273, 137] width 53 height 29
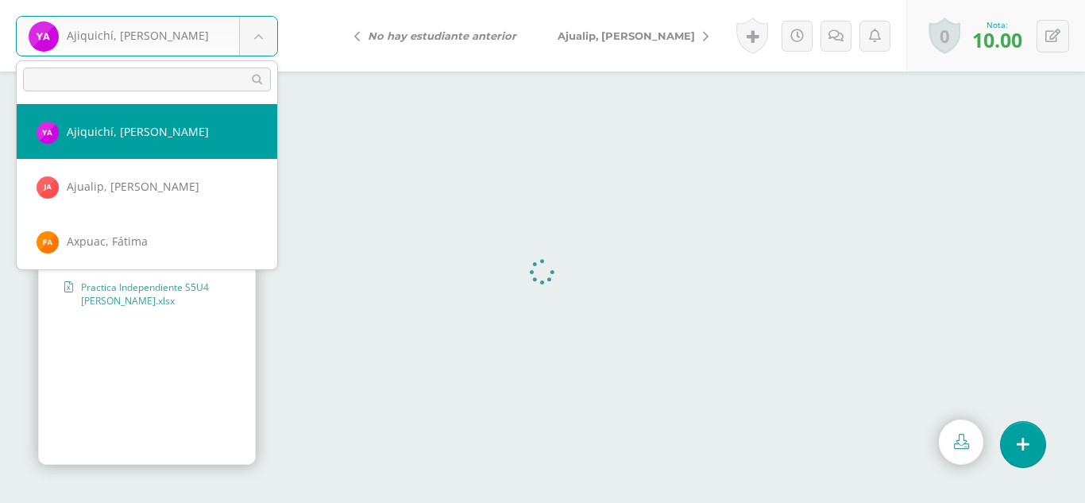
click at [261, 0] on body "Ajiquichí, [PERSON_NAME] Ajiquichí, [GEOGRAPHIC_DATA] [PERSON_NAME] [GEOGRAPHIC…" at bounding box center [542, 0] width 1085 height 0
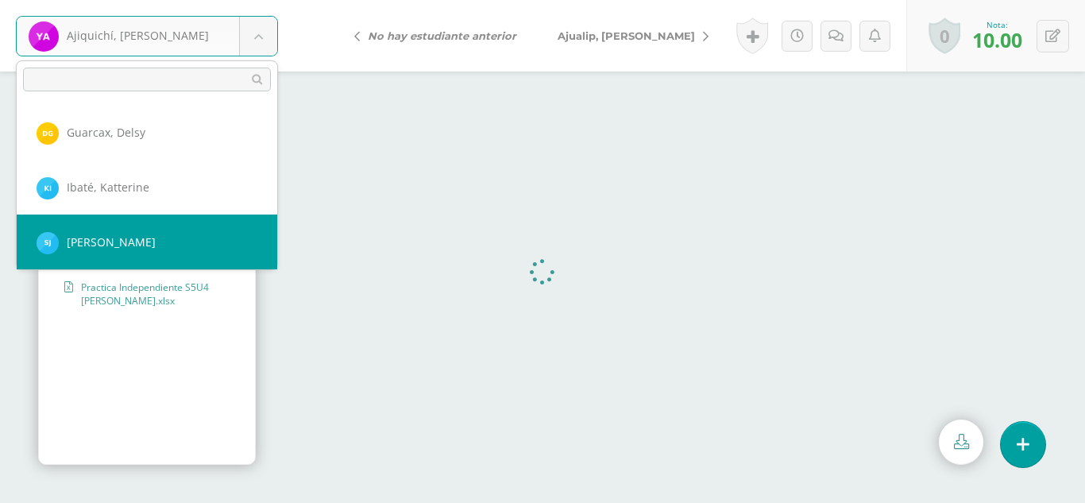
scroll to position [821, 0]
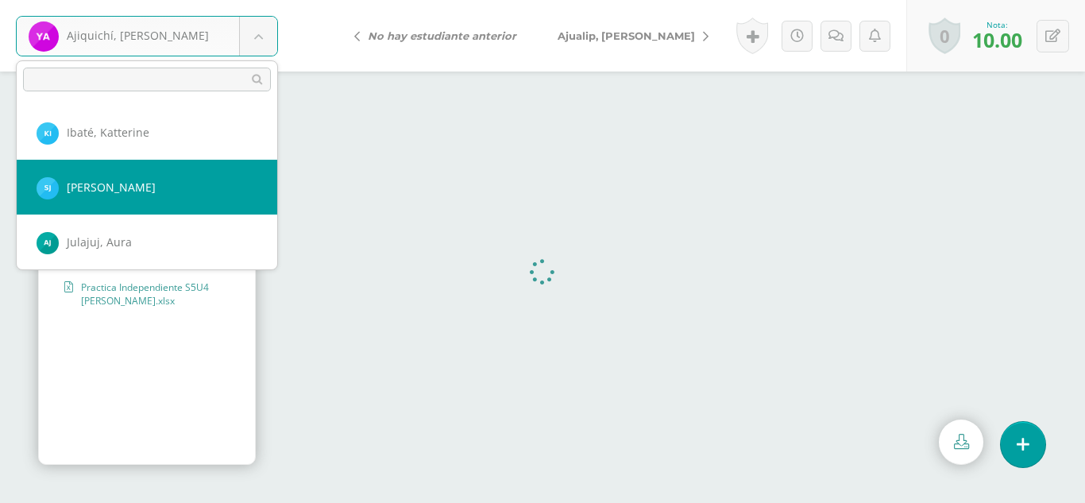
select select "366"
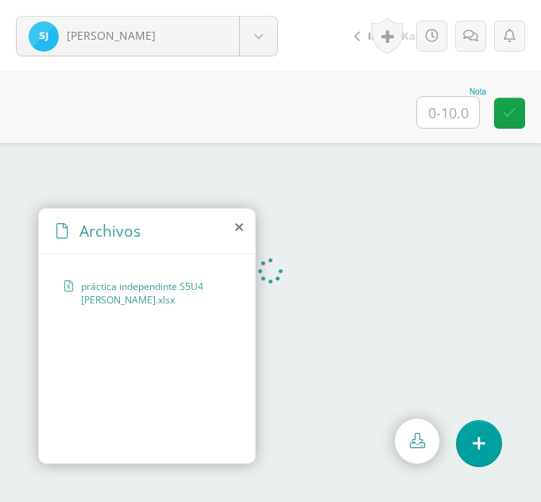
click at [240, 226] on icon at bounding box center [239, 227] width 8 height 13
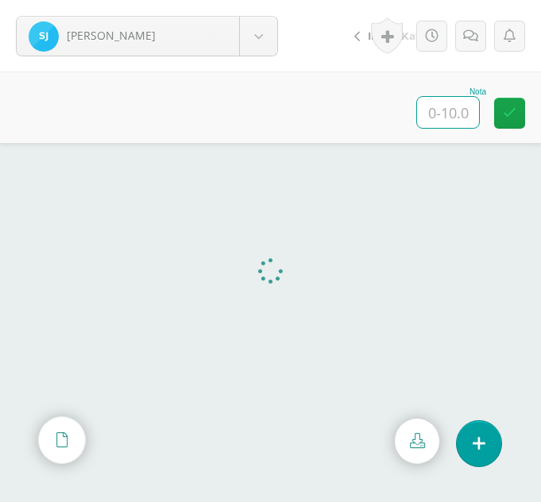
click at [452, 112] on input "text" at bounding box center [448, 112] width 62 height 31
type input "10"
click at [276, 0] on body "[PERSON_NAME] Ajiquichí, [GEOGRAPHIC_DATA] [PERSON_NAME] [GEOGRAPHIC_DATA], [GE…" at bounding box center [270, 0] width 541 height 0
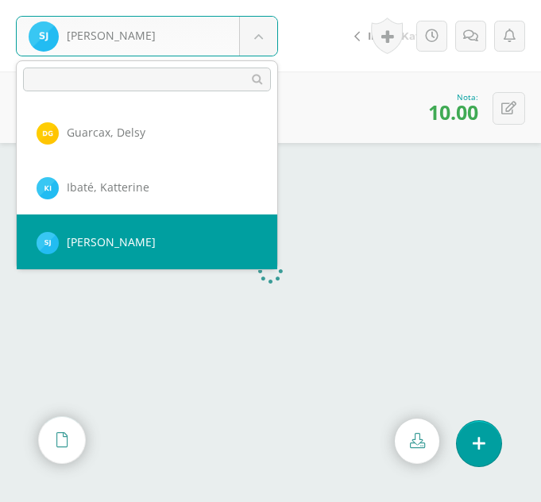
scroll to position [821, 0]
select select "331"
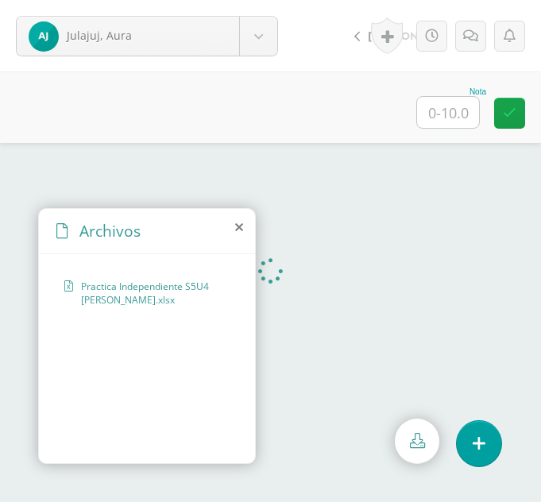
click at [238, 226] on icon at bounding box center [239, 227] width 8 height 13
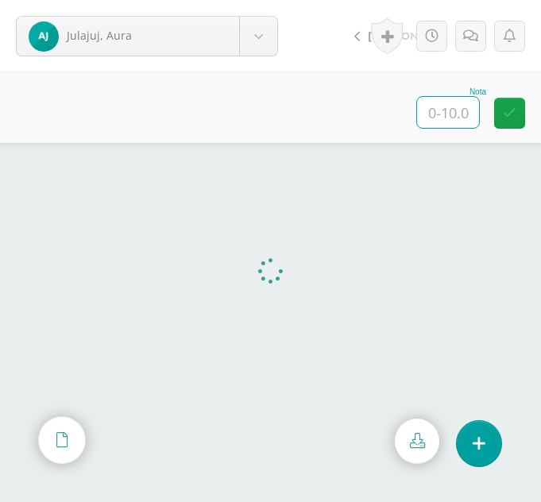
click at [465, 115] on input "text" at bounding box center [448, 112] width 62 height 31
type input "10"
click at [262, 0] on body "Julajuj, Aura Ajiquichí, Yesica Ajualip, Jakelin Axpuac, Fátima Balam, Gladys B…" at bounding box center [270, 0] width 541 height 0
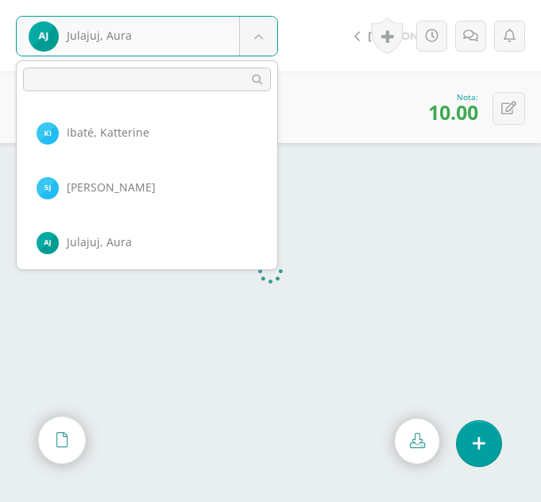
scroll to position [876, 0]
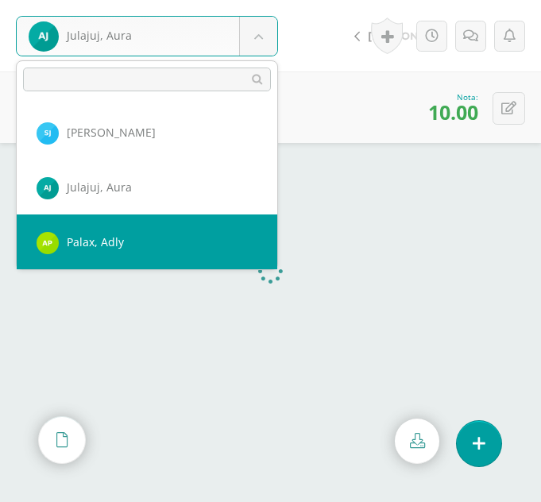
select select "364"
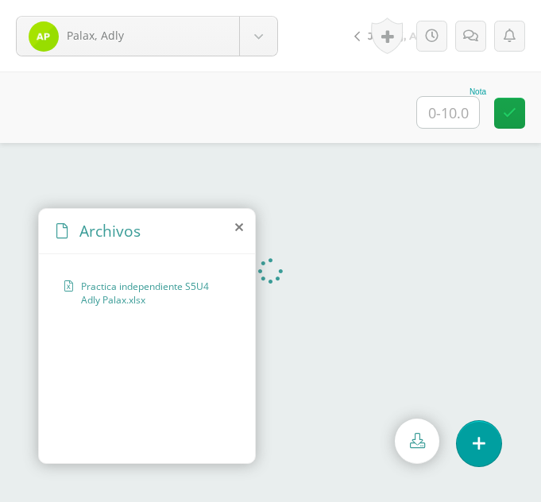
click at [234, 229] on div "Archivos" at bounding box center [147, 231] width 216 height 45
click at [236, 227] on icon at bounding box center [239, 227] width 8 height 13
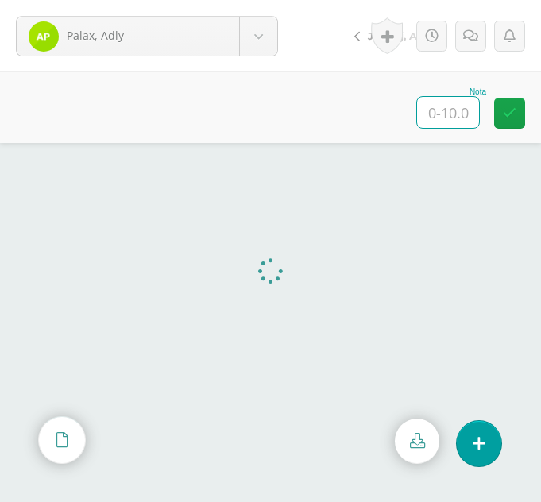
click at [442, 99] on input "text" at bounding box center [448, 112] width 62 height 31
type input "10"
click at [259, 0] on body "Palax, Adly Ajiquichí, Yesica Ajualip, Jakelin Axpuac, Fátima Balam, Gladys Bix…" at bounding box center [270, 0] width 541 height 0
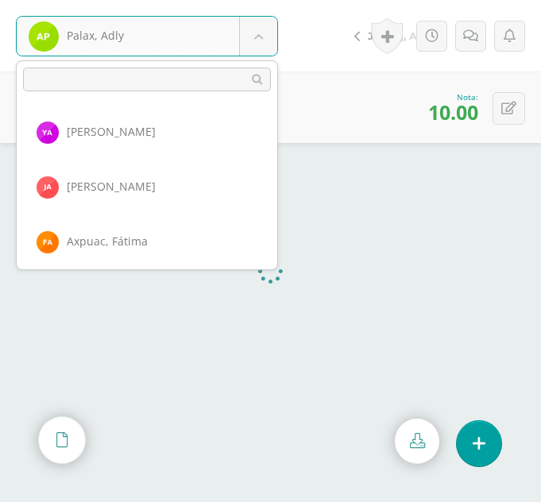
scroll to position [931, 0]
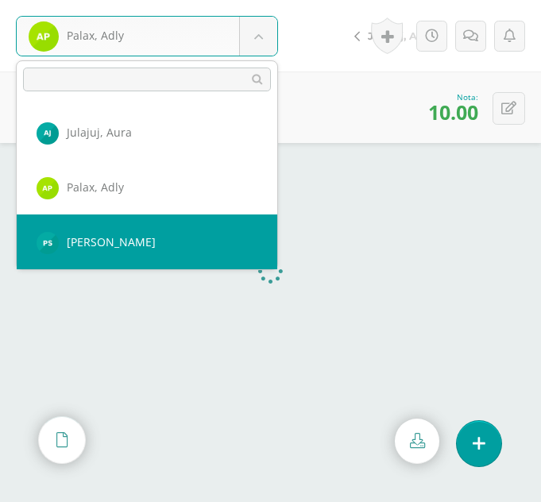
select select "367"
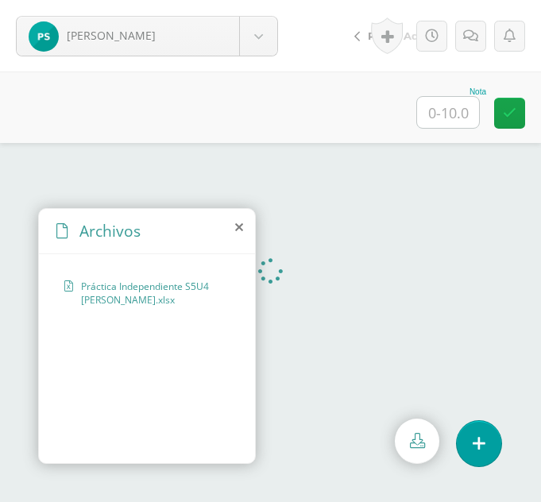
click at [237, 230] on icon at bounding box center [239, 227] width 8 height 13
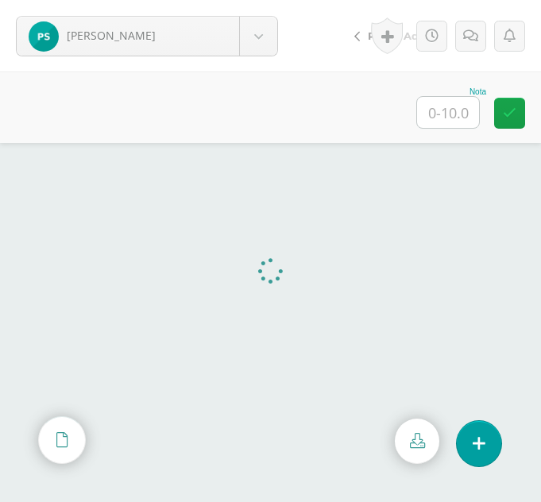
click at [465, 101] on input "text" at bounding box center [448, 112] width 62 height 31
type input "10"
click at [263, 0] on body "[PERSON_NAME] Ajiquichí, [GEOGRAPHIC_DATA] [PERSON_NAME] [GEOGRAPHIC_DATA], [GE…" at bounding box center [270, 0] width 541 height 0
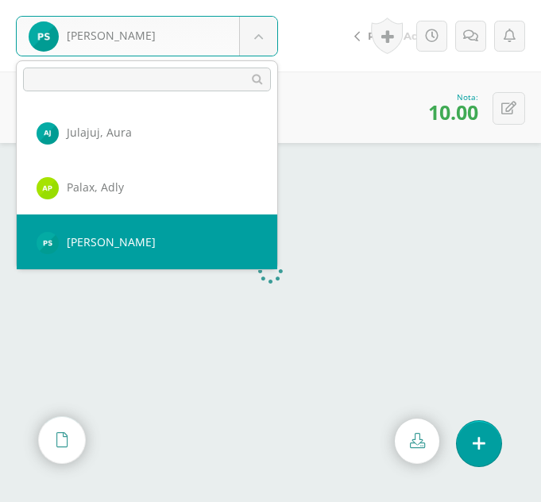
scroll to position [986, 0]
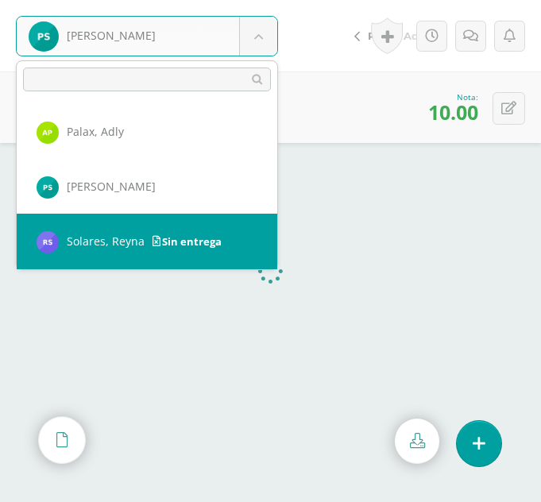
select select "330"
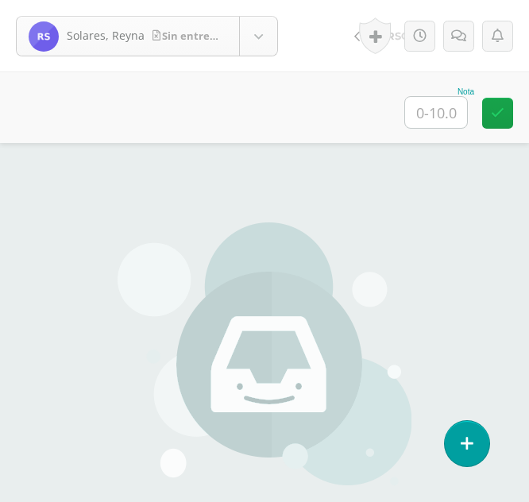
click at [257, 32] on body "Solares, Reyna Sin entrega Ajiquichí, Yesica Ajualip, Jakelin Axpuac, Fátima Ba…" at bounding box center [264, 330] width 529 height 661
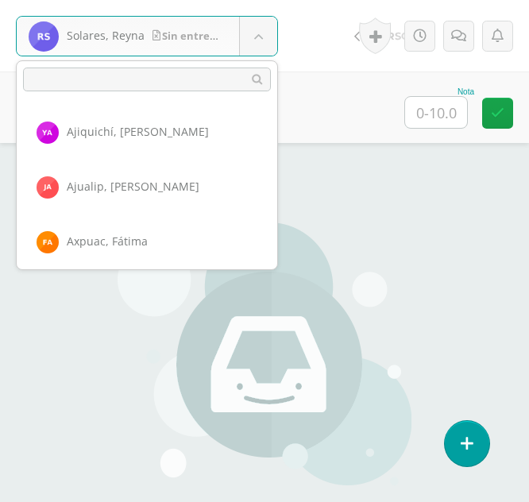
scroll to position [986, 0]
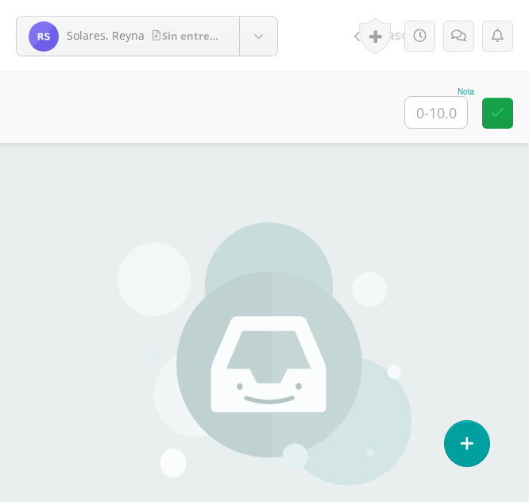
click at [432, 103] on body "Solares, Reyna Sin entrega Ajiquichí, Yesica Ajualip, Jakelin Axpuac, Fátima Ba…" at bounding box center [264, 330] width 529 height 661
click at [432, 103] on input "text" at bounding box center [436, 112] width 62 height 31
type input "00"
click at [464, 29] on icon at bounding box center [458, 36] width 15 height 14
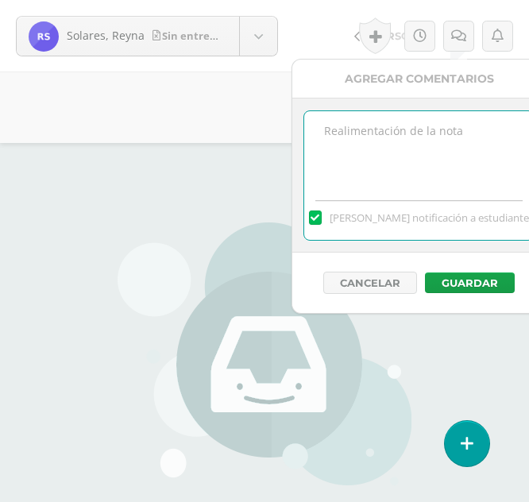
click at [401, 141] on textarea at bounding box center [419, 150] width 230 height 79
type textarea "Sin entrega"
click at [443, 278] on button "Guardar" at bounding box center [470, 282] width 90 height 21
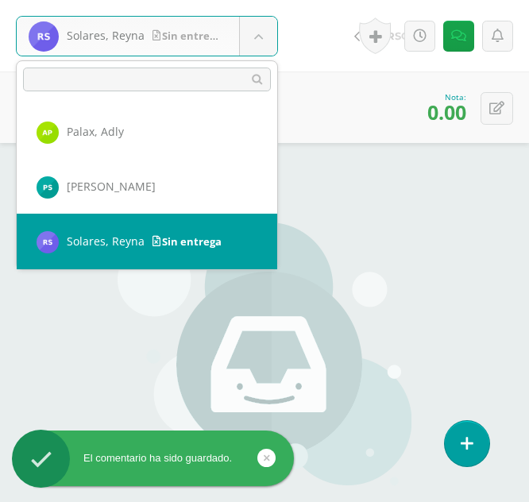
scroll to position [1041, 0]
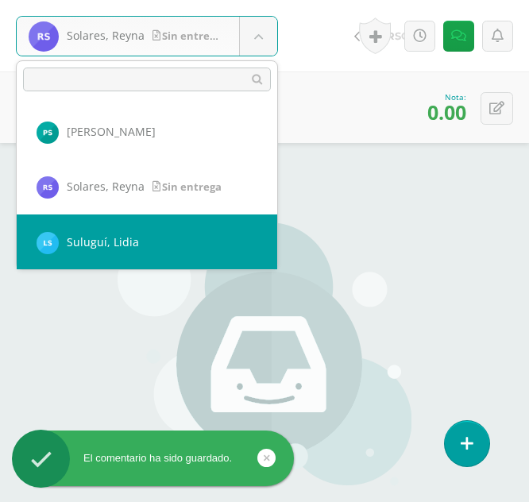
select select "339"
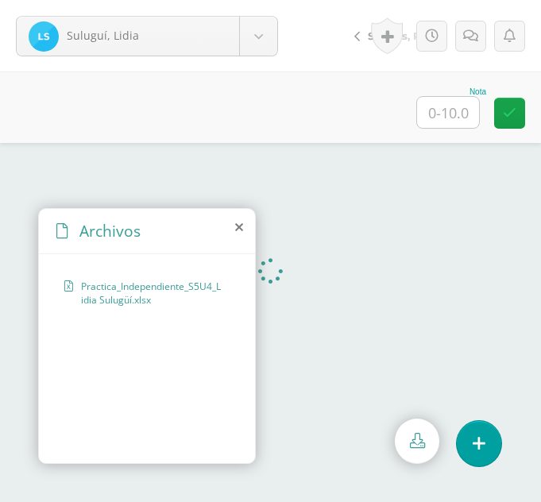
click at [241, 221] on icon at bounding box center [239, 227] width 8 height 13
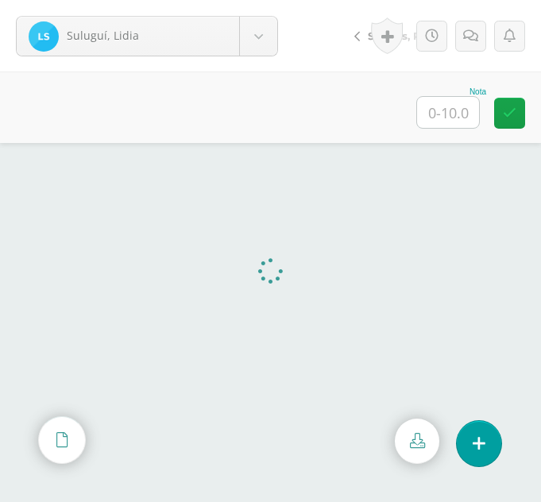
click at [455, 106] on input "text" at bounding box center [448, 112] width 62 height 31
type input "10"
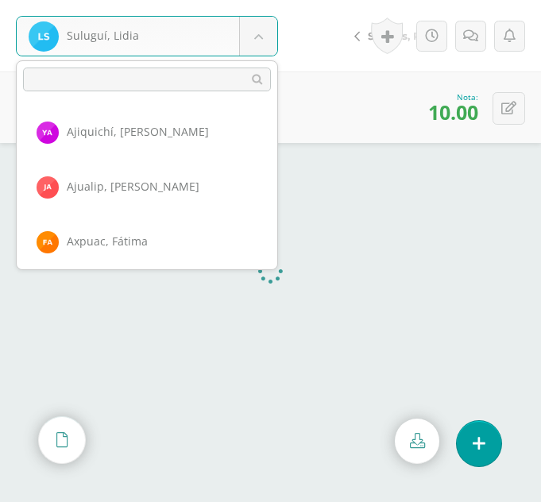
click at [267, 0] on body "Suluguí, Lidia Ajiquichí, [GEOGRAPHIC_DATA] [PERSON_NAME] [GEOGRAPHIC_DATA], [G…" at bounding box center [270, 0] width 541 height 0
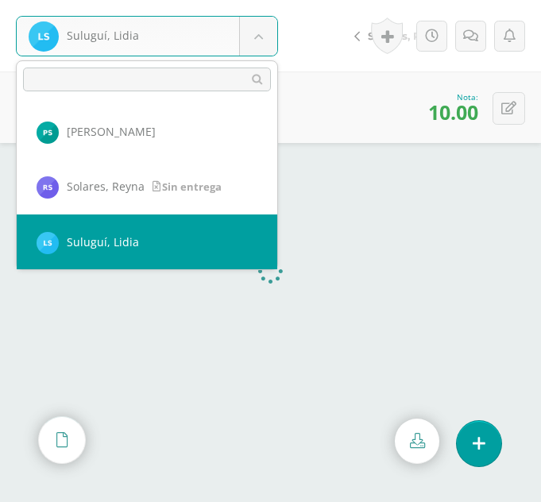
scroll to position [1096, 0]
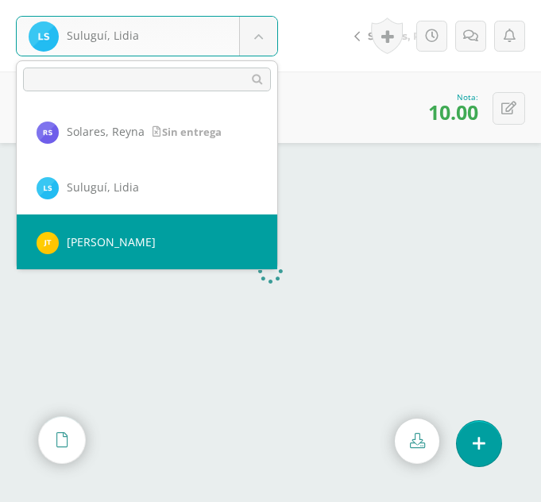
select select "323"
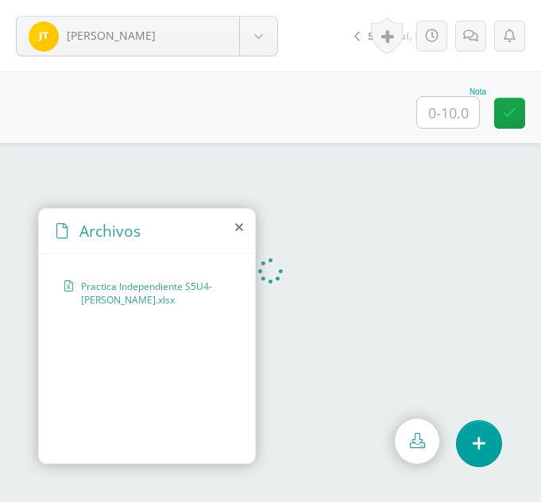
click at [240, 228] on icon at bounding box center [239, 227] width 8 height 13
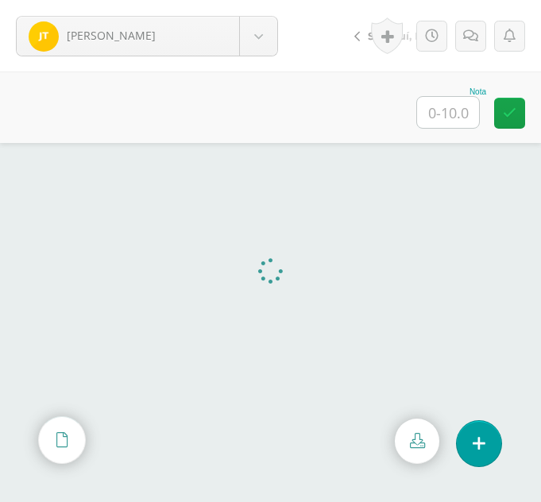
click at [459, 103] on input "text" at bounding box center [448, 112] width 62 height 31
type input "10"
click at [263, 0] on body "[PERSON_NAME] Ajiquichí, [GEOGRAPHIC_DATA] [PERSON_NAME] [GEOGRAPHIC_DATA], [GE…" at bounding box center [270, 0] width 541 height 0
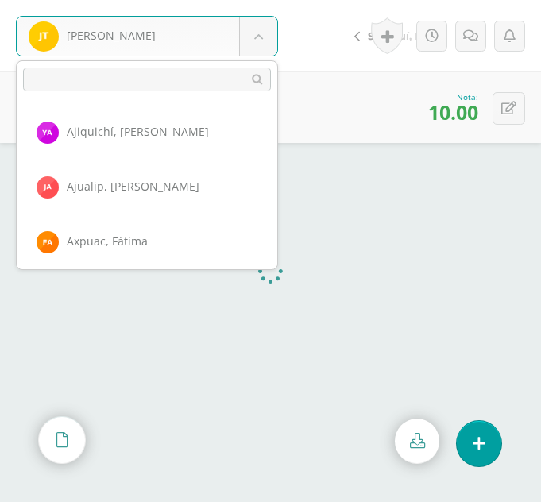
scroll to position [1151, 0]
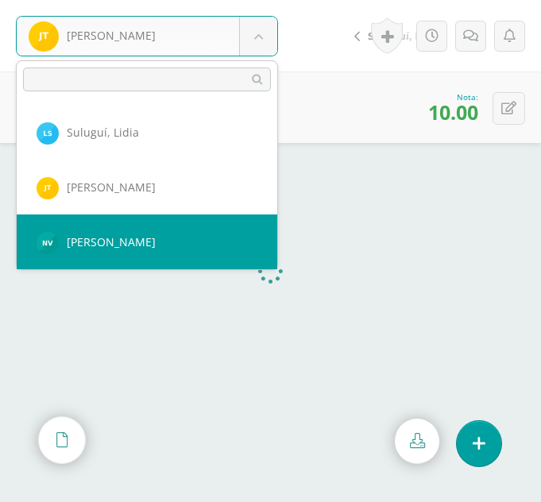
select select "337"
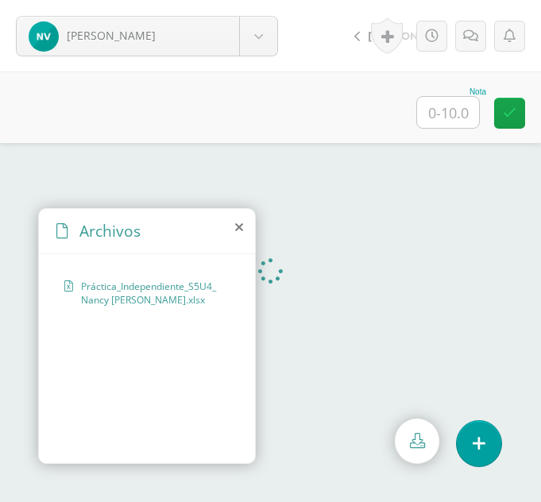
click at [241, 227] on icon at bounding box center [239, 227] width 8 height 13
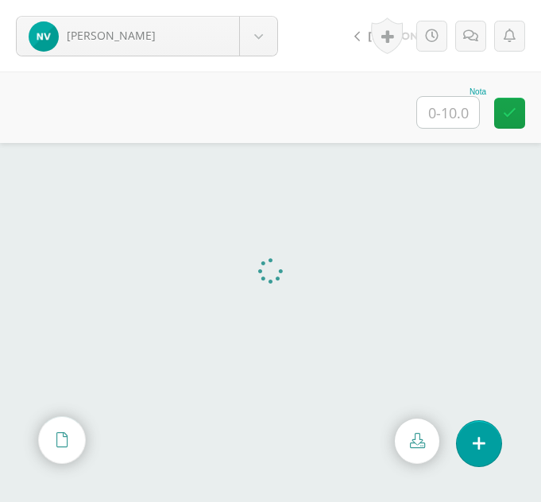
click at [456, 115] on input "text" at bounding box center [448, 112] width 62 height 31
type input "10"
click at [258, 0] on body "Vicente, Nancy Ajiquichí, Yesica Ajualip, Jakelin Axpuac, Fátima Balam, Gladys …" at bounding box center [270, 0] width 541 height 0
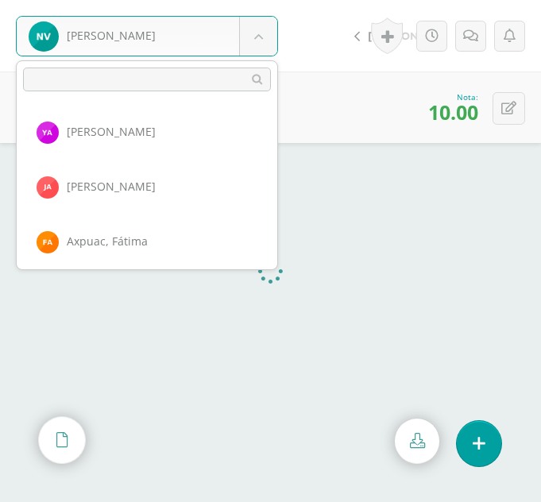
scroll to position [1206, 0]
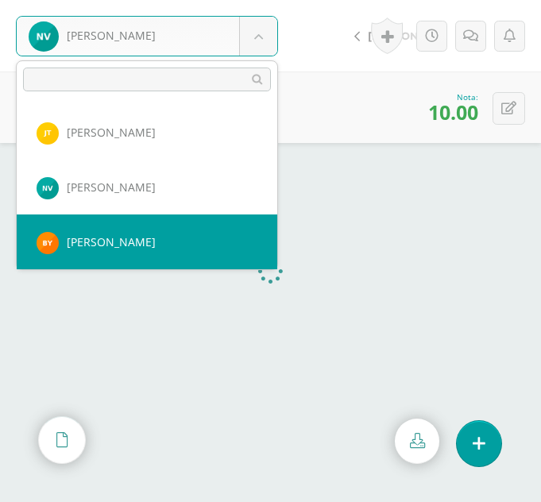
select select "350"
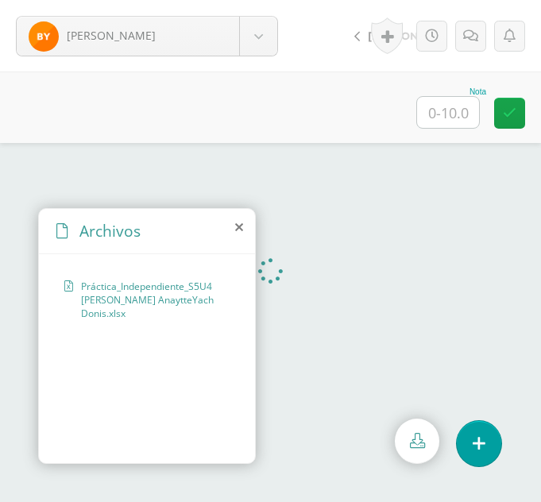
click at [241, 222] on icon at bounding box center [239, 227] width 8 height 13
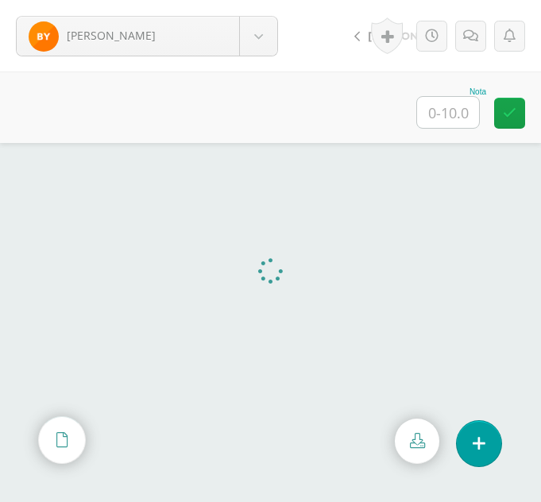
click at [471, 110] on input "text" at bounding box center [448, 112] width 62 height 31
type input "10"
click at [267, 0] on body "[PERSON_NAME] Ajiquichí, [GEOGRAPHIC_DATA] [PERSON_NAME] [GEOGRAPHIC_DATA], [GE…" at bounding box center [270, 0] width 541 height 0
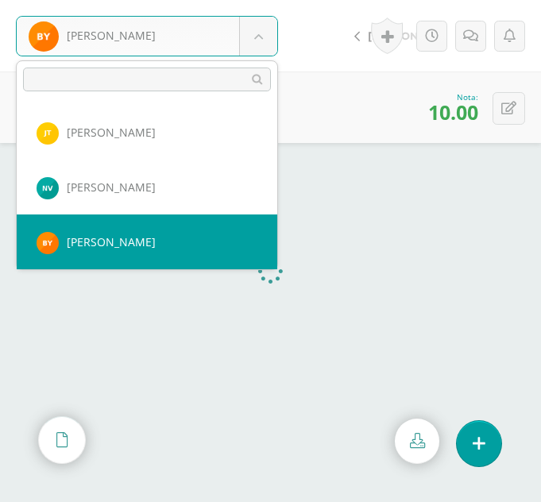
scroll to position [1260, 0]
select select "353"
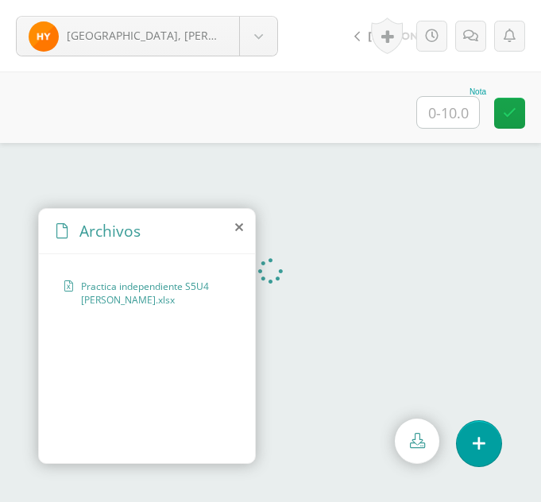
click at [237, 226] on icon at bounding box center [239, 227] width 8 height 13
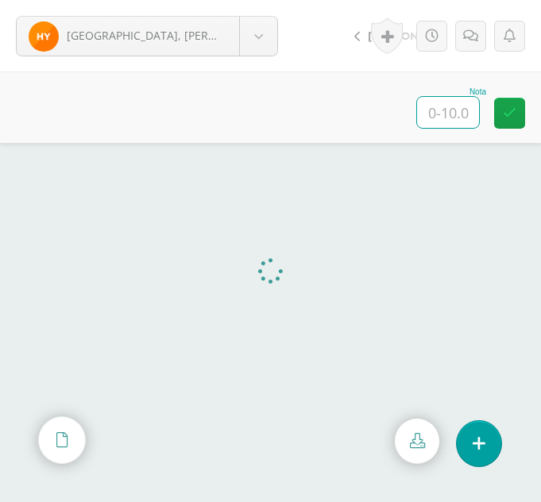
click at [448, 108] on input "text" at bounding box center [448, 112] width 62 height 31
type input "10"
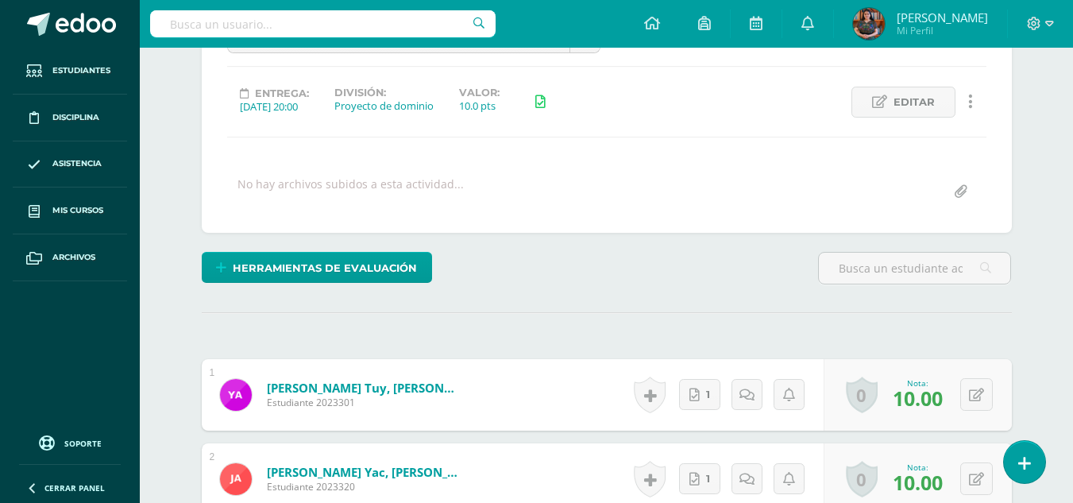
scroll to position [204, 0]
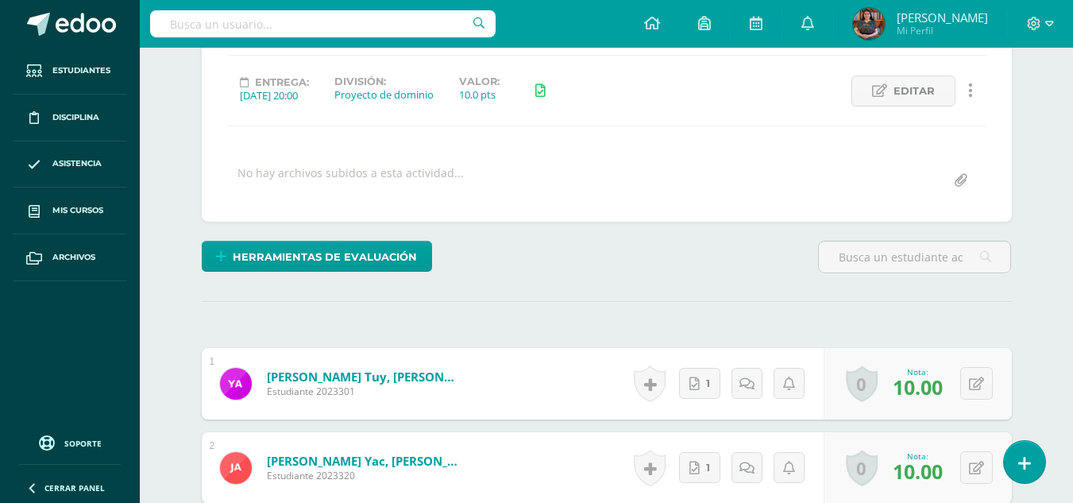
click at [957, 182] on input "file" at bounding box center [960, 180] width 31 height 31
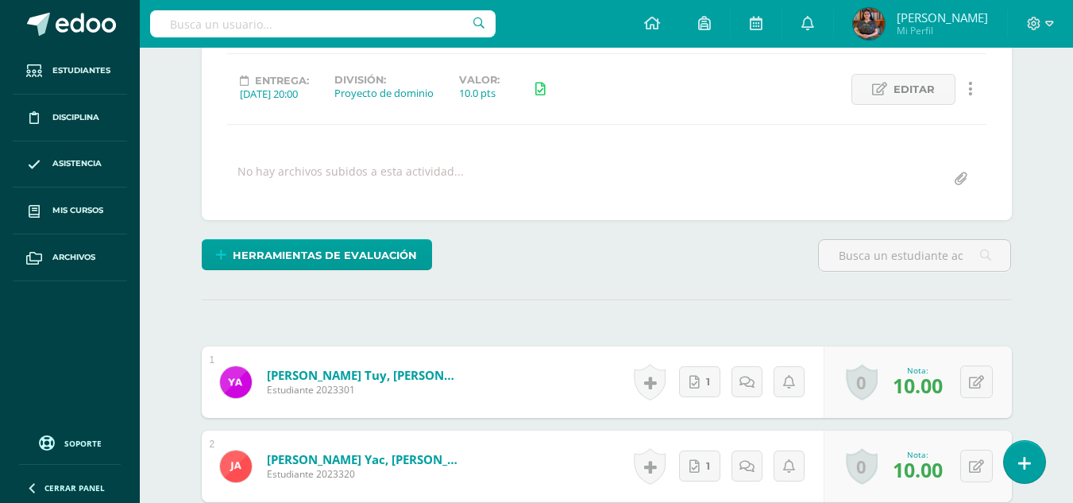
type input "C:\fakepath\Maayusc C.xlsx"
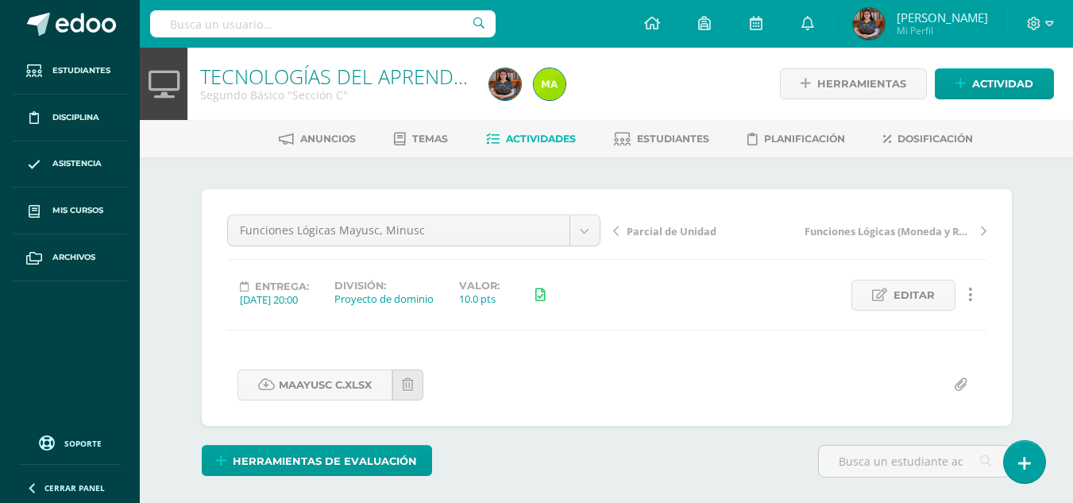
click at [554, 139] on span "Actividades" at bounding box center [541, 139] width 70 height 12
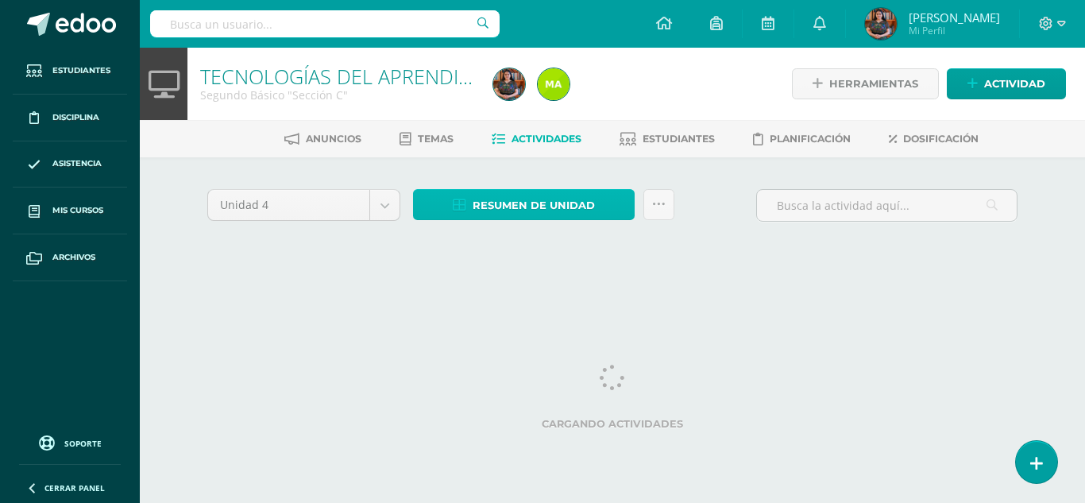
click at [545, 213] on span "Resumen de unidad" at bounding box center [534, 205] width 122 height 29
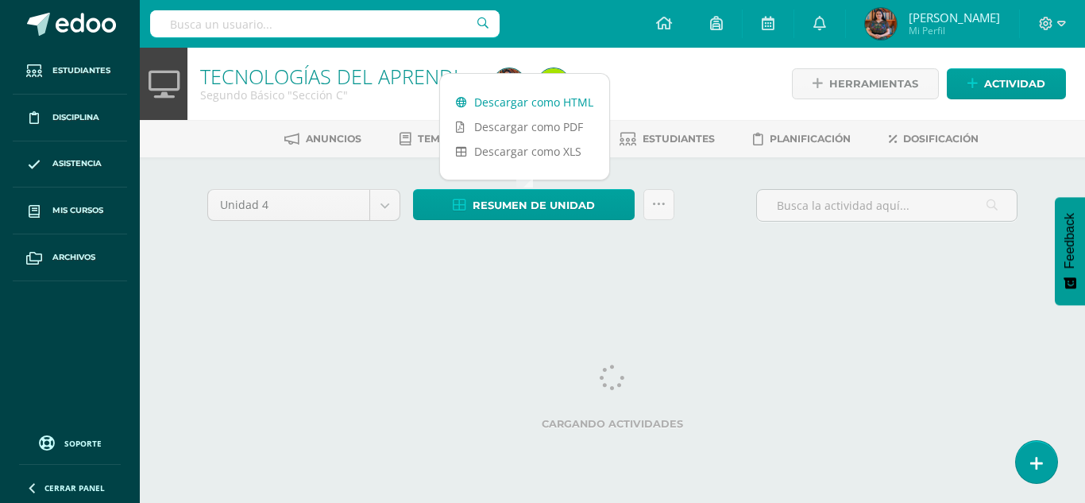
click at [557, 106] on link "Descargar como HTML" at bounding box center [524, 102] width 169 height 25
